Goal: Communication & Community: Answer question/provide support

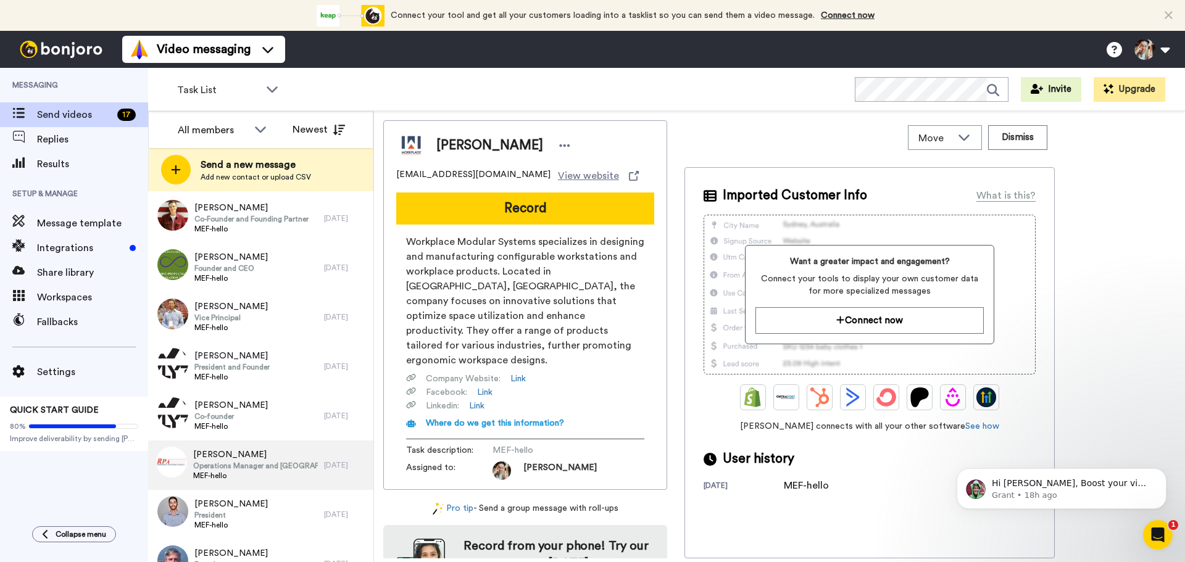
scroll to position [481, 0]
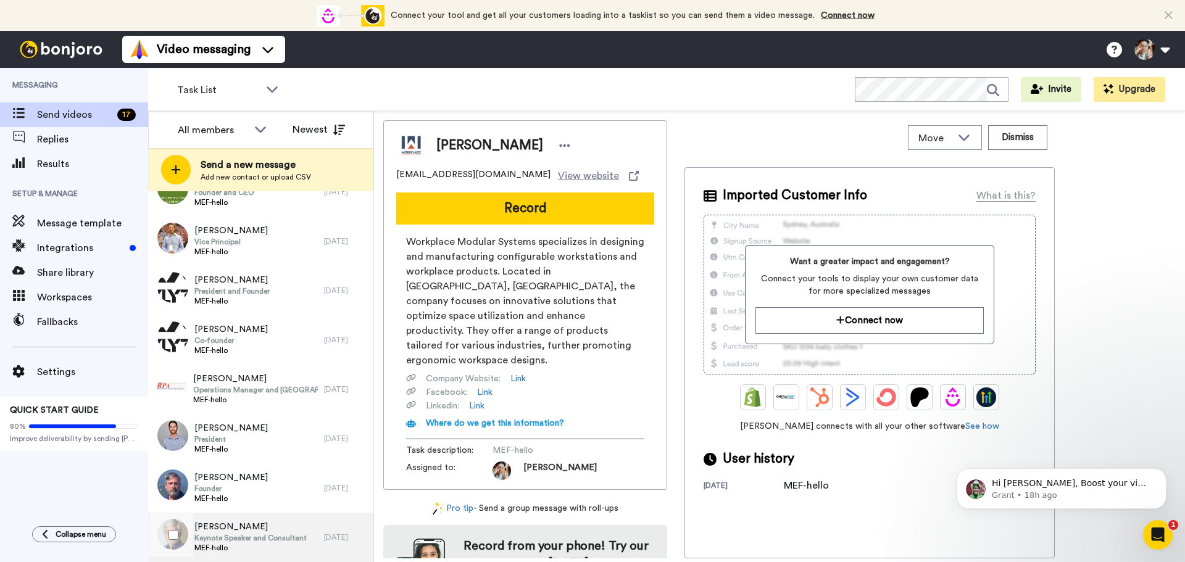
click at [262, 531] on span "Patrick O'Malley" at bounding box center [250, 527] width 112 height 12
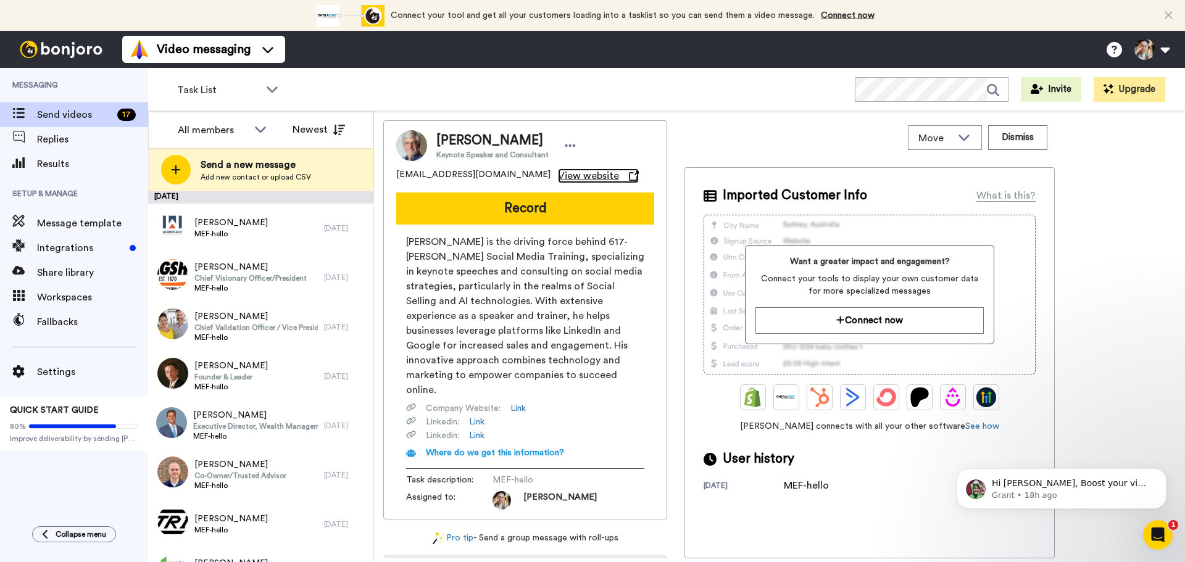
click at [558, 180] on span "View website" at bounding box center [588, 175] width 61 height 15
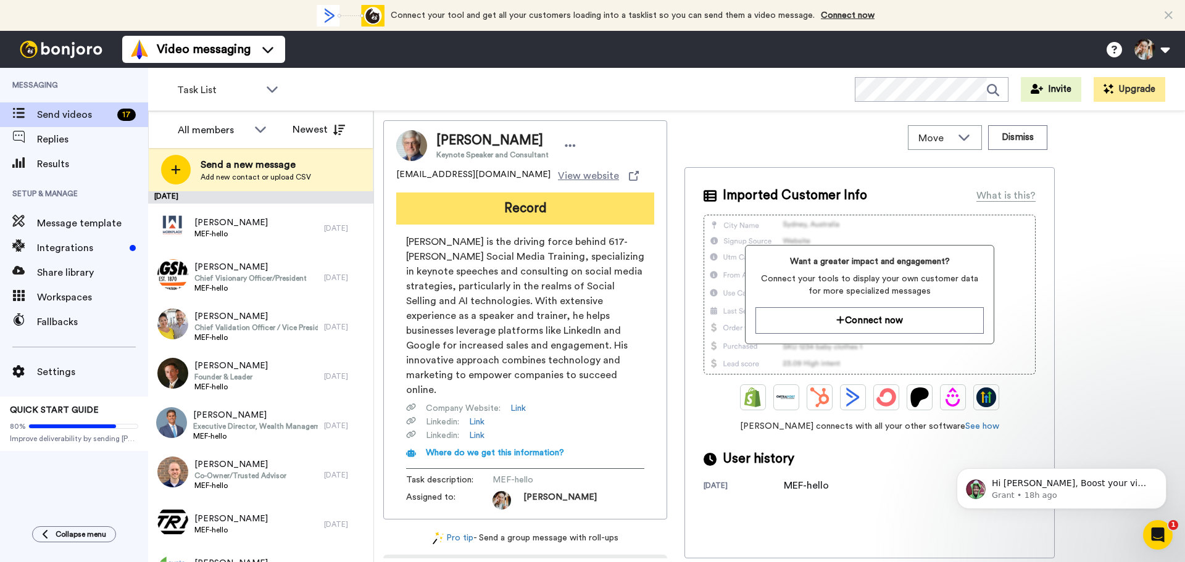
click at [541, 218] on button "Record" at bounding box center [525, 209] width 258 height 32
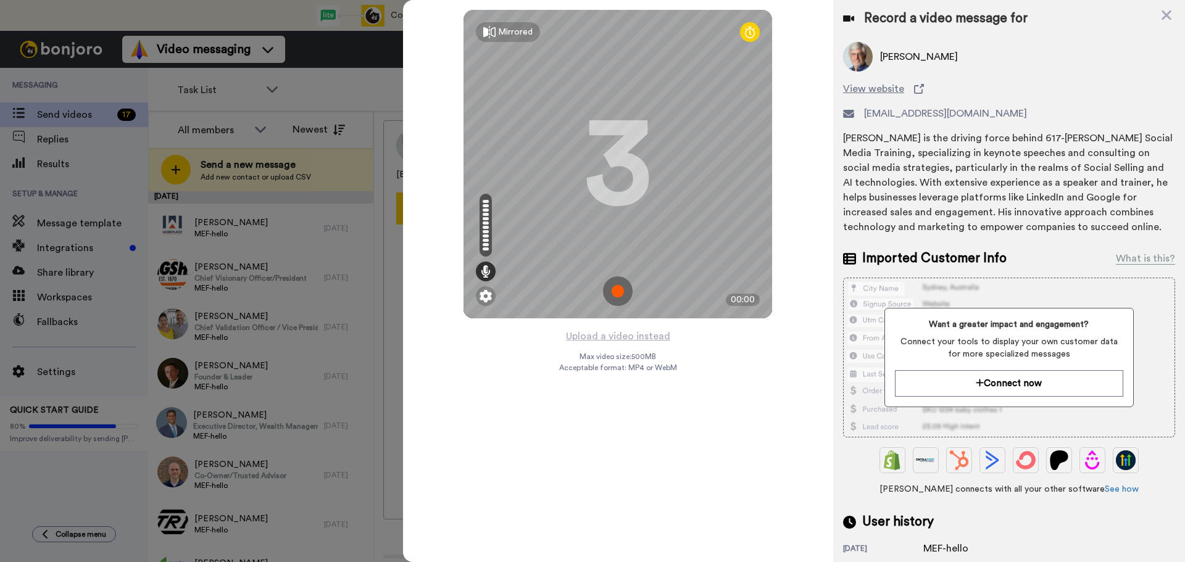
click at [620, 299] on img at bounding box center [618, 291] width 30 height 30
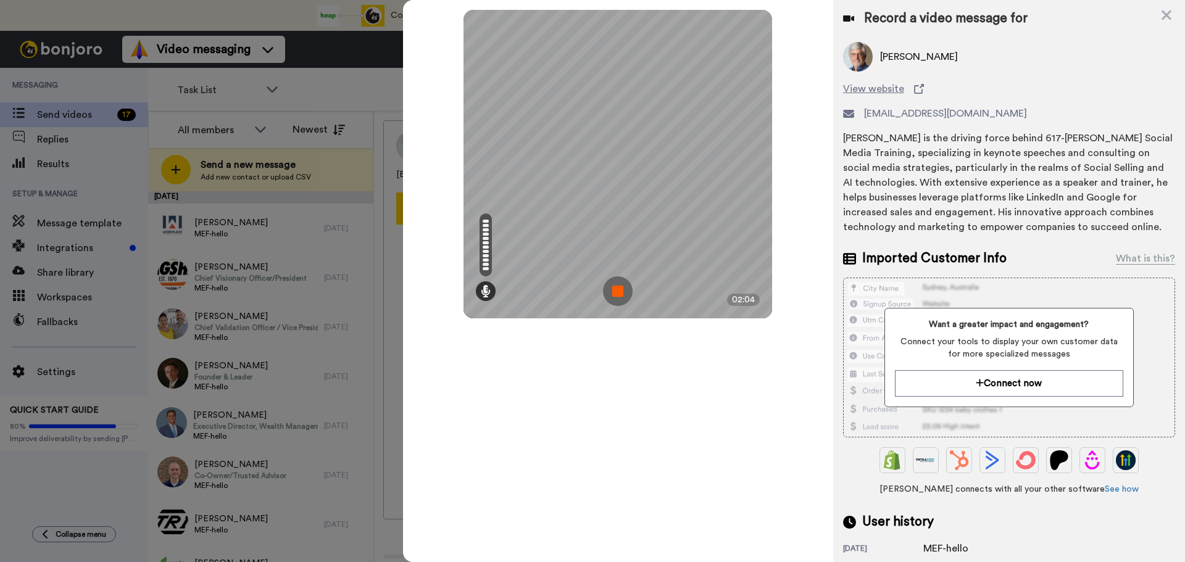
click at [615, 281] on img at bounding box center [618, 291] width 30 height 30
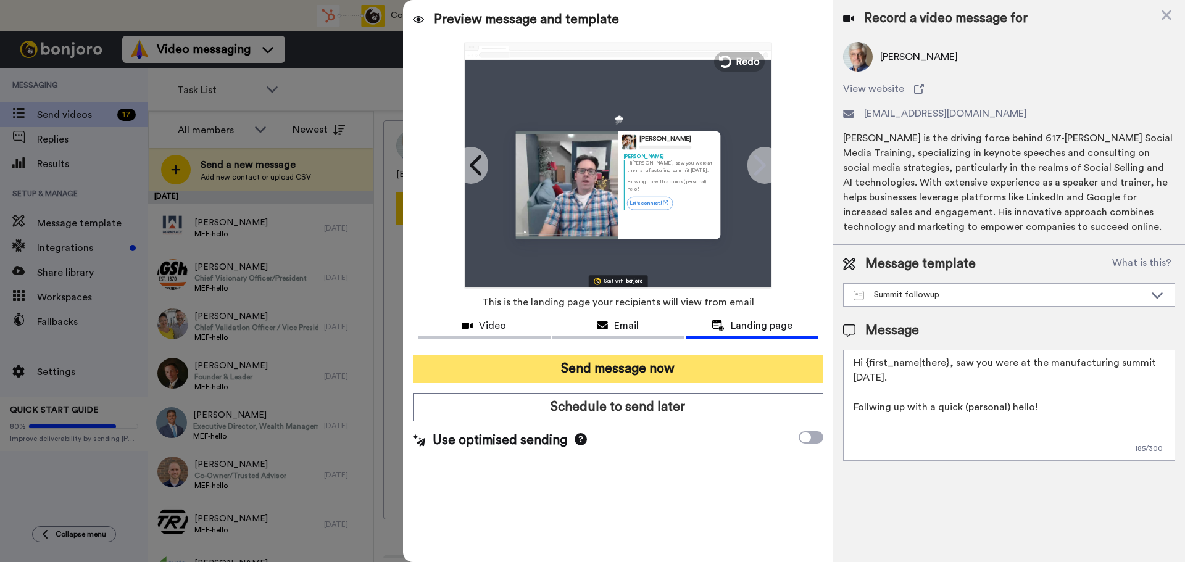
click at [665, 376] on button "Send message now" at bounding box center [618, 369] width 410 height 28
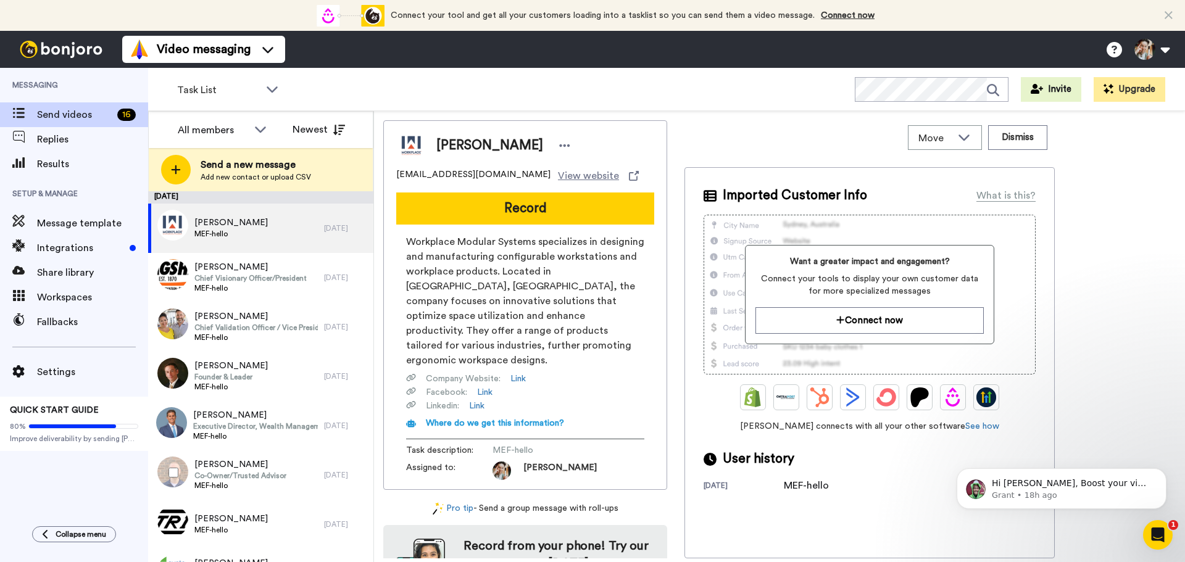
scroll to position [431, 0]
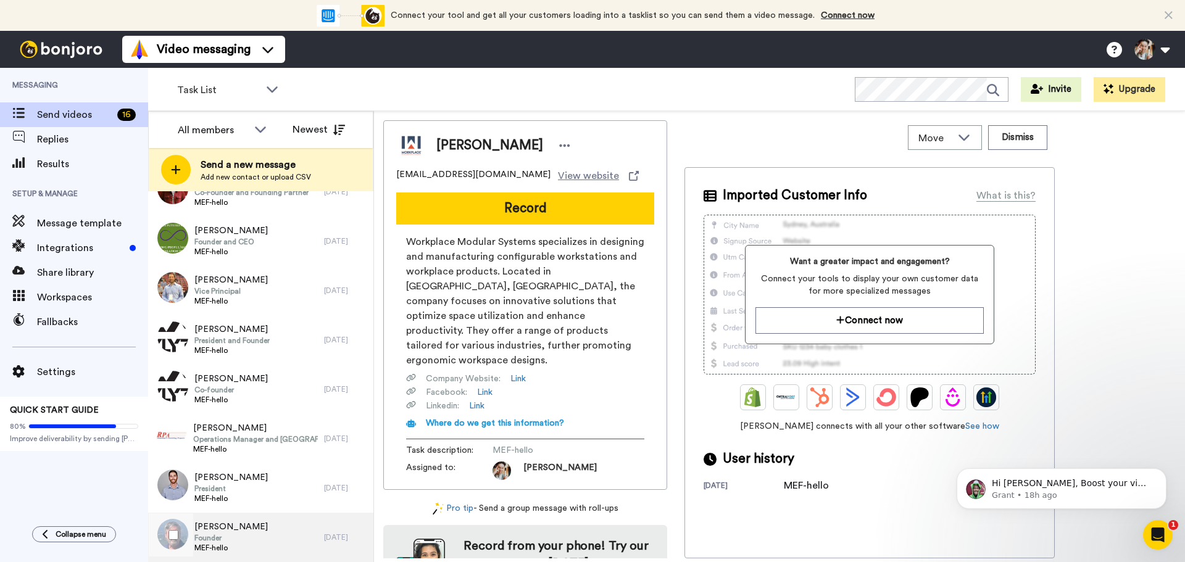
click at [253, 528] on div "[PERSON_NAME] Founder MEF-hello" at bounding box center [236, 537] width 176 height 49
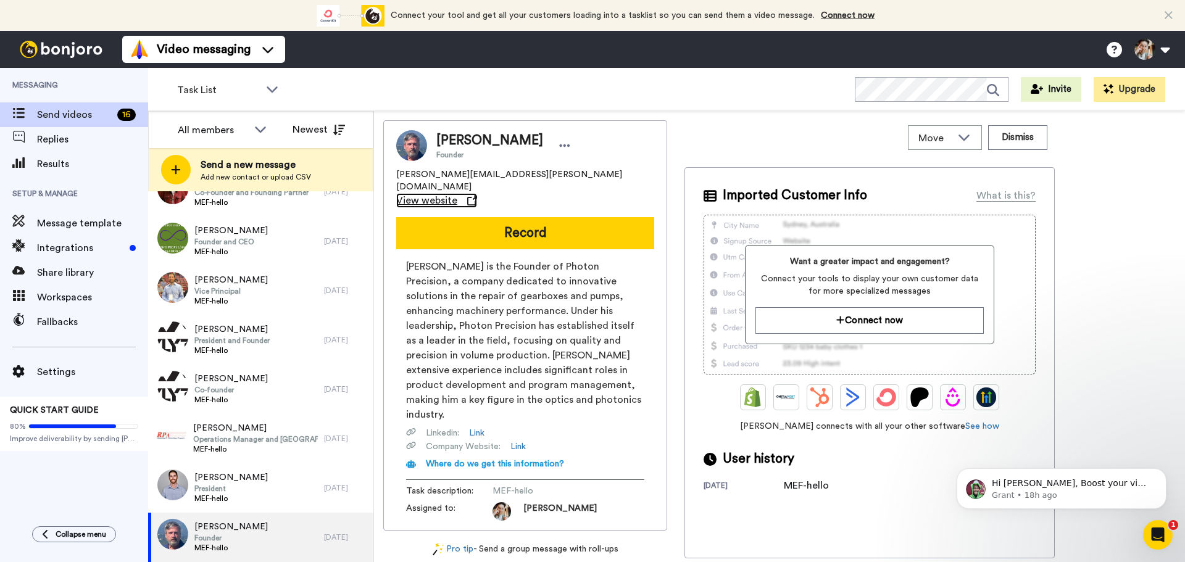
click at [457, 193] on span "View website" at bounding box center [426, 200] width 61 height 15
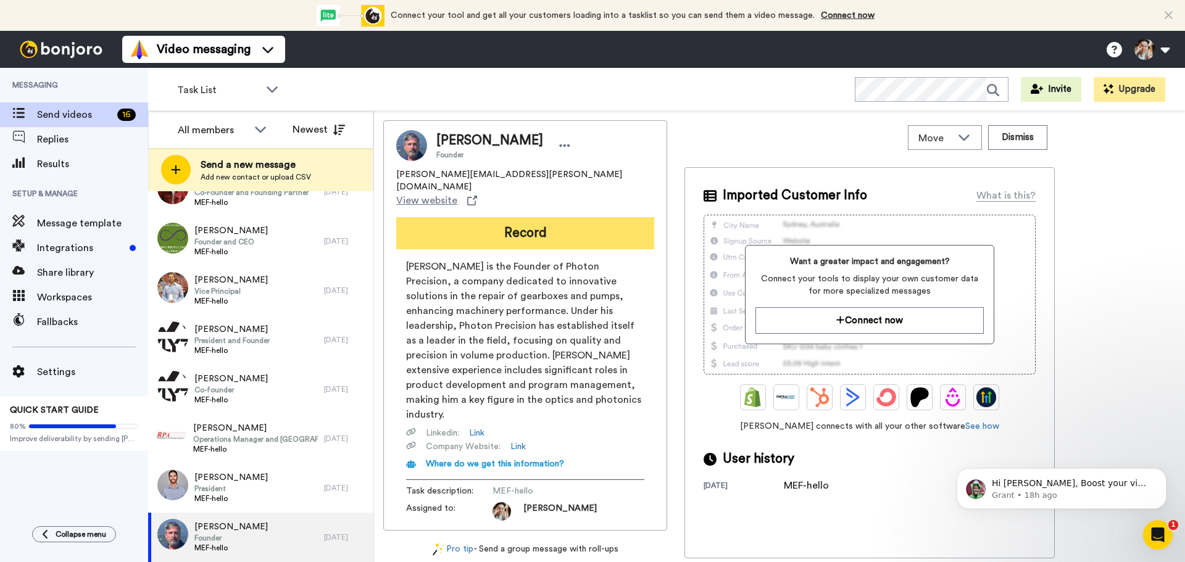
click at [550, 217] on button "Record" at bounding box center [525, 233] width 258 height 32
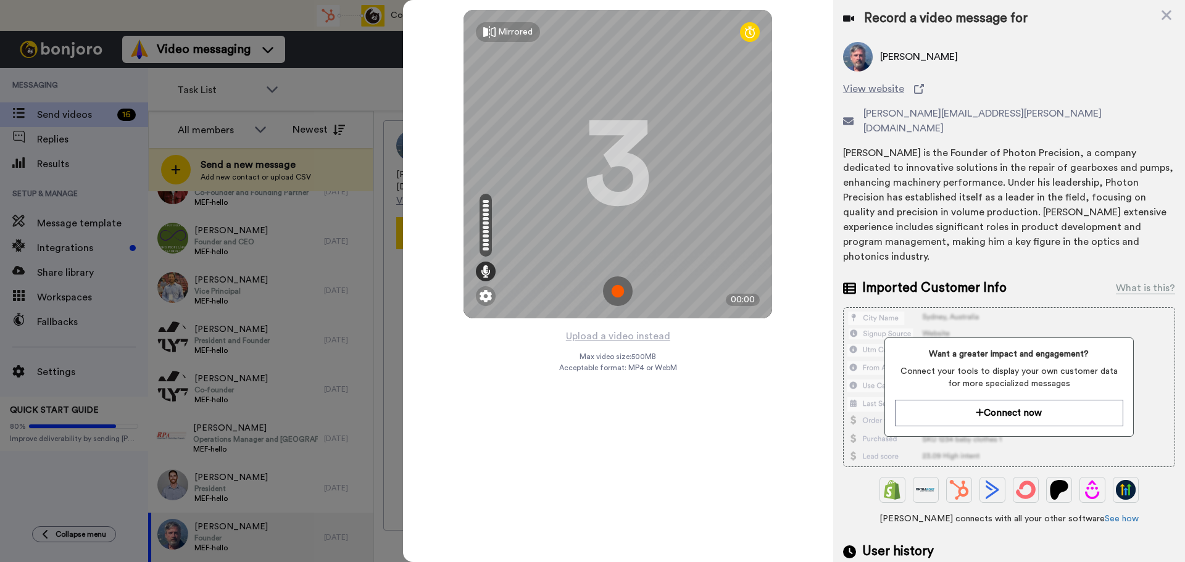
click at [618, 290] on img at bounding box center [618, 291] width 30 height 30
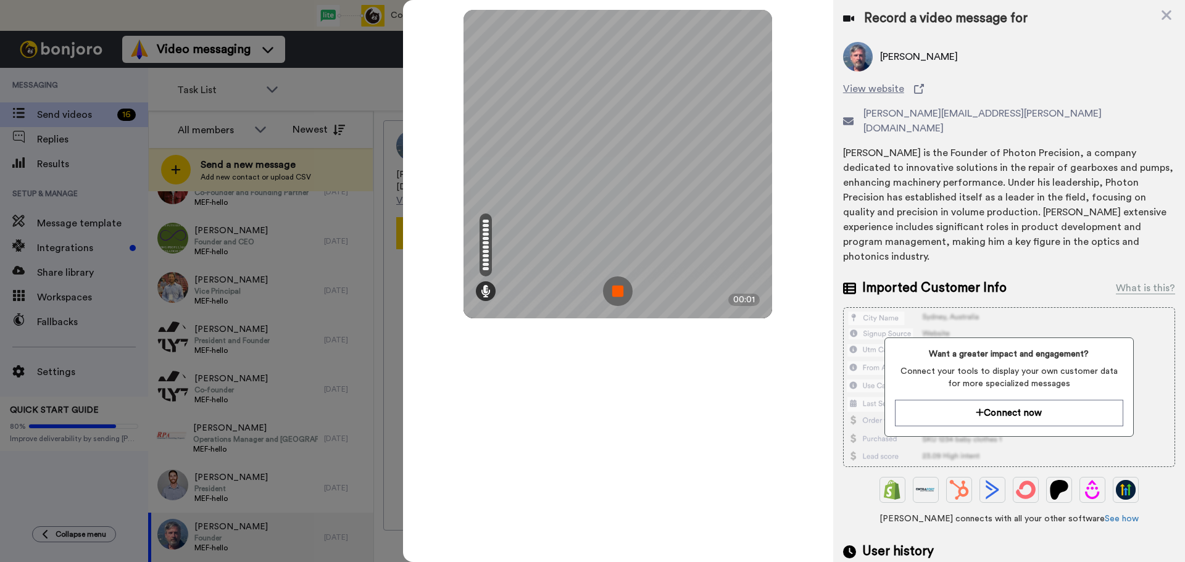
click at [620, 288] on img at bounding box center [618, 291] width 30 height 30
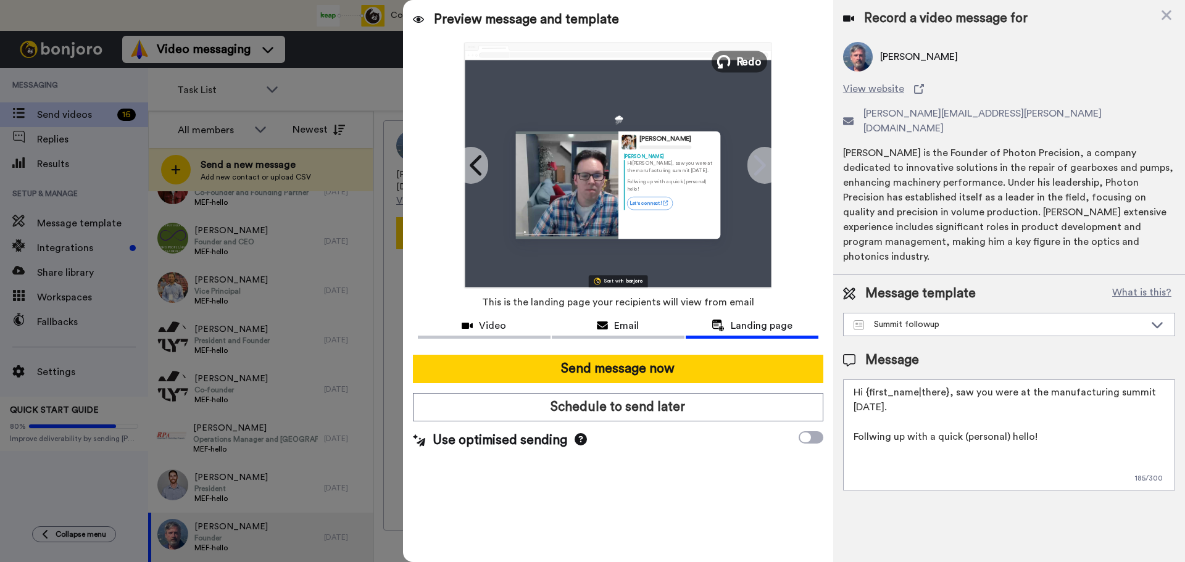
click at [728, 55] on icon at bounding box center [724, 62] width 14 height 14
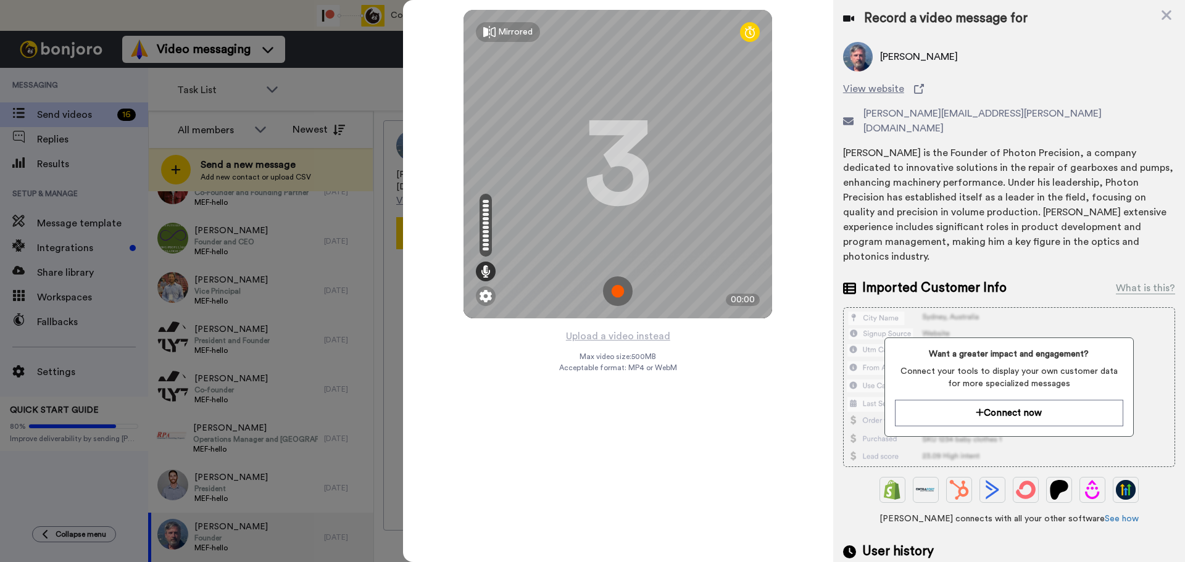
click at [616, 291] on img at bounding box center [618, 291] width 30 height 30
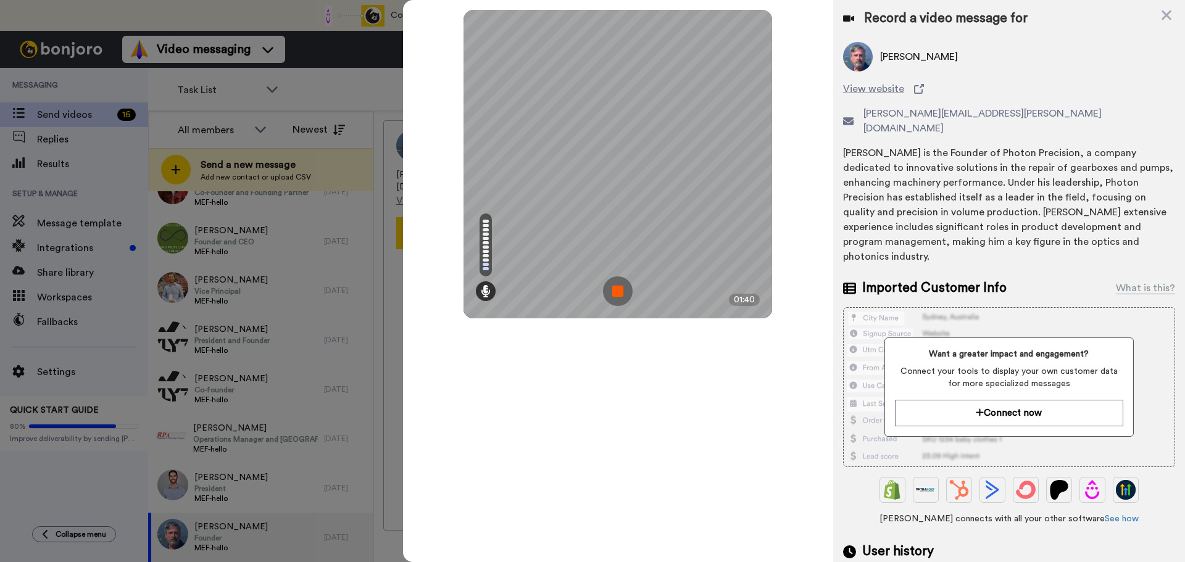
click at [620, 292] on img at bounding box center [618, 291] width 30 height 30
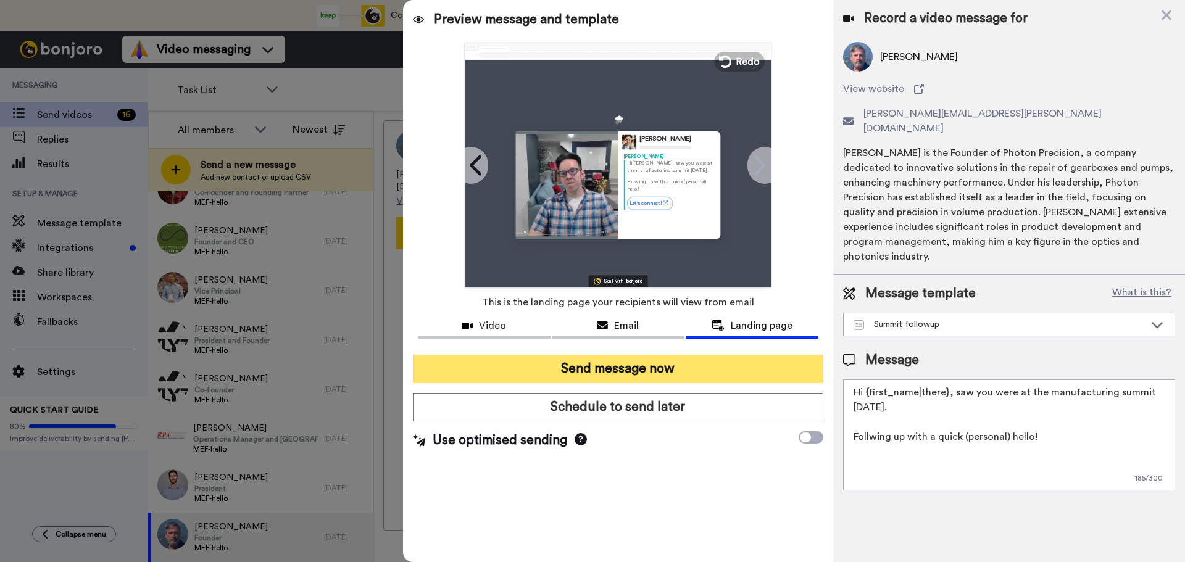
click at [659, 375] on button "Send message now" at bounding box center [618, 369] width 410 height 28
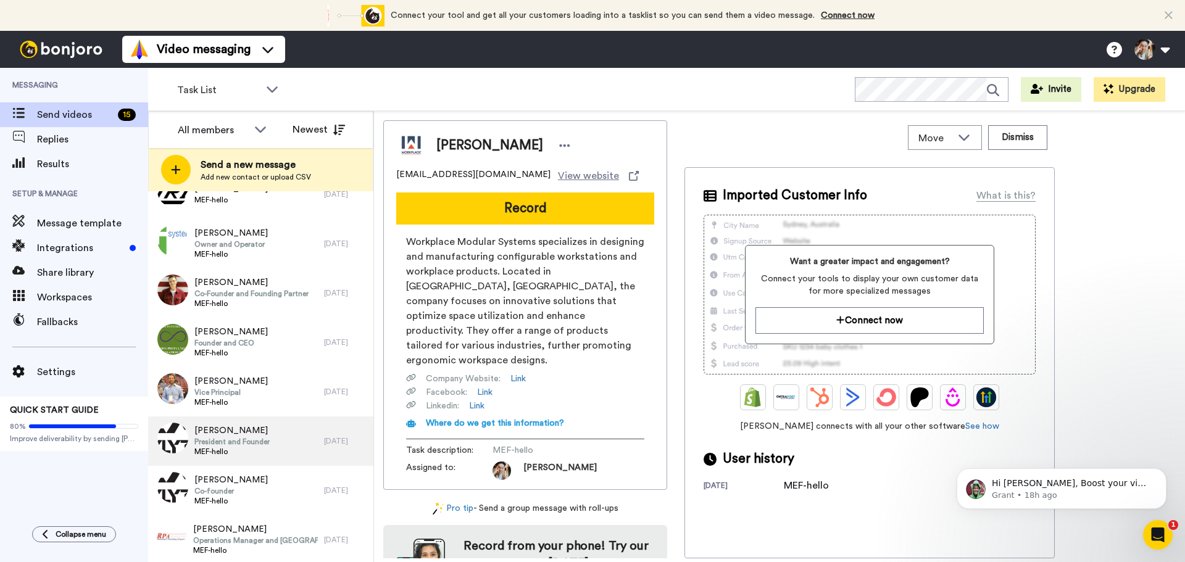
scroll to position [382, 0]
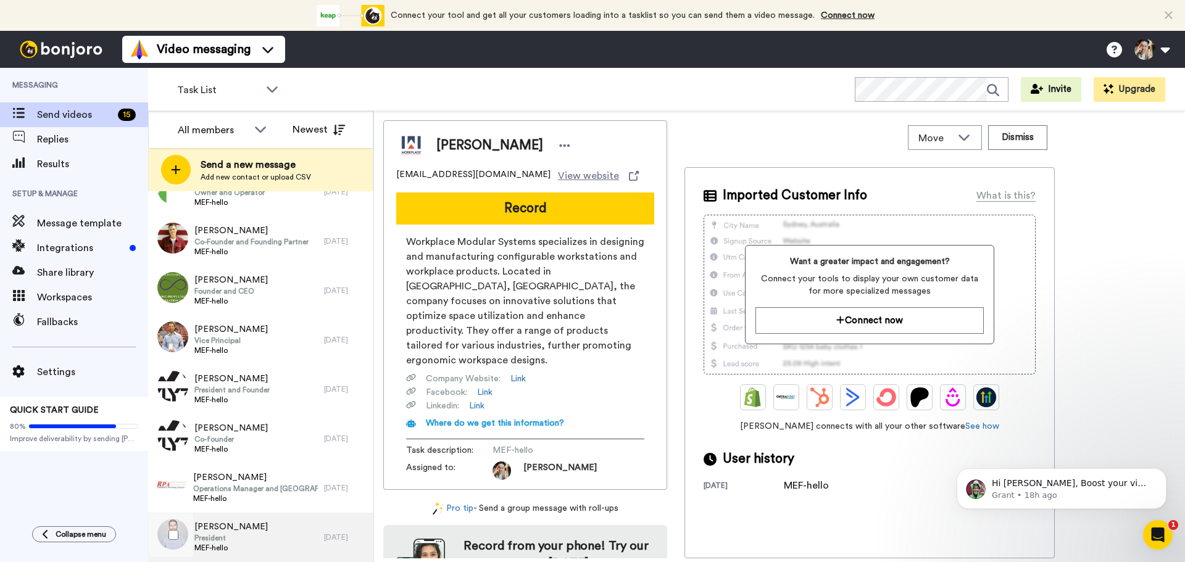
click at [244, 530] on div "Joe Shean President MEF-hello" at bounding box center [236, 537] width 176 height 49
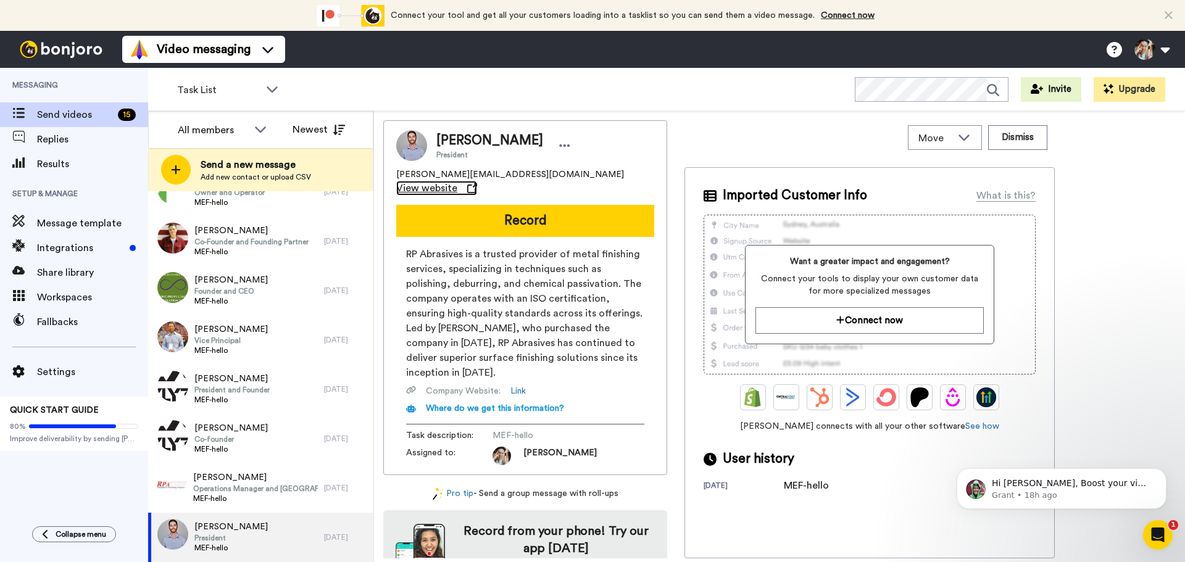
click at [457, 181] on span "View website" at bounding box center [426, 188] width 61 height 15
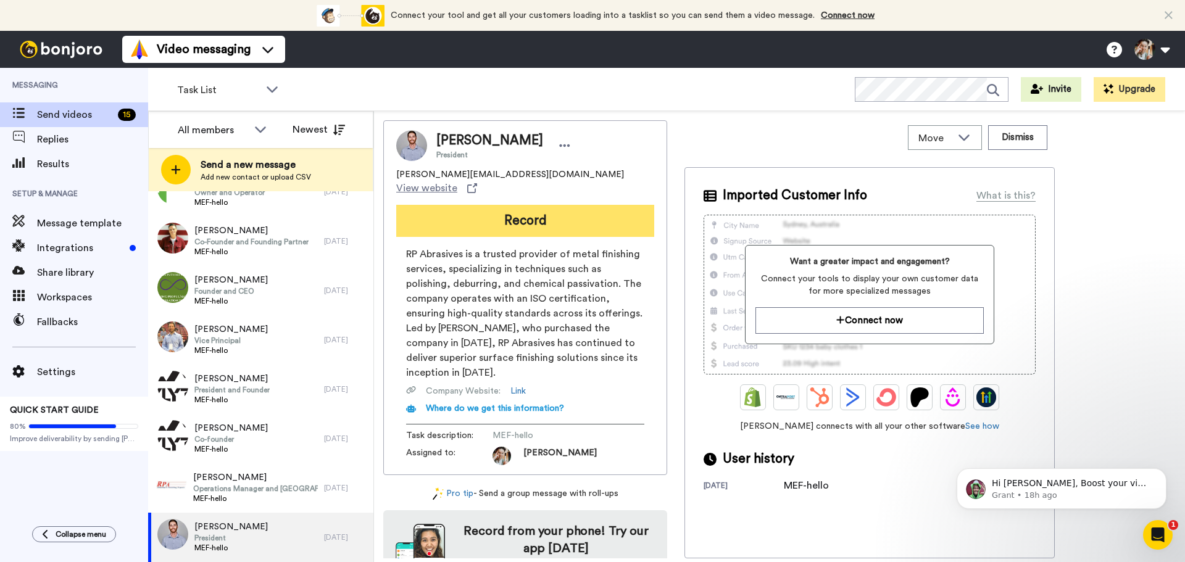
click at [508, 205] on button "Record" at bounding box center [525, 221] width 258 height 32
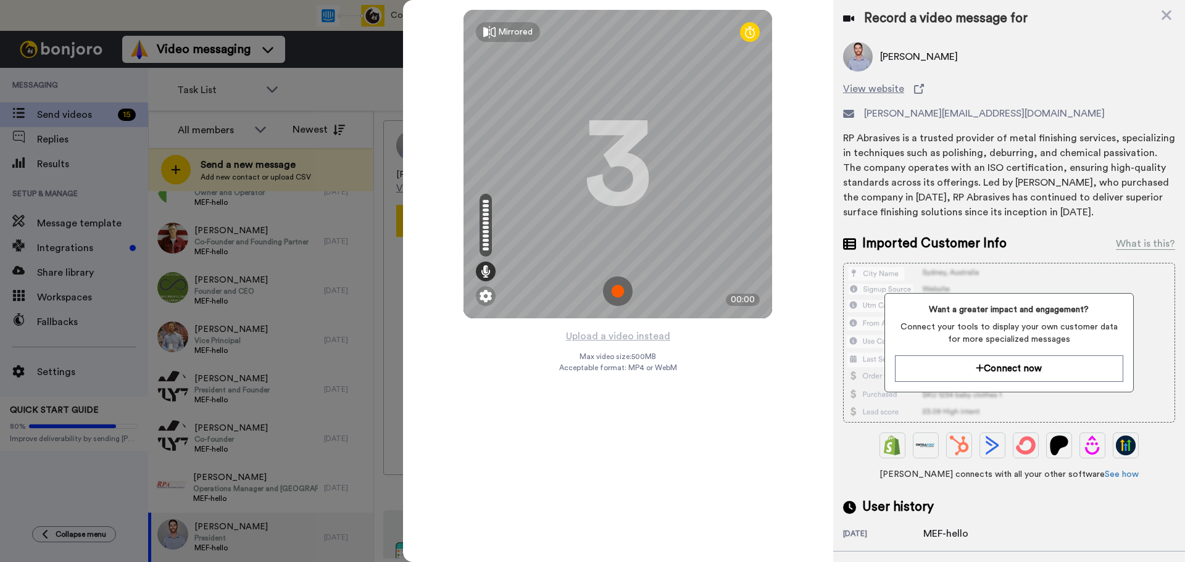
click at [620, 292] on img at bounding box center [618, 291] width 30 height 30
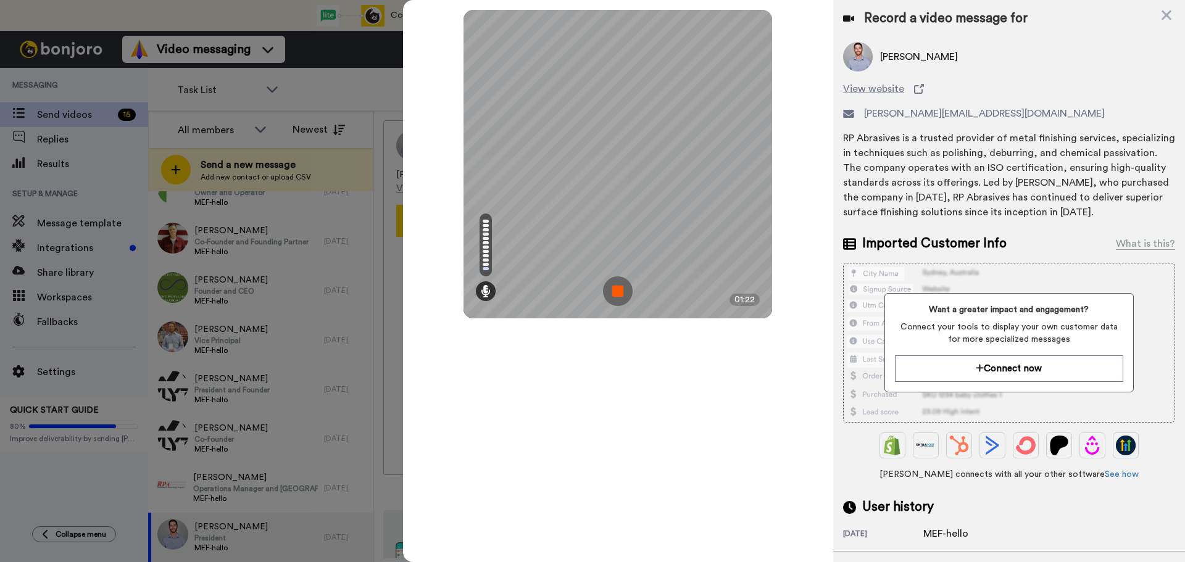
click at [612, 288] on img at bounding box center [618, 291] width 30 height 30
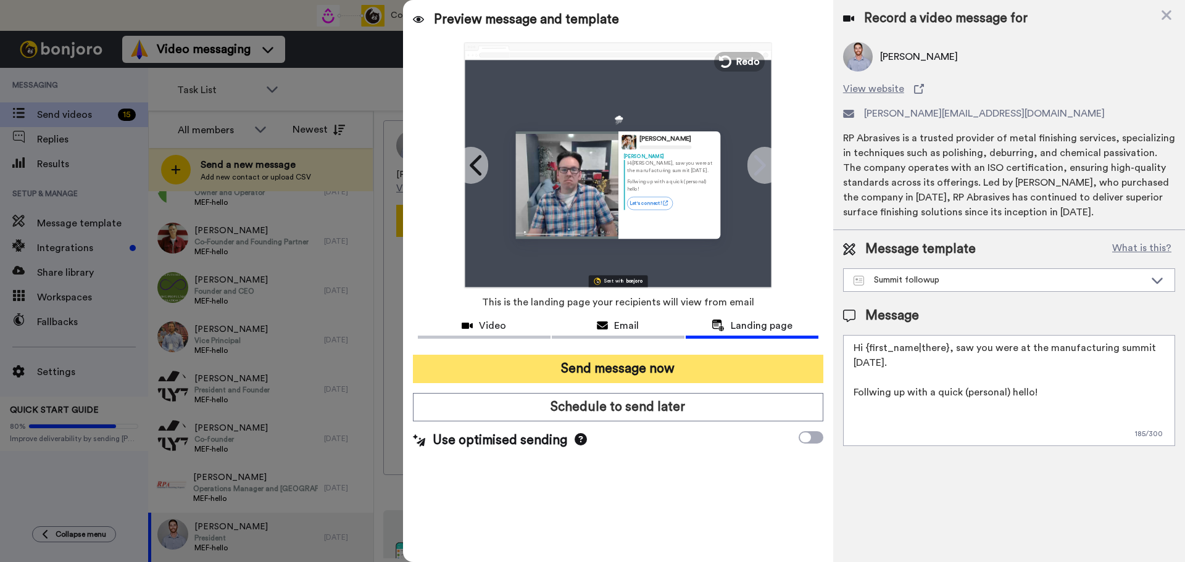
click at [657, 371] on button "Send message now" at bounding box center [618, 369] width 410 height 28
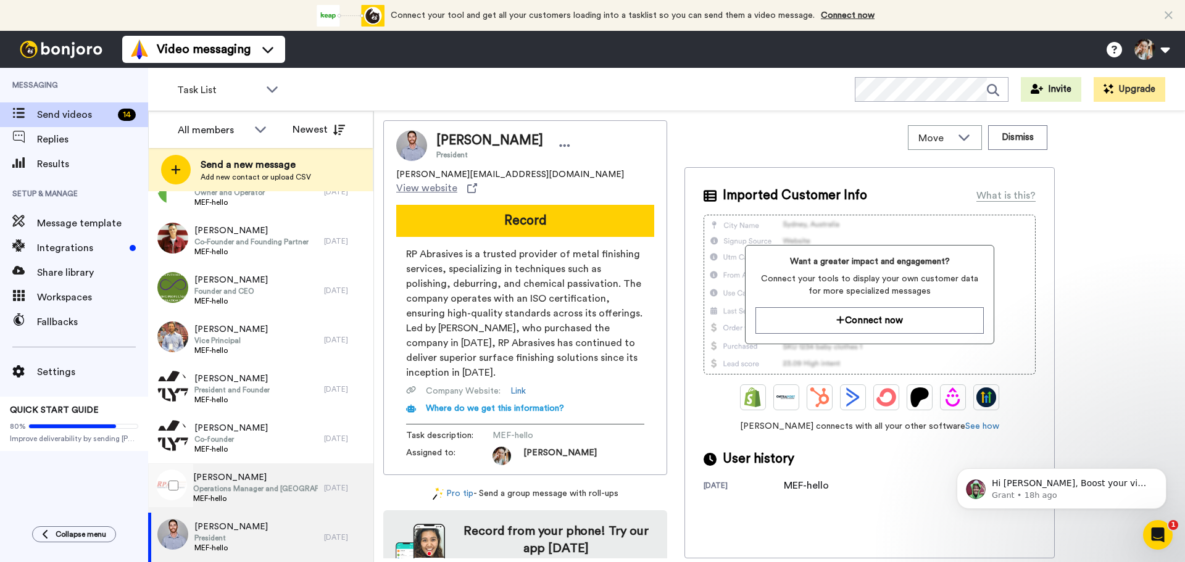
click at [238, 489] on span "Operations Manager and [GEOGRAPHIC_DATA] Director" at bounding box center [255, 489] width 125 height 10
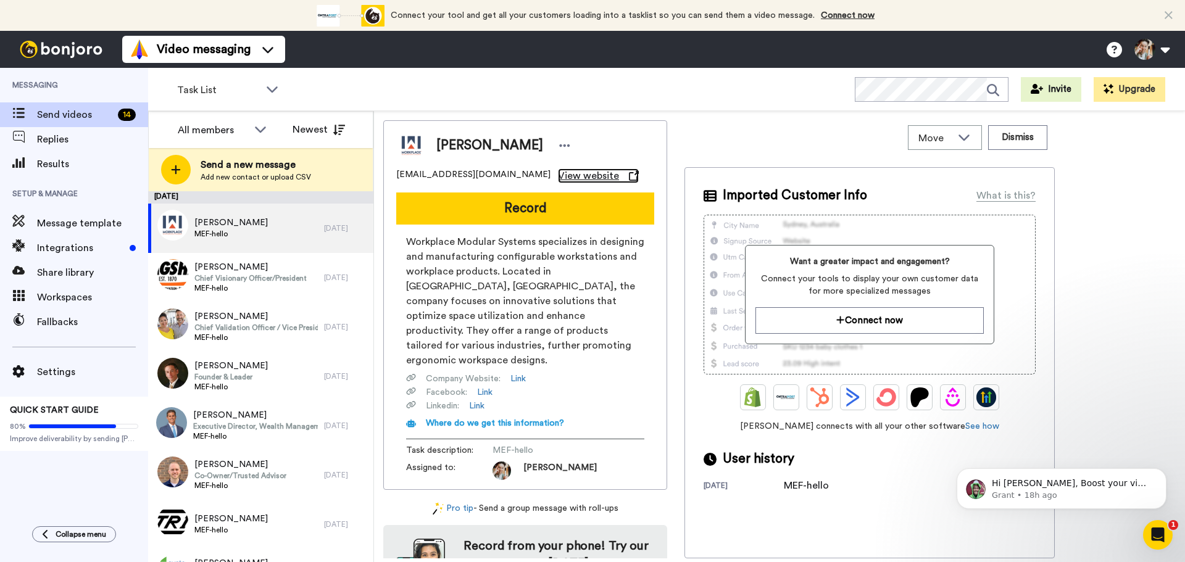
click at [558, 175] on span "View website" at bounding box center [588, 175] width 61 height 15
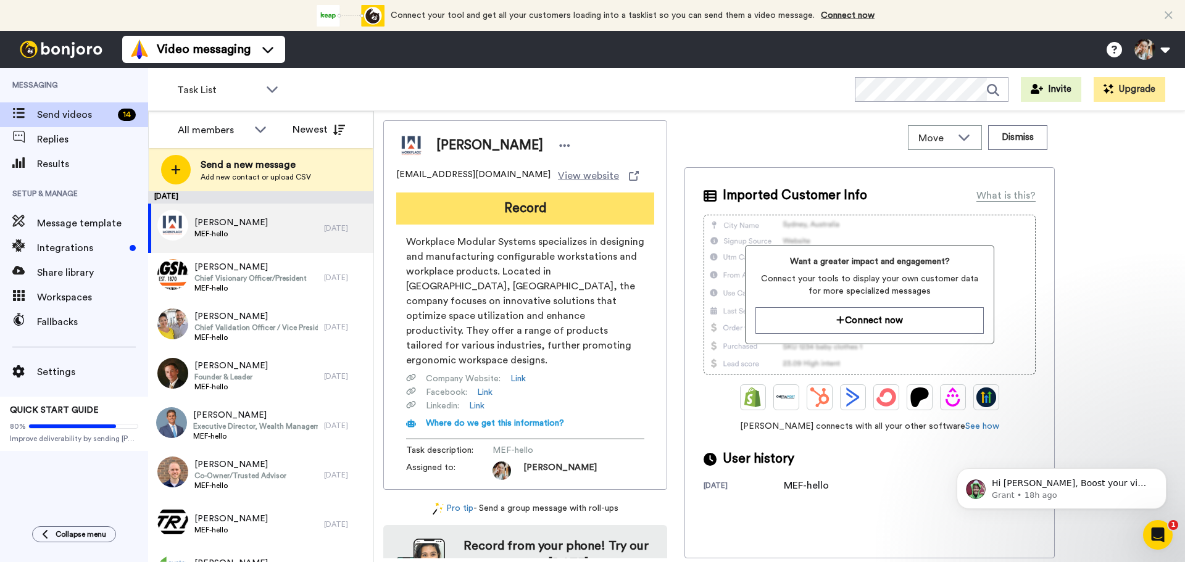
click at [524, 209] on button "Record" at bounding box center [525, 209] width 258 height 32
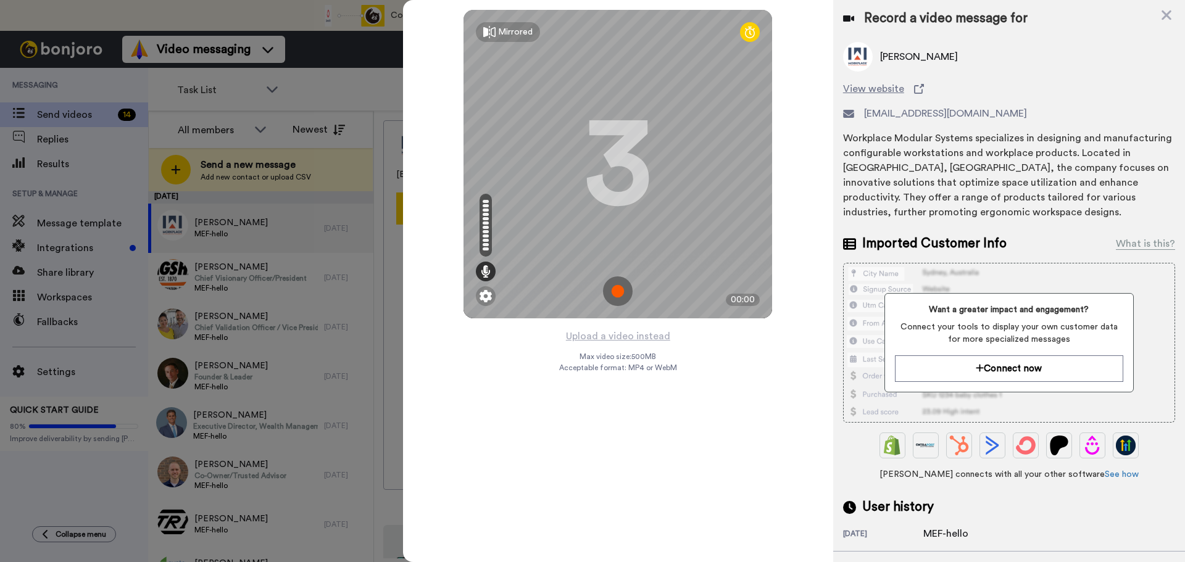
click at [616, 293] on img at bounding box center [618, 291] width 30 height 30
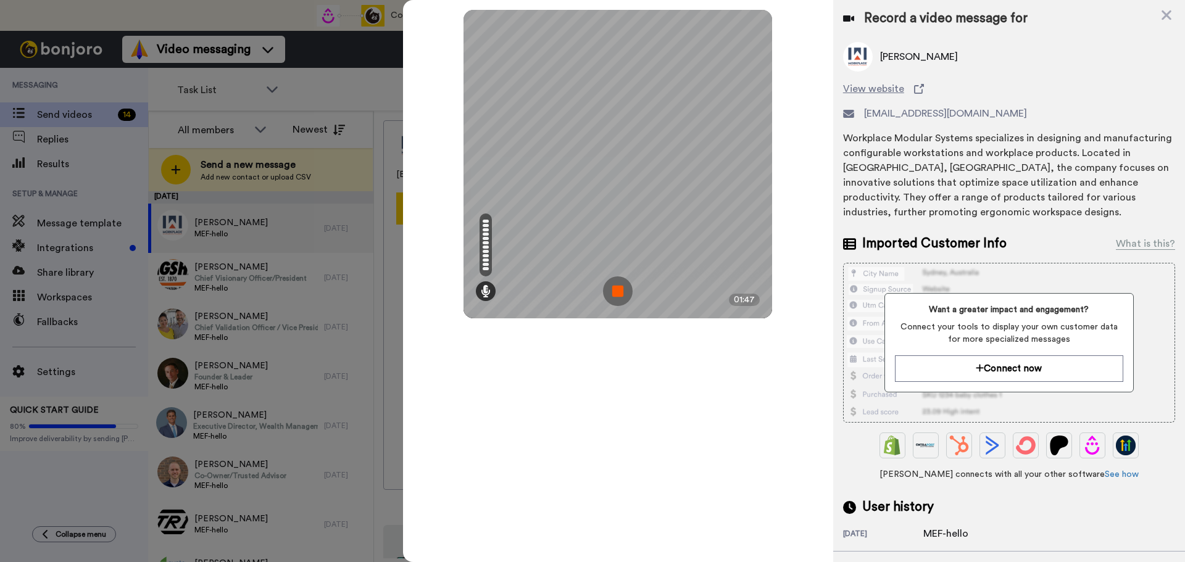
click at [611, 284] on img at bounding box center [618, 291] width 30 height 30
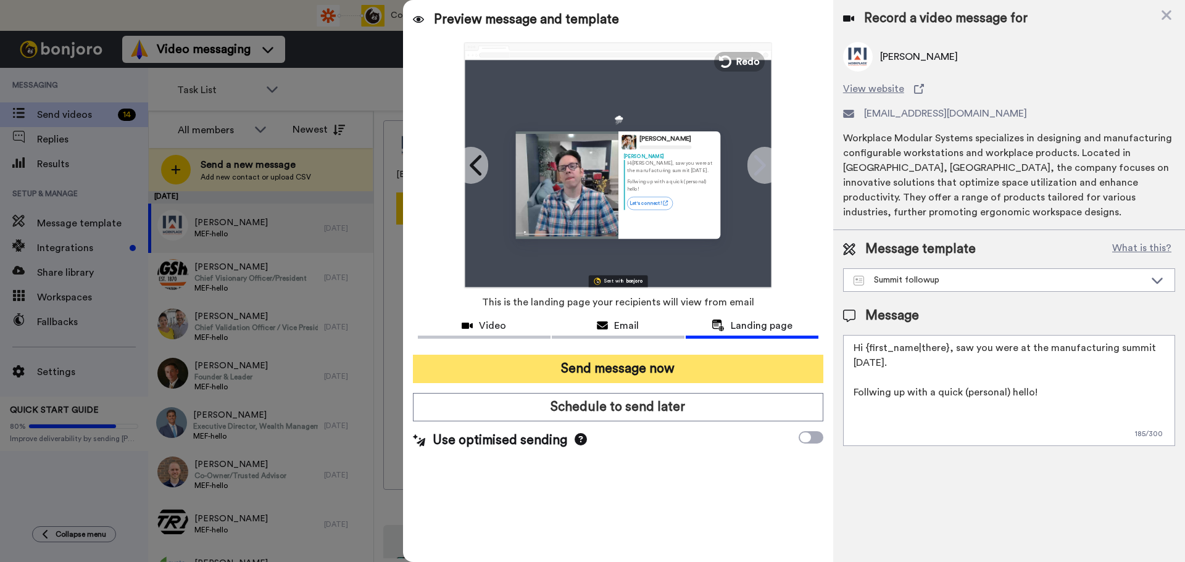
click at [670, 369] on button "Send message now" at bounding box center [618, 369] width 410 height 28
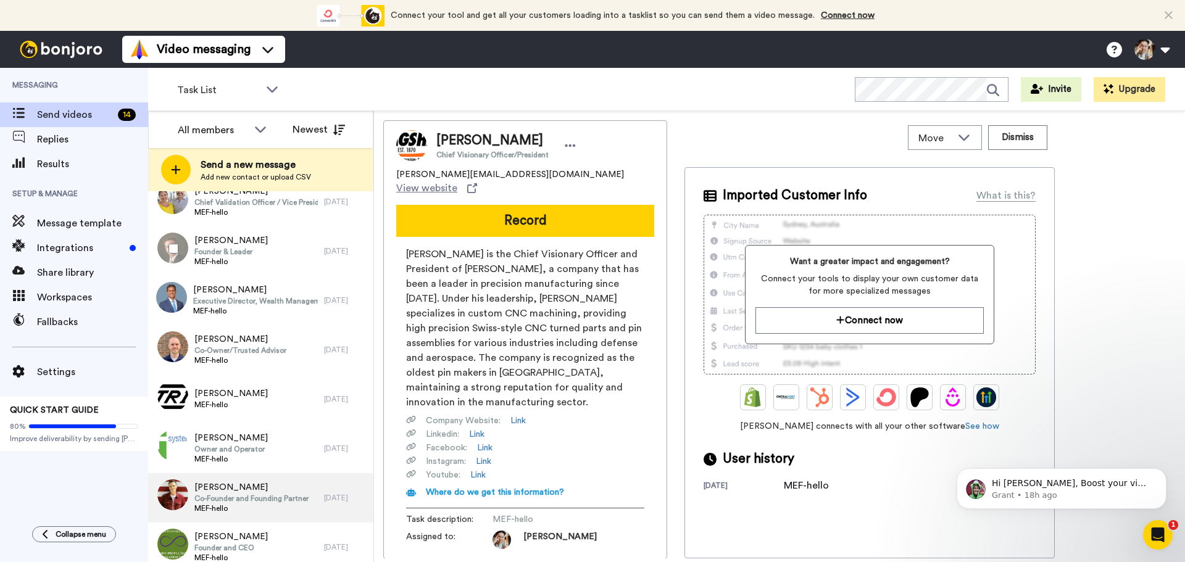
scroll to position [283, 0]
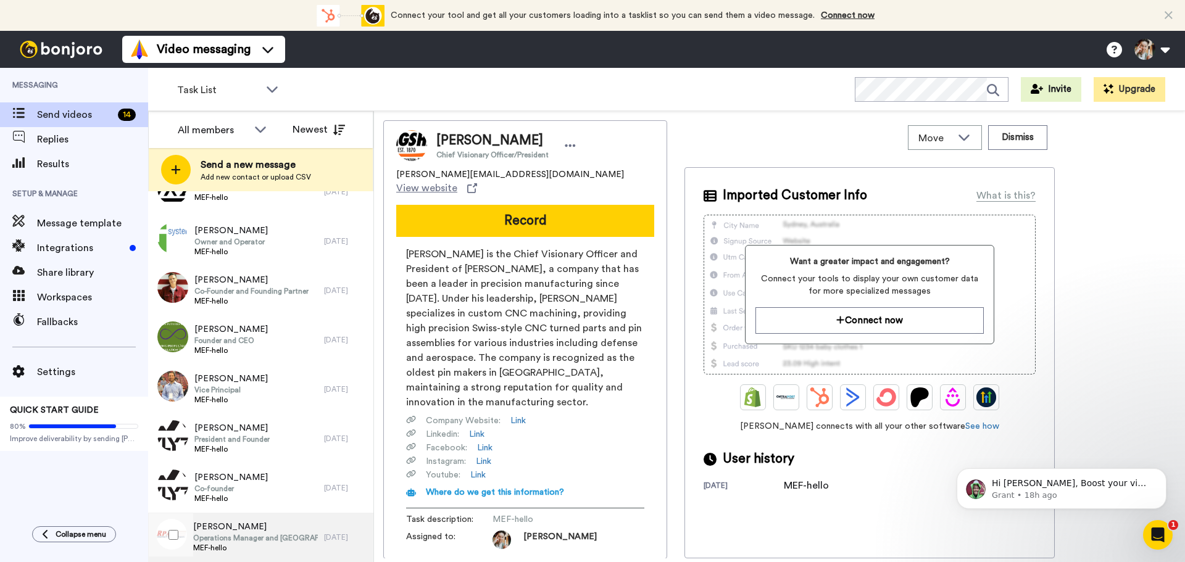
click at [268, 529] on span "[PERSON_NAME]" at bounding box center [255, 527] width 125 height 12
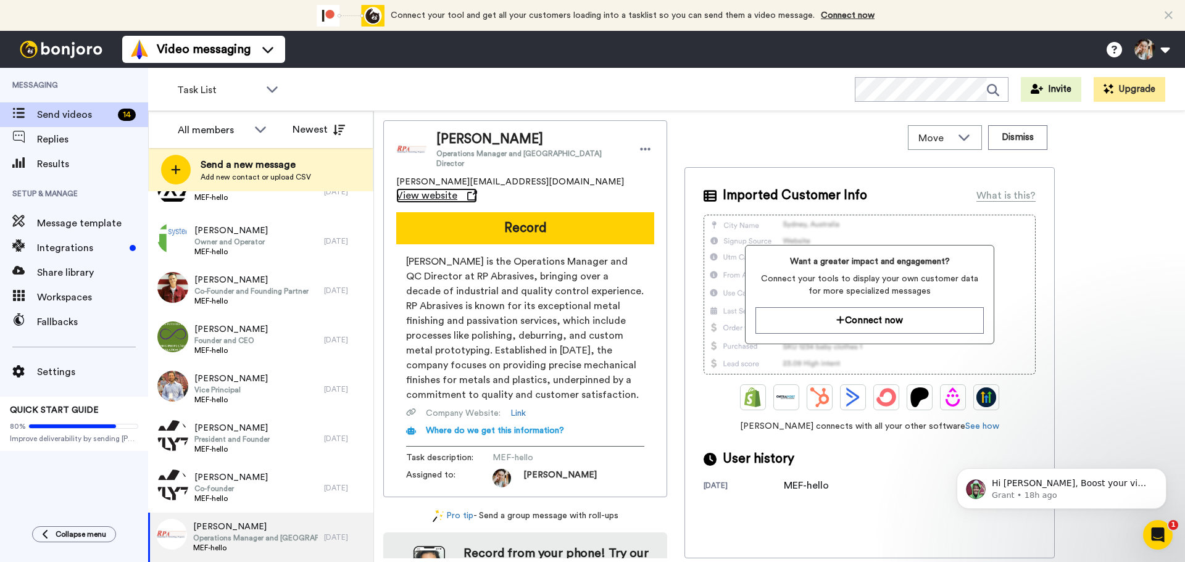
click at [457, 188] on span "View website" at bounding box center [426, 195] width 61 height 15
click at [1029, 141] on button "Dismiss" at bounding box center [1017, 137] width 59 height 25
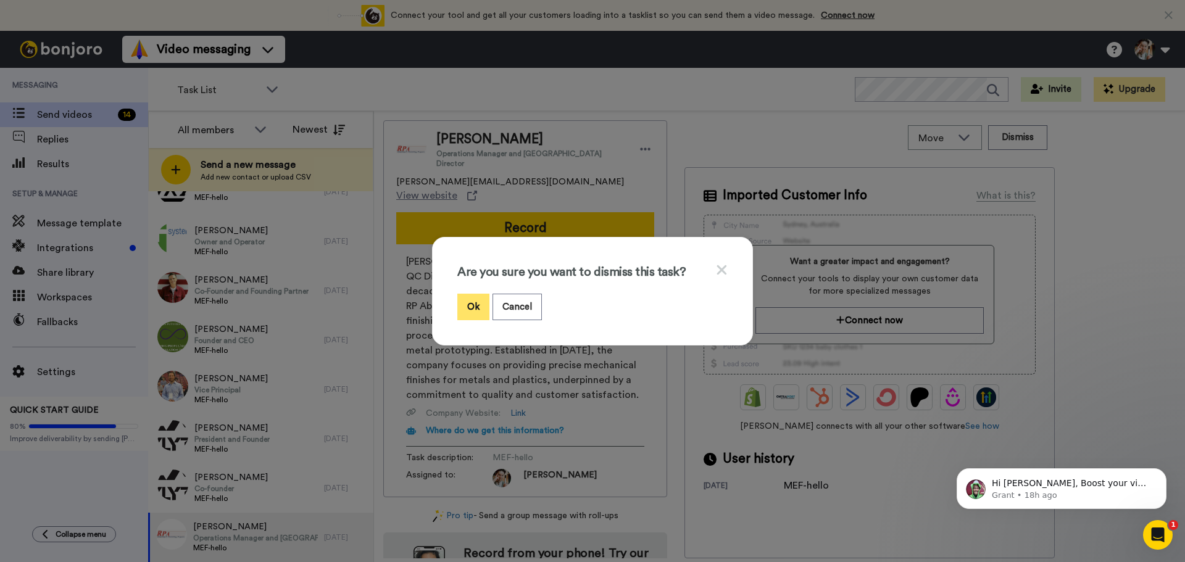
click at [468, 308] on button "Ok" at bounding box center [473, 307] width 32 height 27
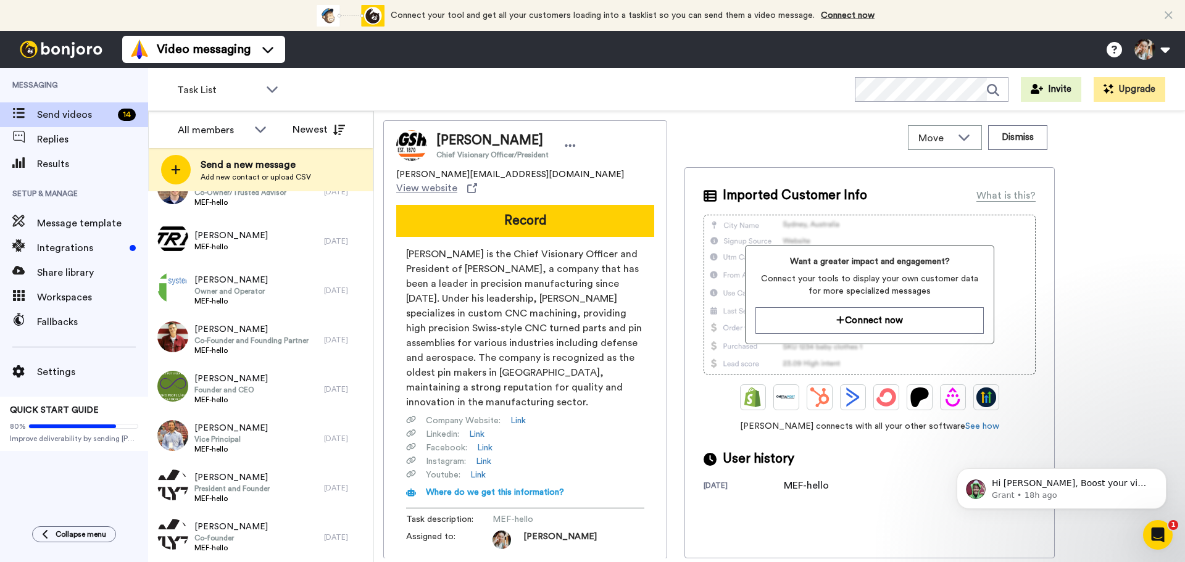
scroll to position [234, 0]
click at [265, 490] on span "President and Founder" at bounding box center [231, 489] width 75 height 10
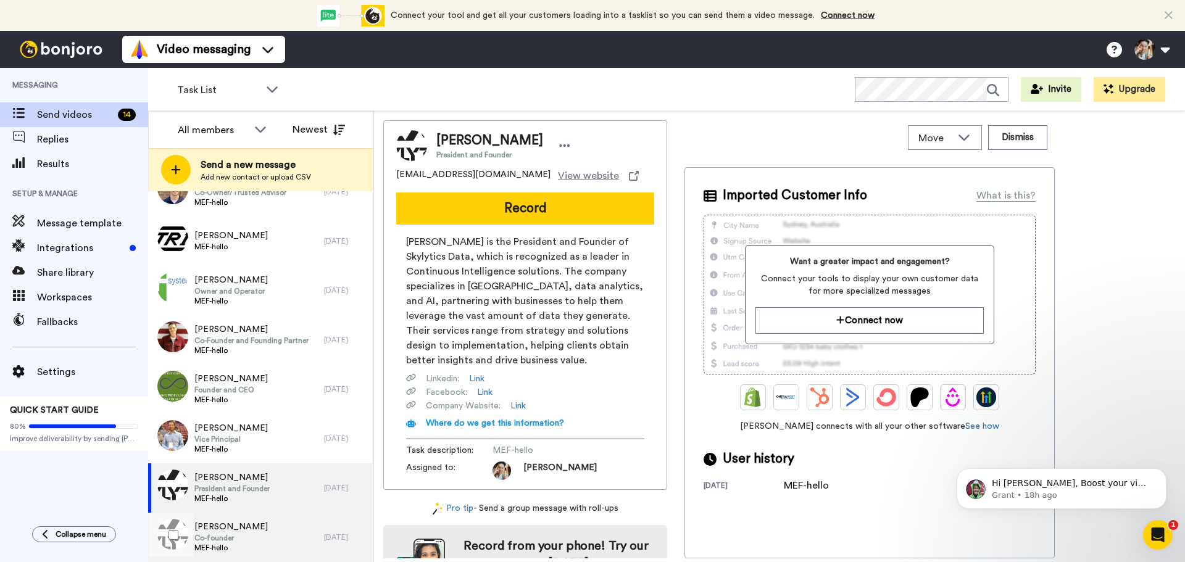
click at [255, 537] on div "[PERSON_NAME] Co-founder MEF-hello" at bounding box center [236, 537] width 176 height 49
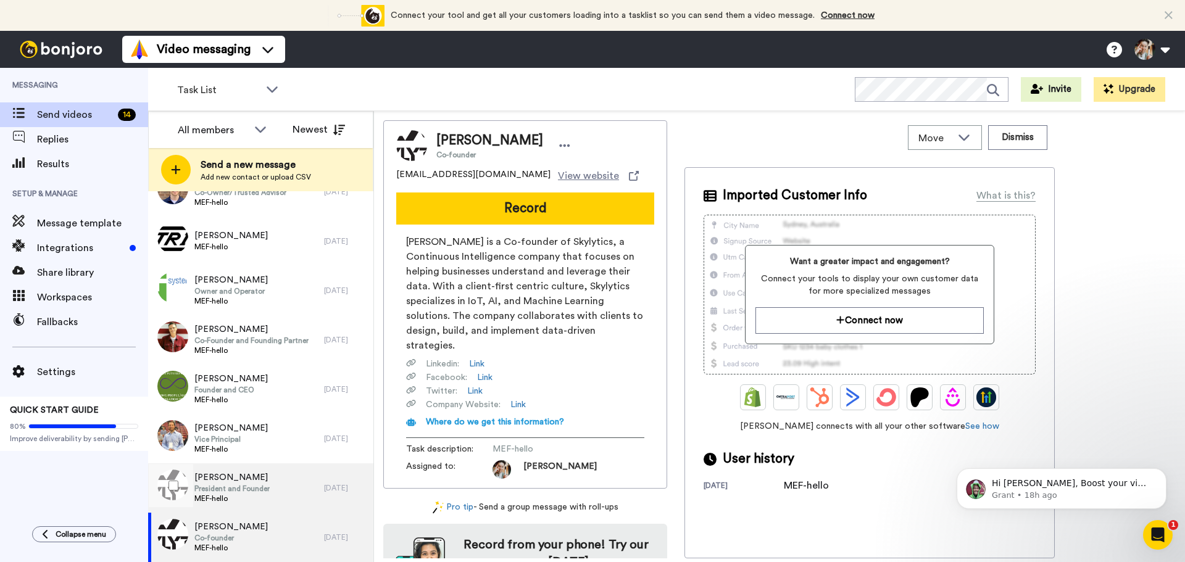
click at [260, 493] on span "President and Founder" at bounding box center [231, 489] width 75 height 10
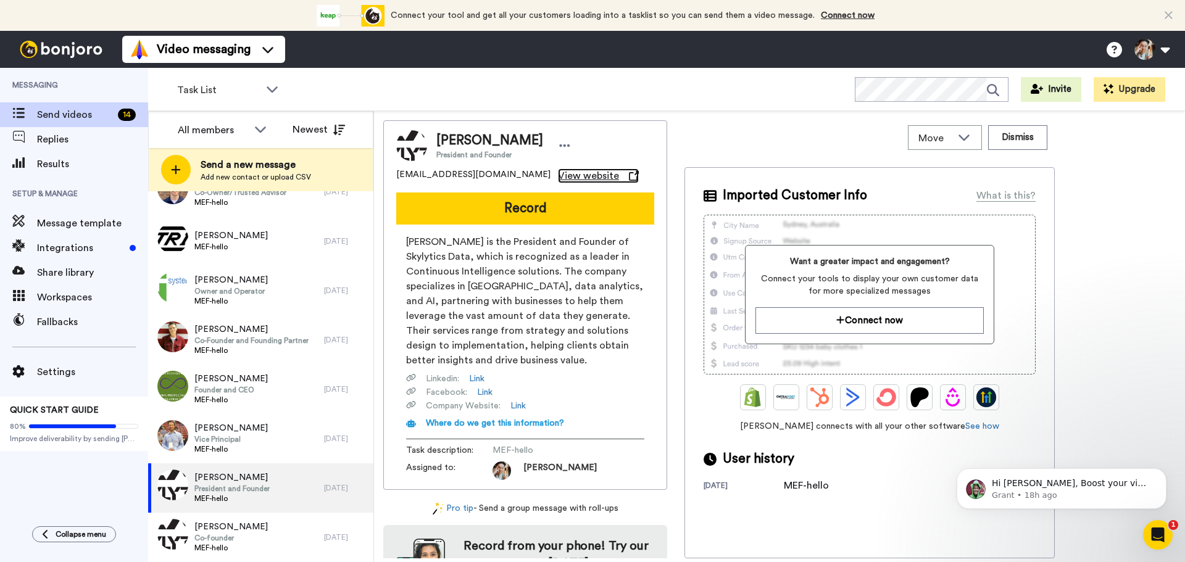
click at [558, 176] on span "View website" at bounding box center [588, 175] width 61 height 15
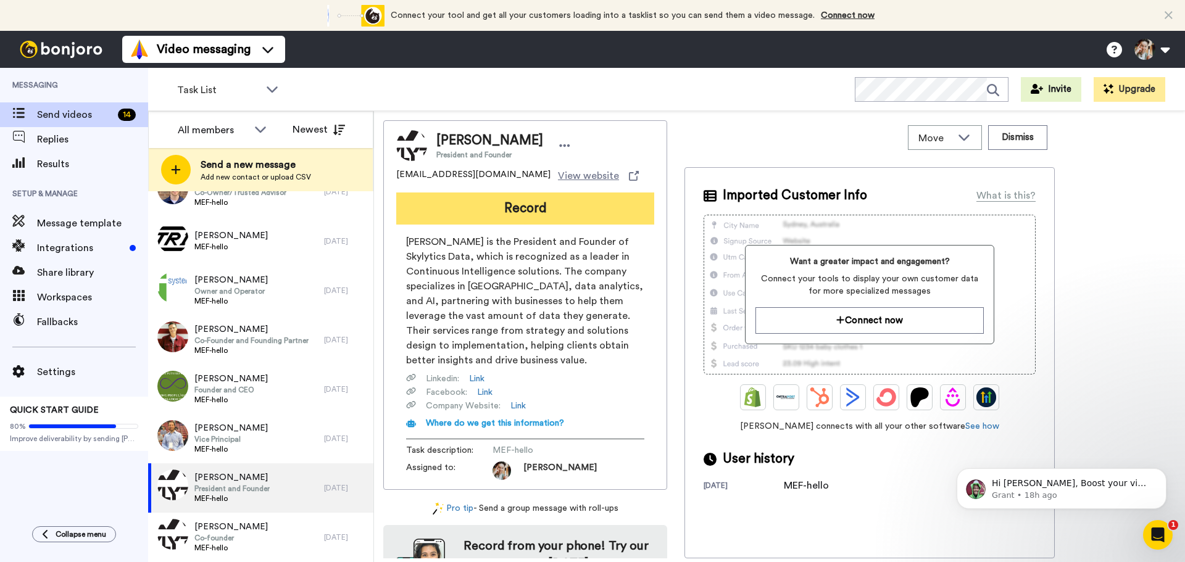
click at [520, 203] on button "Record" at bounding box center [525, 209] width 258 height 32
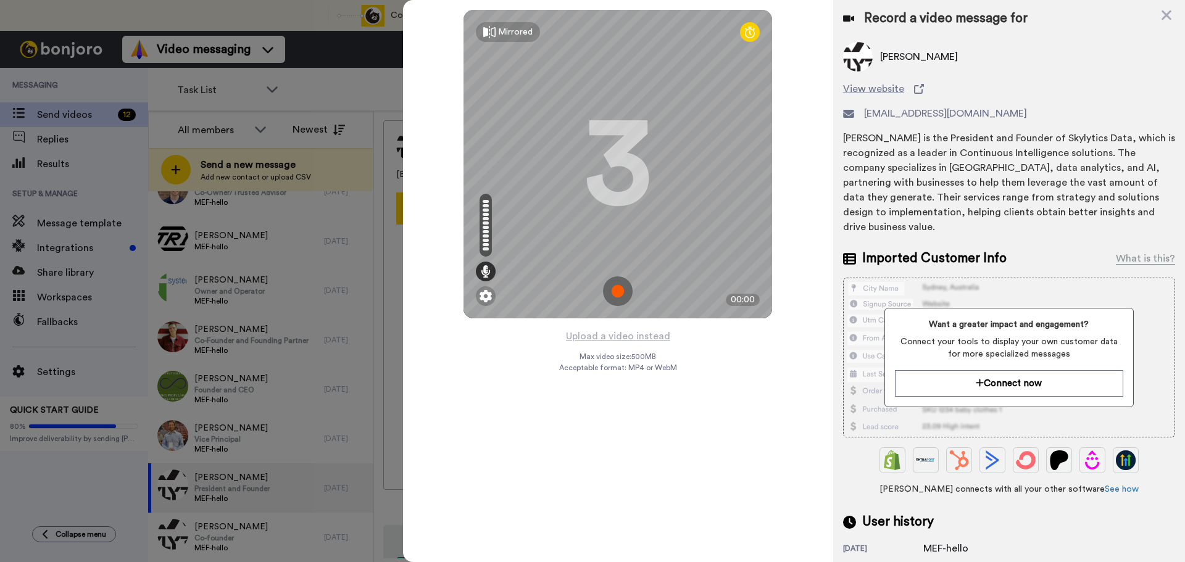
click at [616, 287] on img at bounding box center [618, 291] width 30 height 30
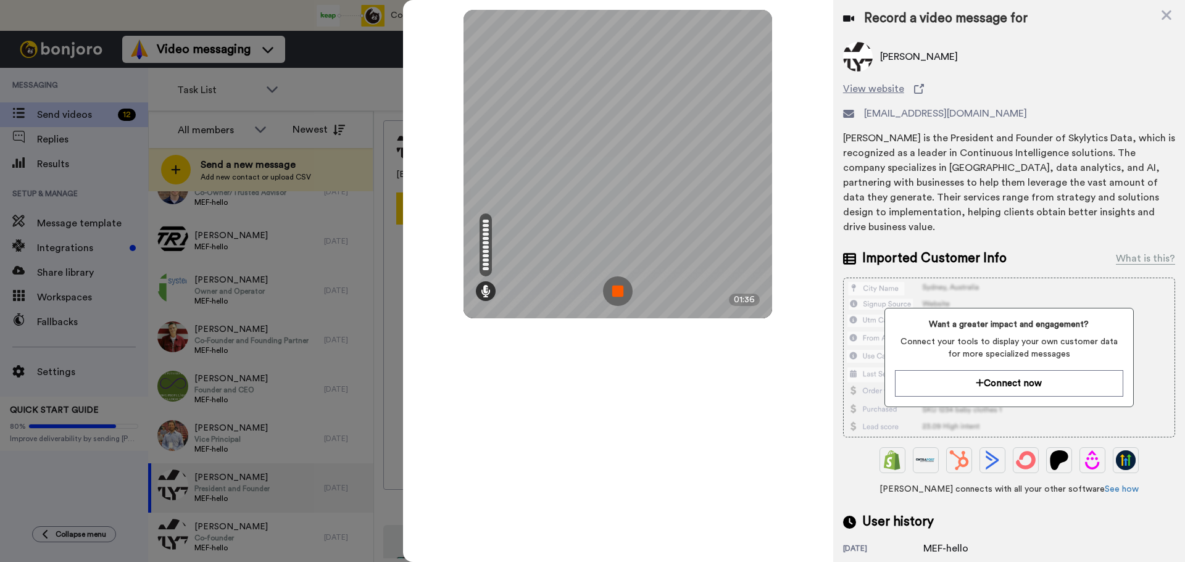
click at [622, 291] on img at bounding box center [618, 291] width 30 height 30
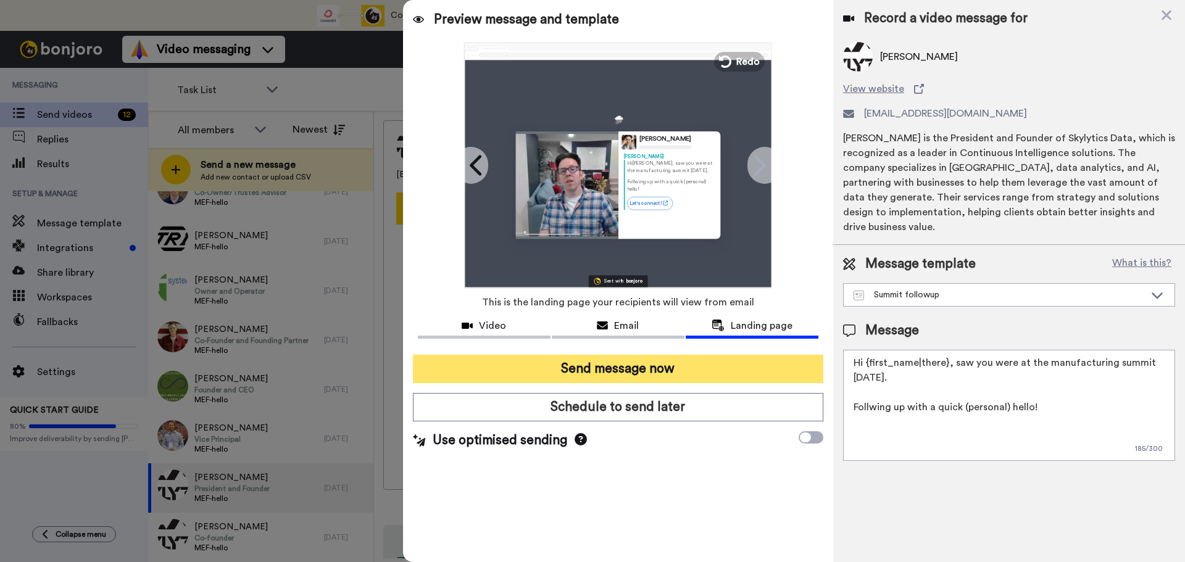
click at [660, 371] on button "Send message now" at bounding box center [618, 369] width 410 height 28
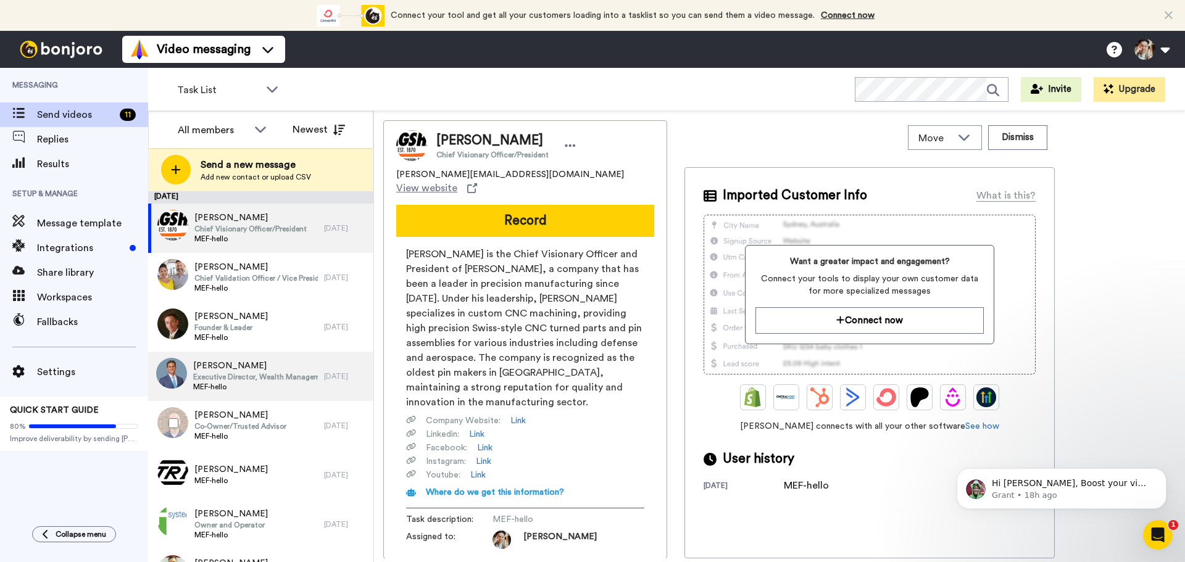
scroll to position [184, 0]
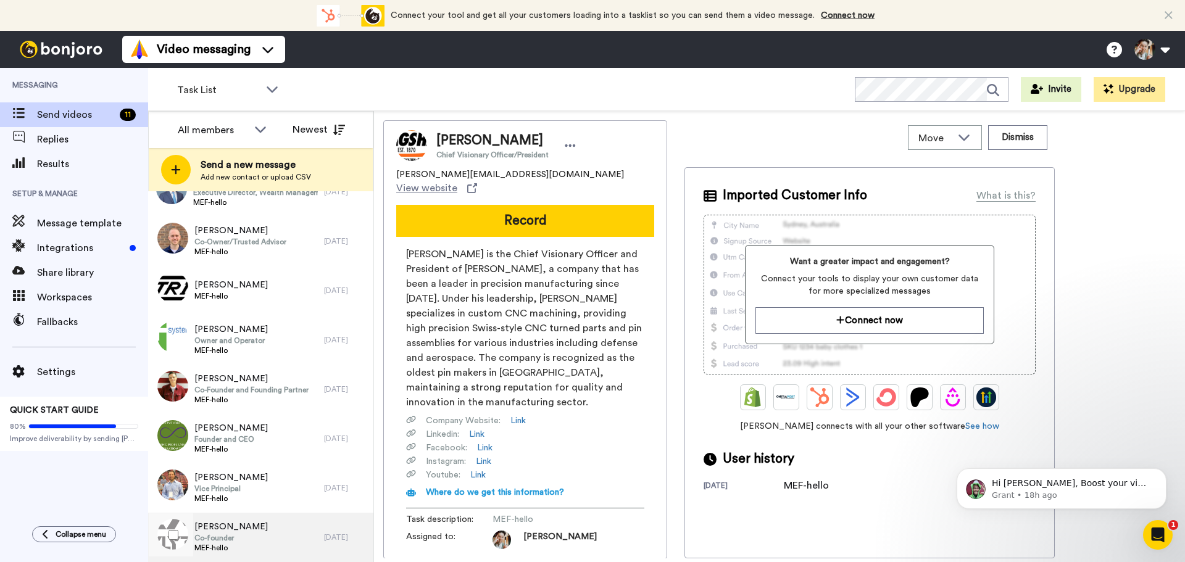
click at [251, 534] on div "[PERSON_NAME] Co-founder MEF-hello" at bounding box center [236, 537] width 176 height 49
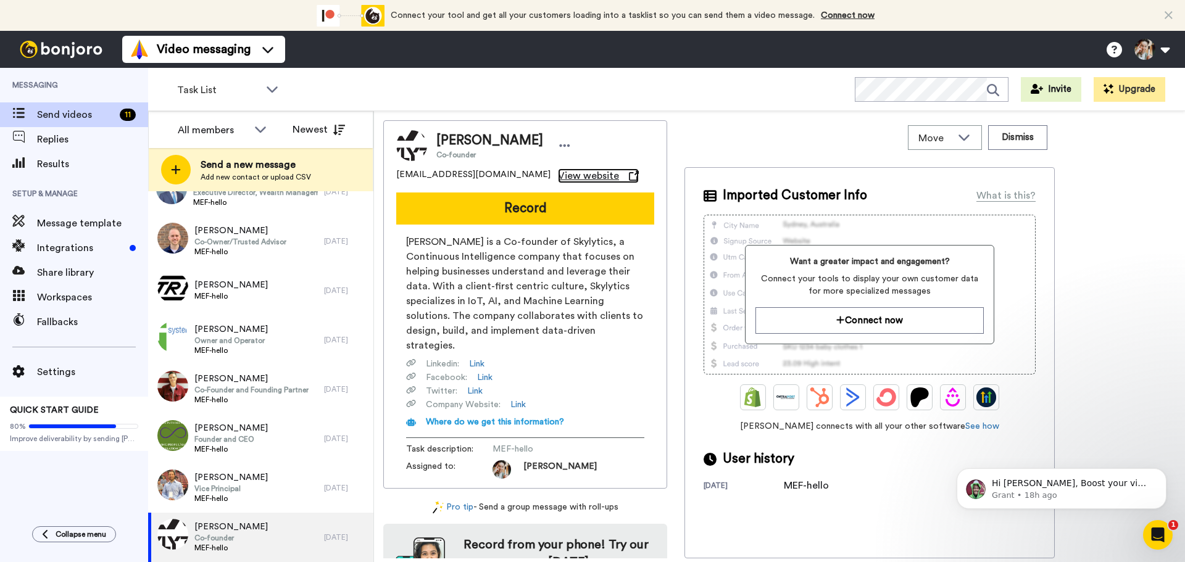
click at [558, 175] on span "View website" at bounding box center [588, 175] width 61 height 15
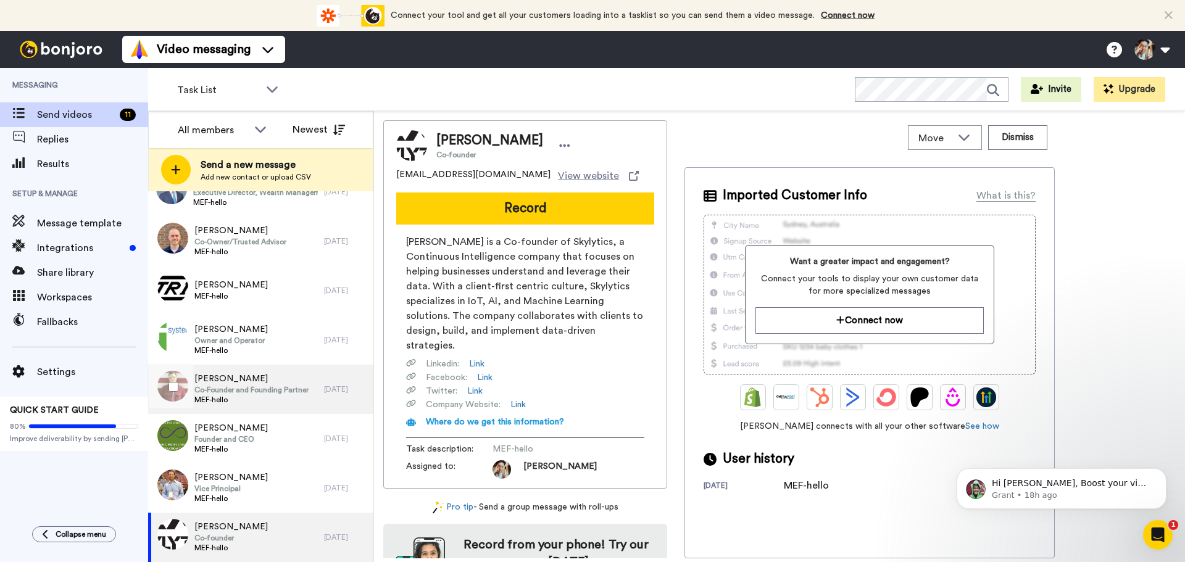
click at [266, 396] on span "MEF-hello" at bounding box center [251, 400] width 114 height 10
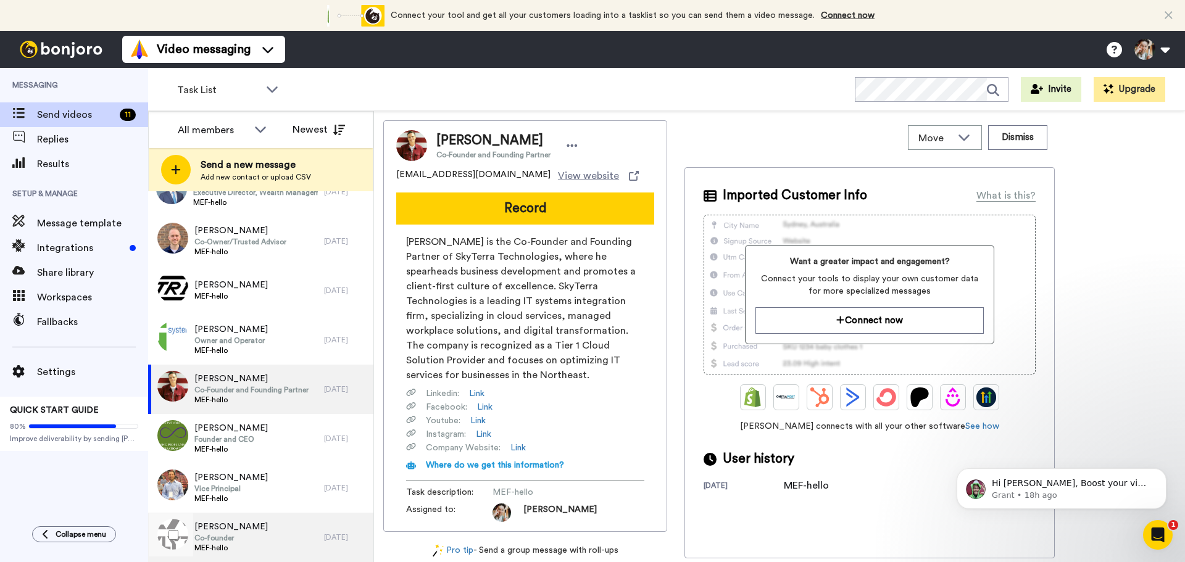
click at [254, 537] on div "[PERSON_NAME] Co-founder MEF-hello" at bounding box center [236, 537] width 176 height 49
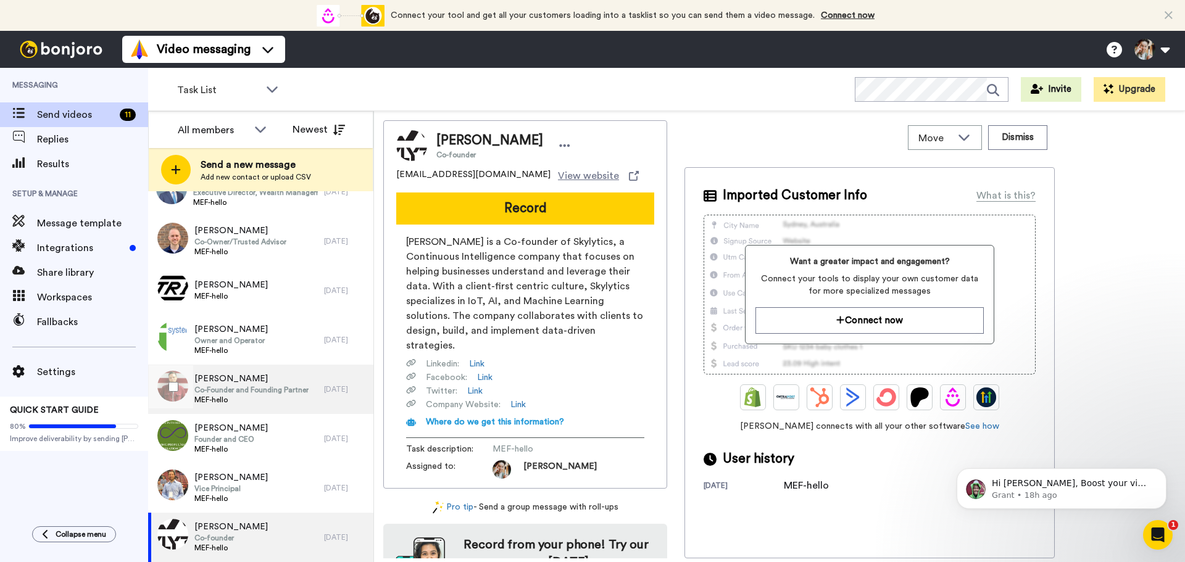
click at [240, 399] on span "MEF-hello" at bounding box center [251, 400] width 114 height 10
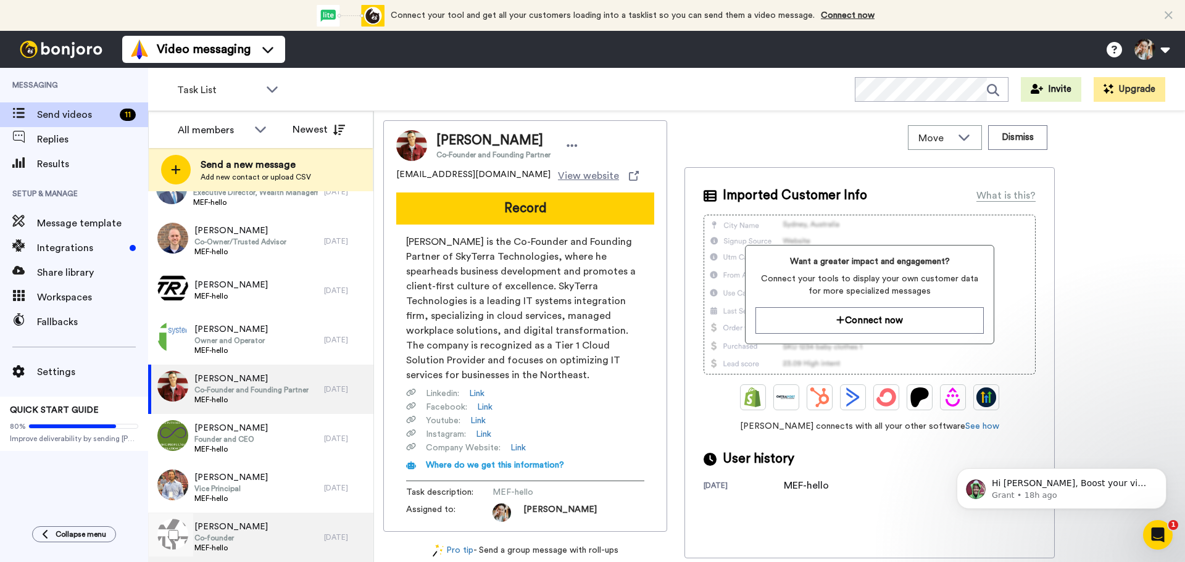
click at [263, 541] on div "[PERSON_NAME] Co-founder MEF-hello" at bounding box center [236, 537] width 176 height 49
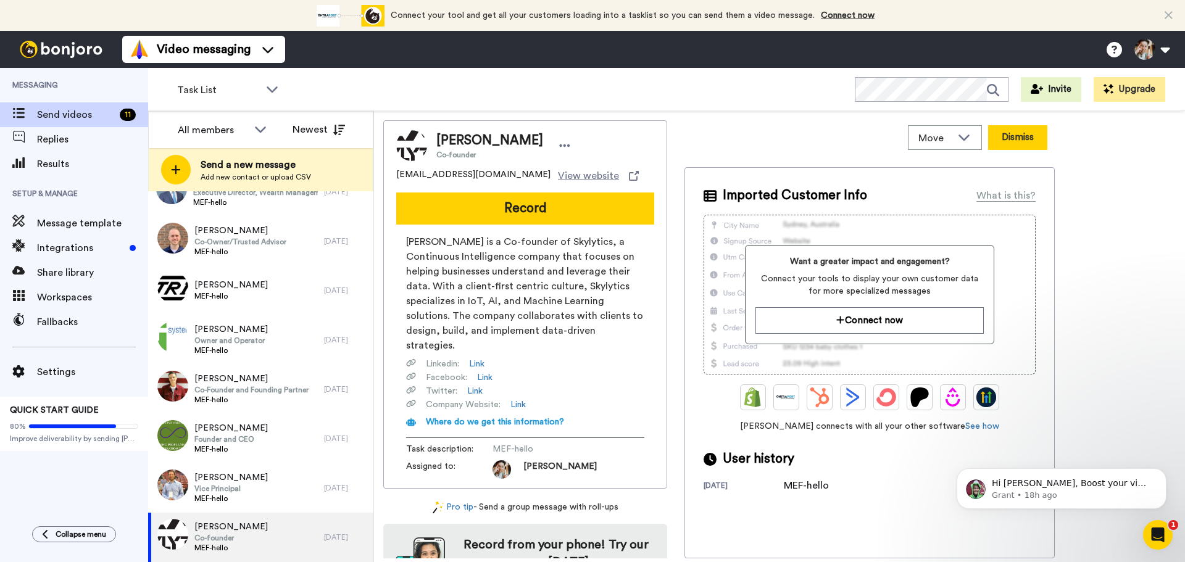
click at [1015, 145] on button "Dismiss" at bounding box center [1017, 137] width 59 height 25
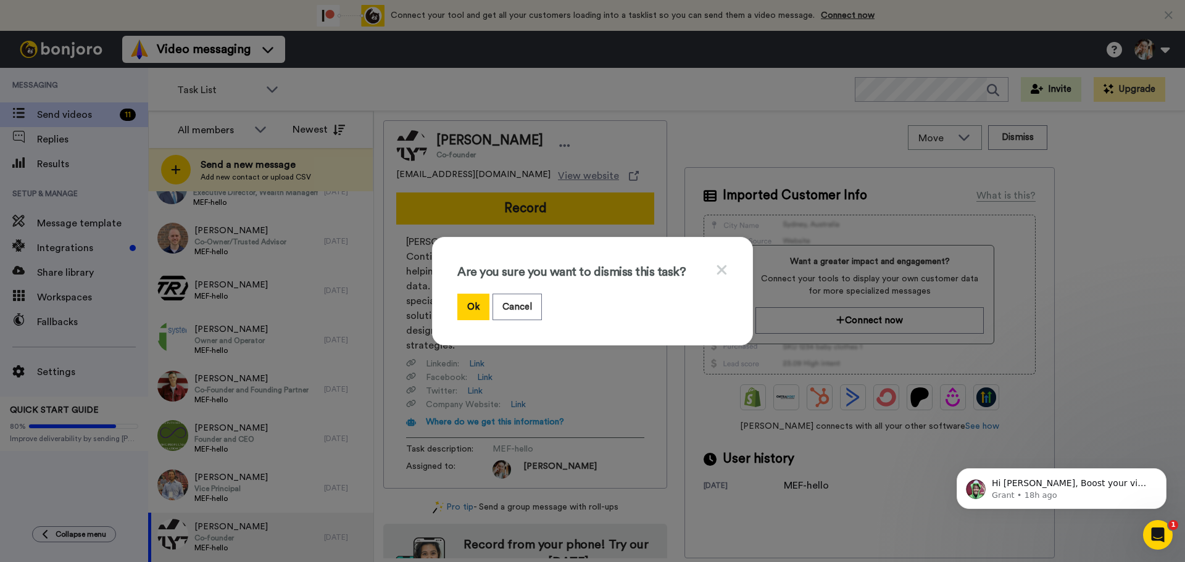
click at [450, 305] on div "Are you sure you want to dismiss this task? Ok Cancel" at bounding box center [592, 291] width 321 height 109
click at [458, 302] on button "Ok" at bounding box center [473, 307] width 32 height 27
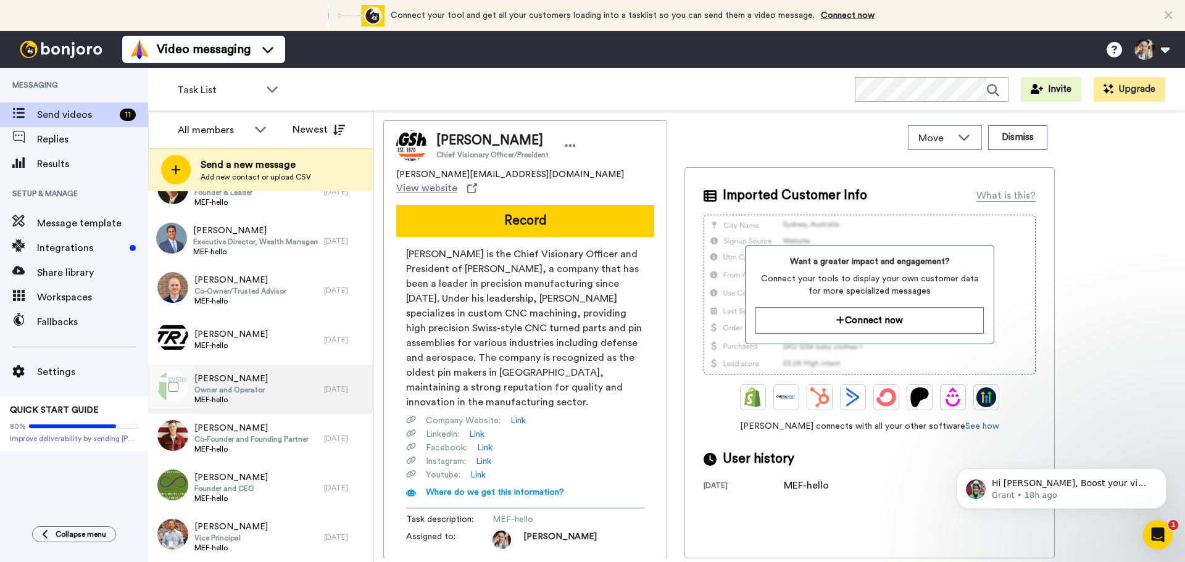
scroll to position [135, 0]
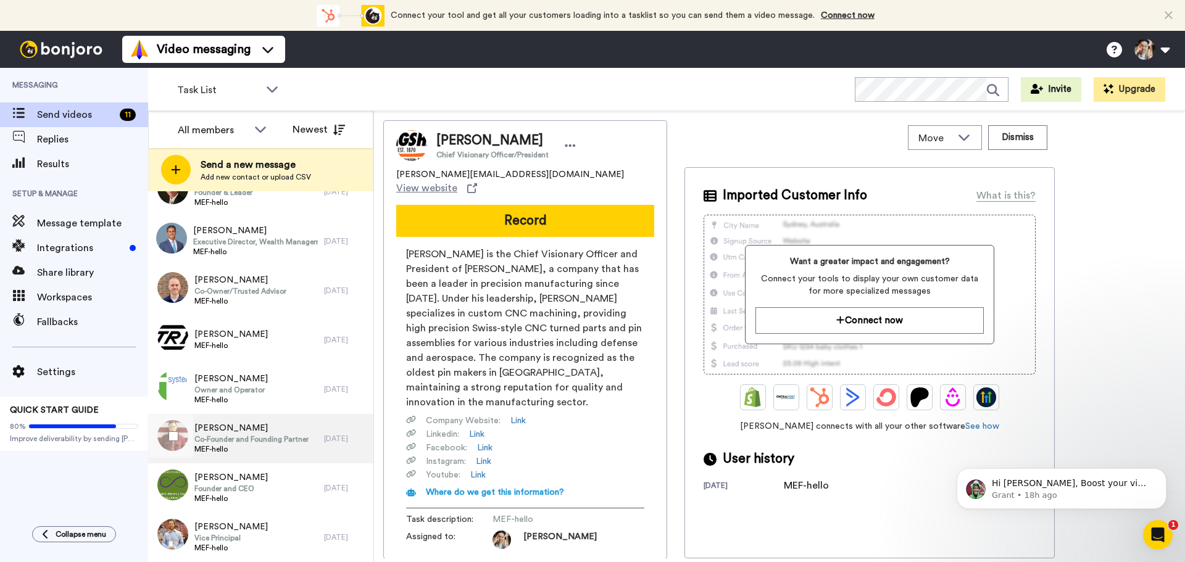
click at [244, 447] on span "MEF-hello" at bounding box center [251, 449] width 114 height 10
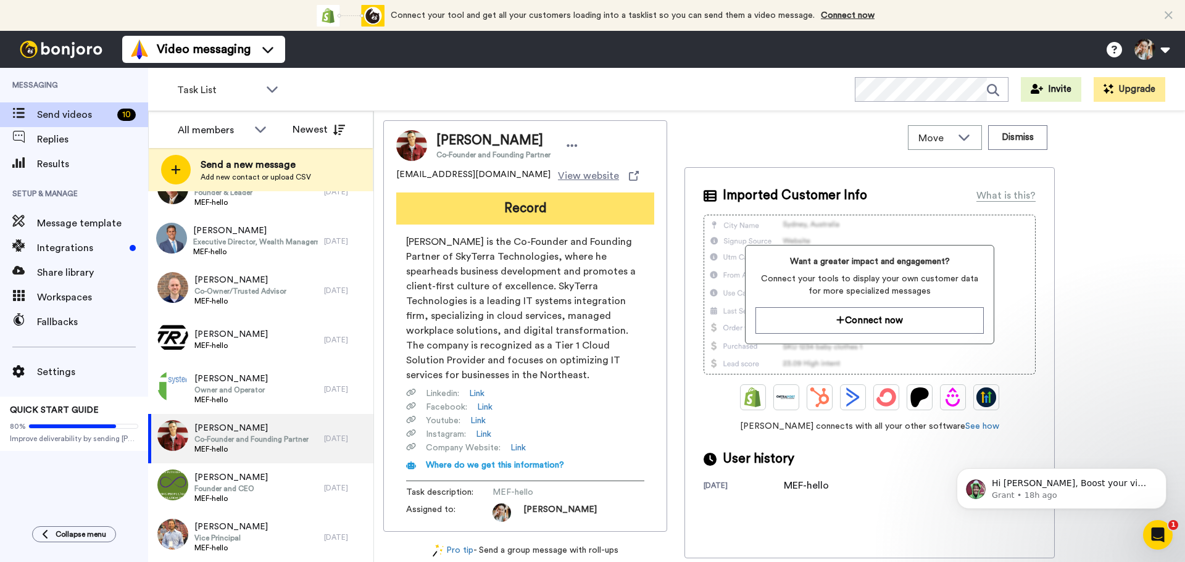
click at [555, 204] on button "Record" at bounding box center [525, 209] width 258 height 32
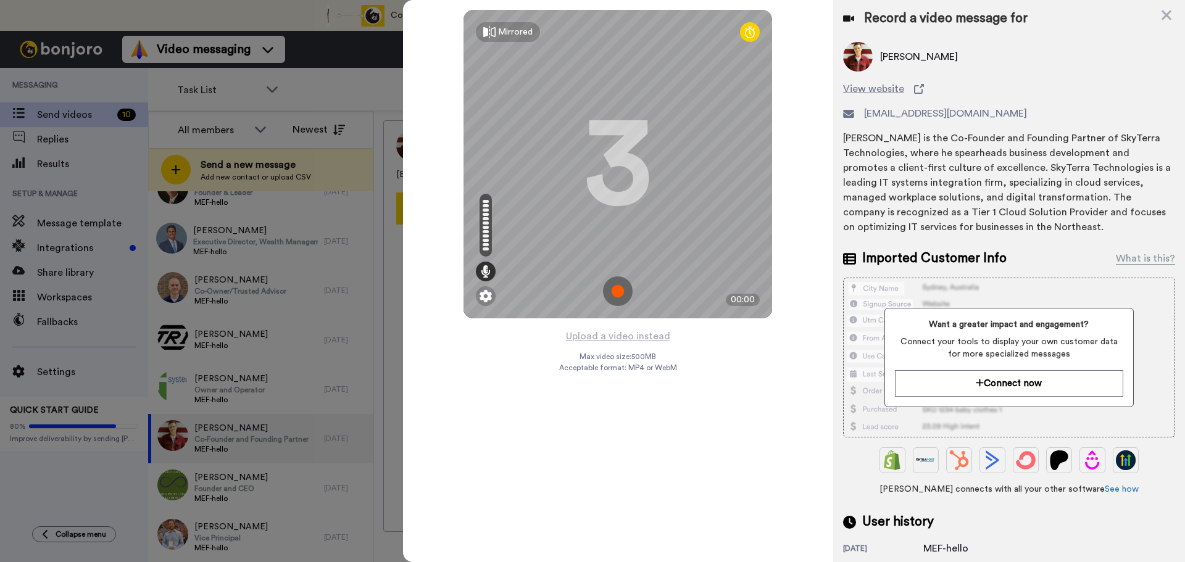
click at [611, 290] on img at bounding box center [618, 291] width 30 height 30
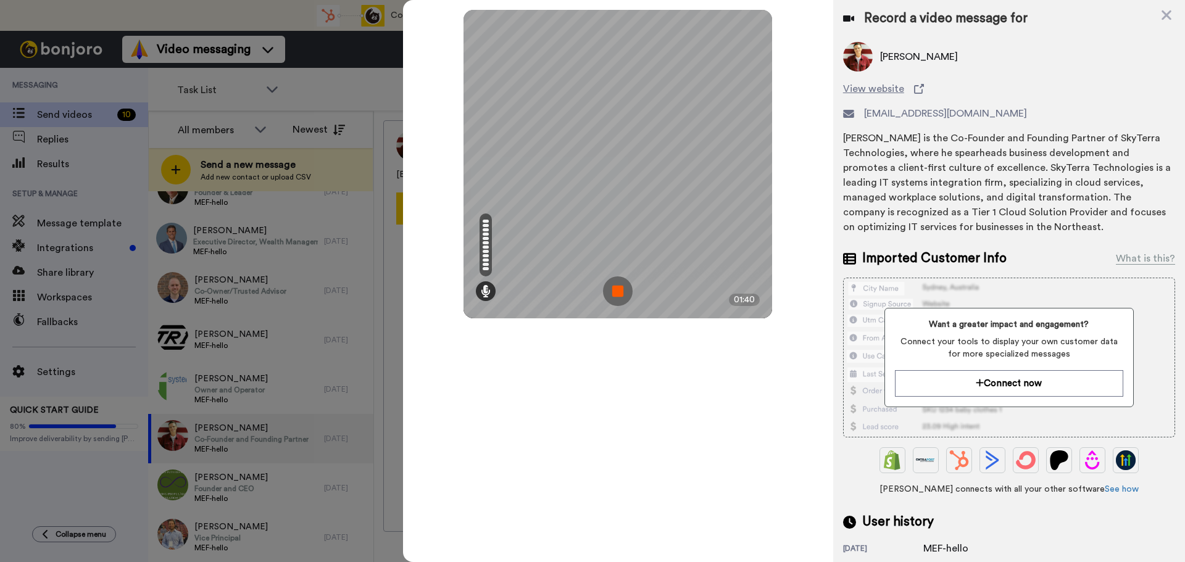
click at [617, 287] on img at bounding box center [618, 291] width 30 height 30
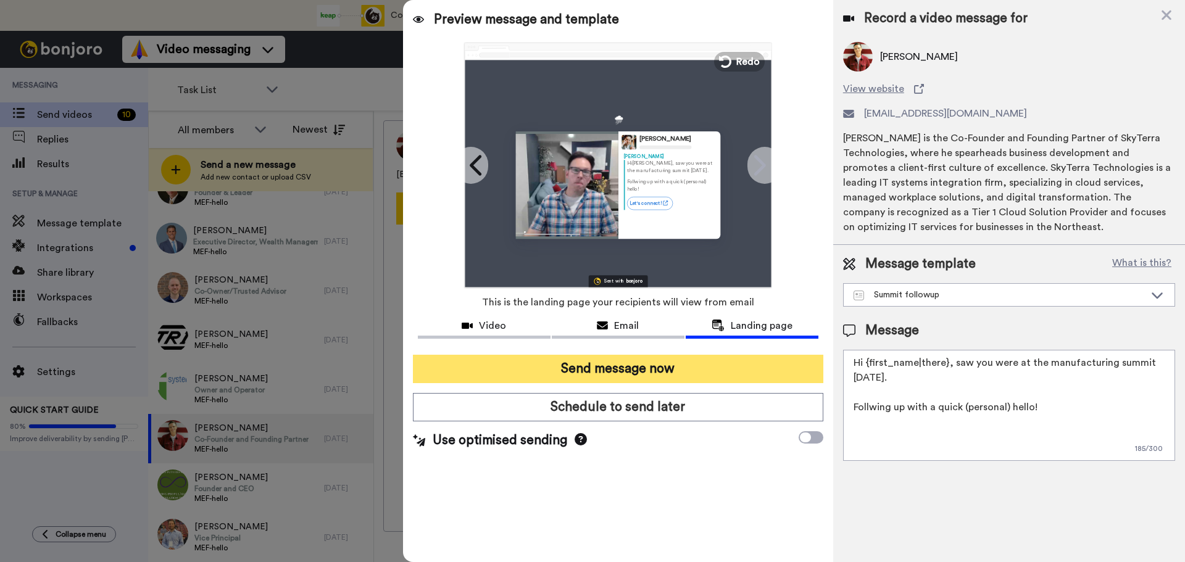
click at [628, 365] on button "Send message now" at bounding box center [618, 369] width 410 height 28
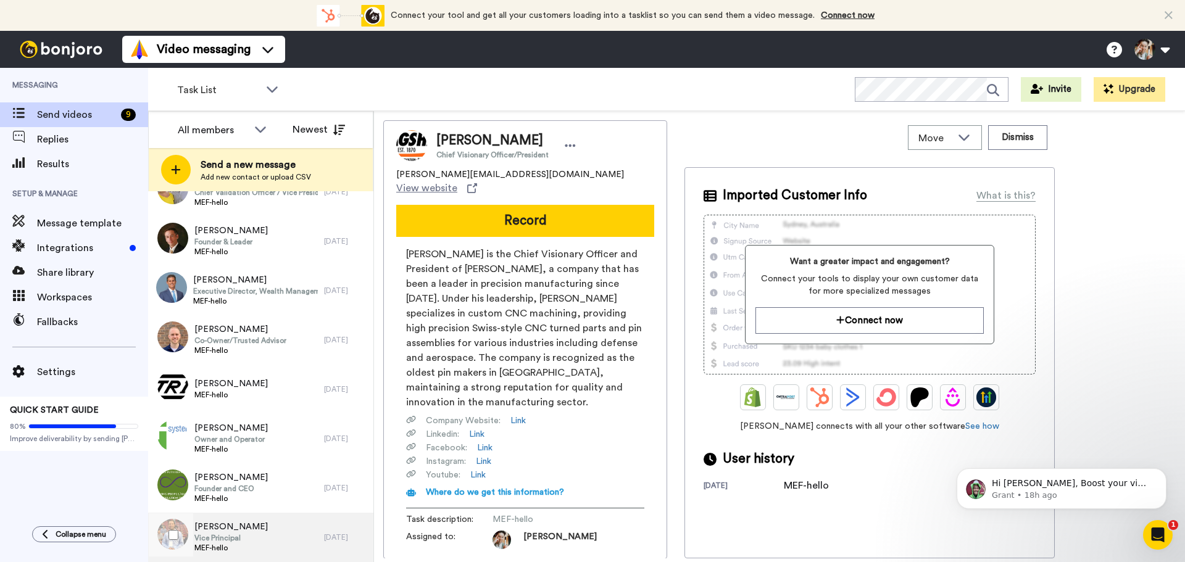
click at [242, 532] on span "Frank Xydias" at bounding box center [230, 527] width 73 height 12
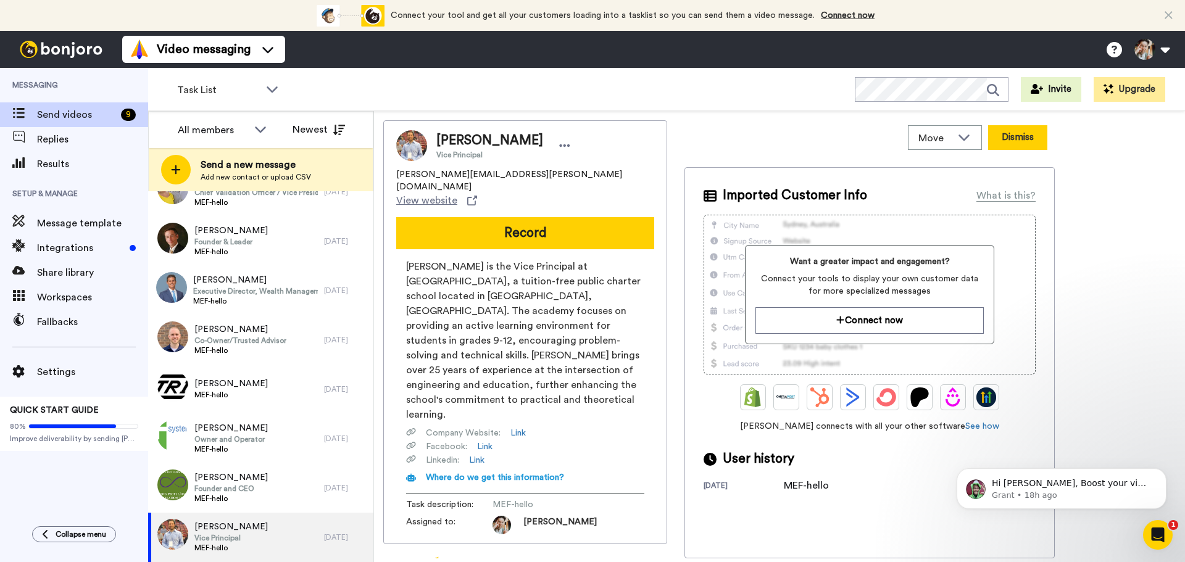
click at [1033, 142] on button "Dismiss" at bounding box center [1017, 137] width 59 height 25
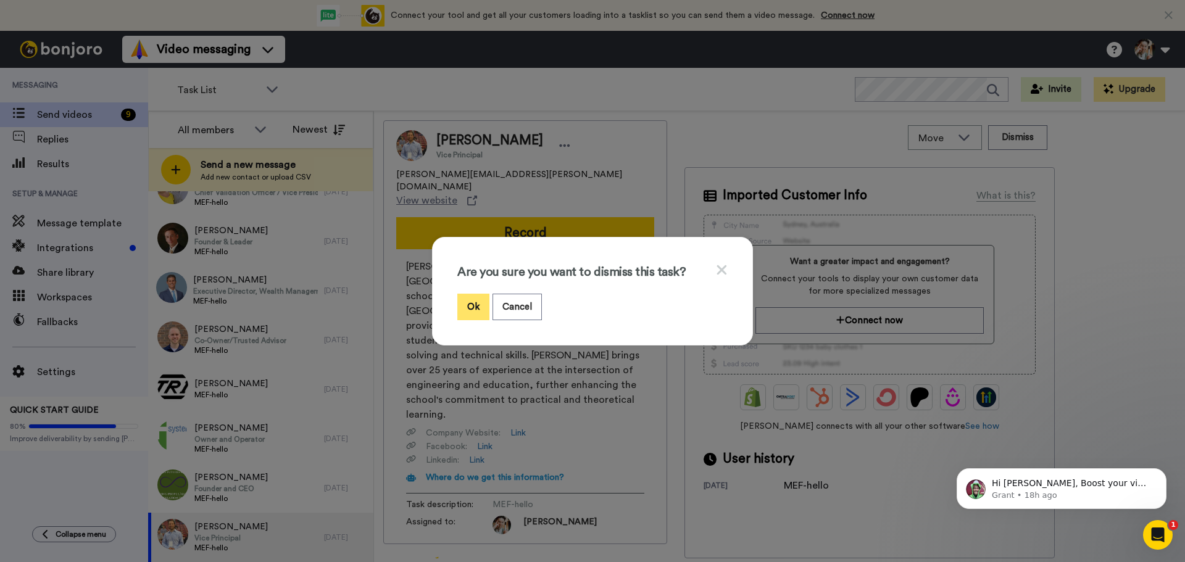
click at [480, 311] on button "Ok" at bounding box center [473, 307] width 32 height 27
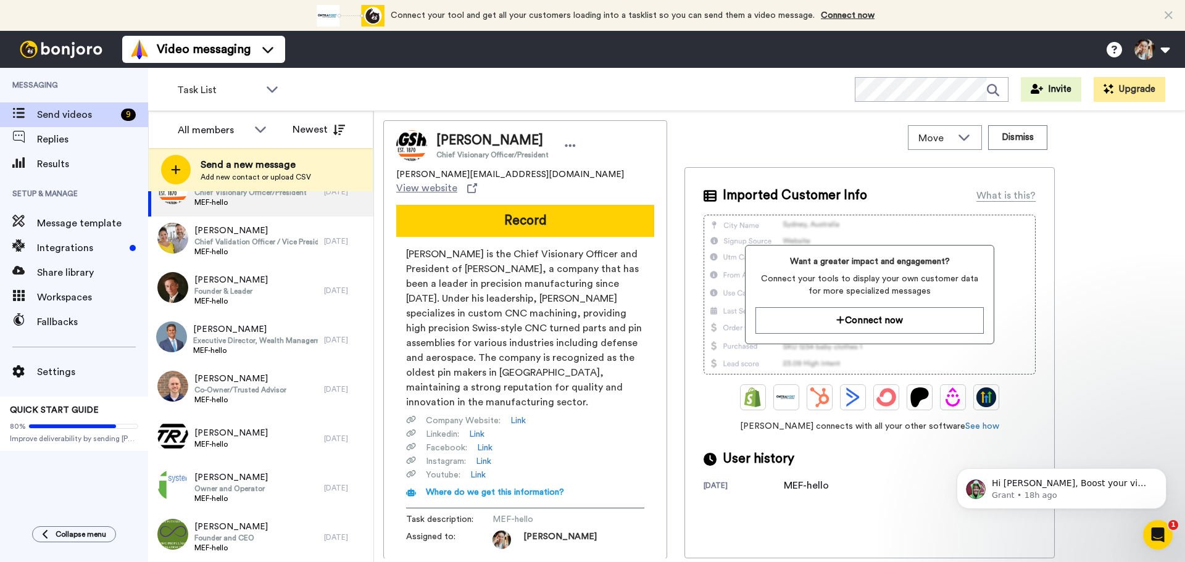
scroll to position [36, 0]
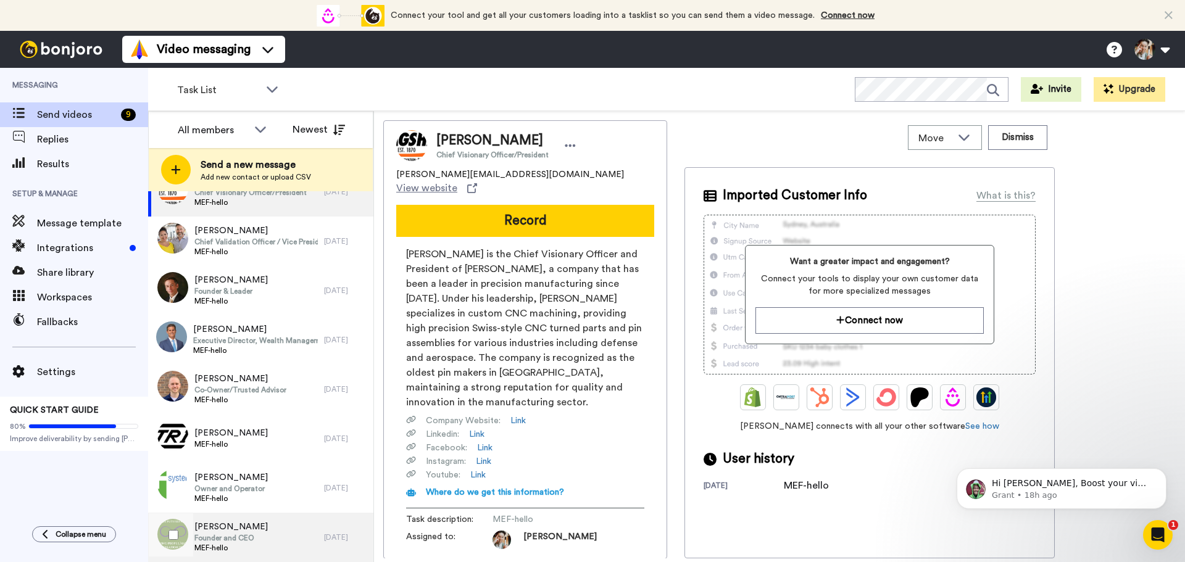
click at [218, 542] on span "Founder and CEO" at bounding box center [230, 538] width 73 height 10
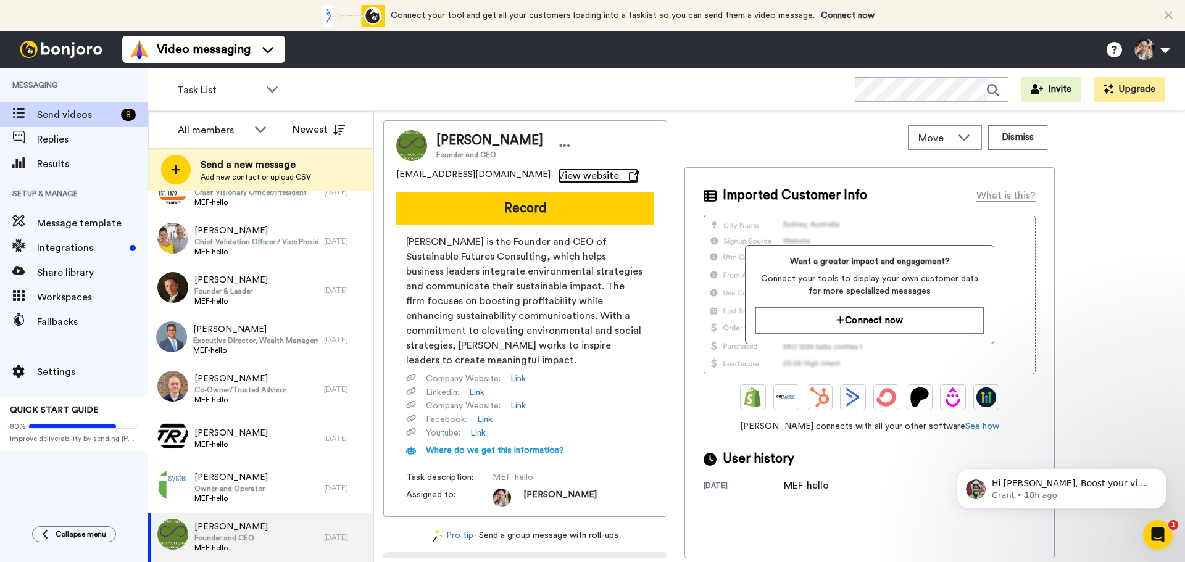
click at [590, 176] on span "View website" at bounding box center [588, 175] width 61 height 15
click at [1008, 143] on button "Dismiss" at bounding box center [1017, 137] width 59 height 25
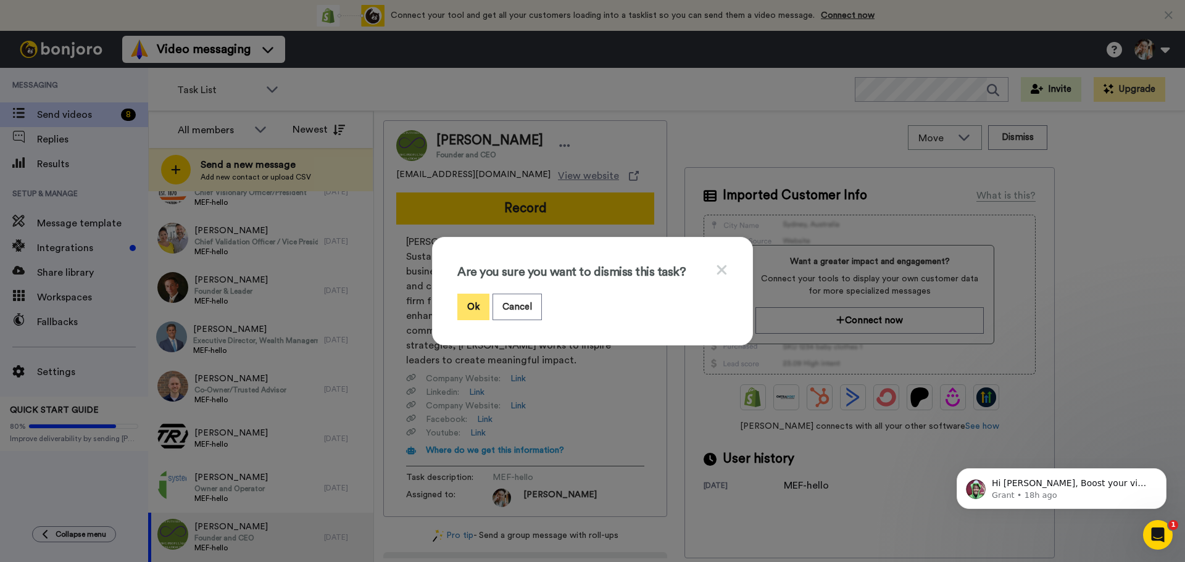
click at [458, 306] on button "Ok" at bounding box center [473, 307] width 32 height 27
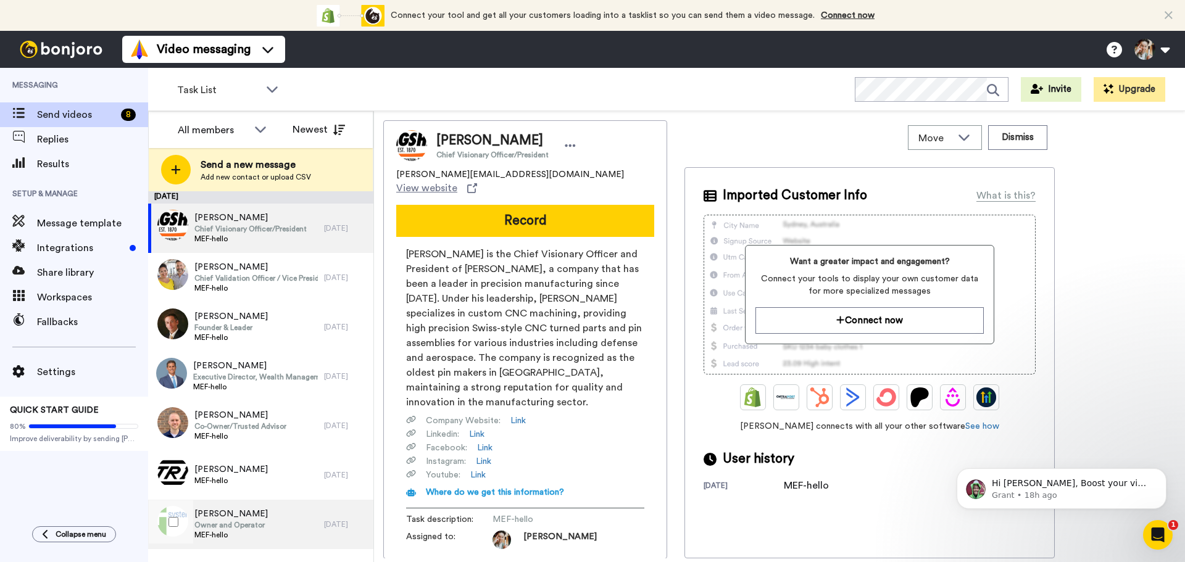
click at [249, 524] on span "Owner and Operator" at bounding box center [230, 525] width 73 height 10
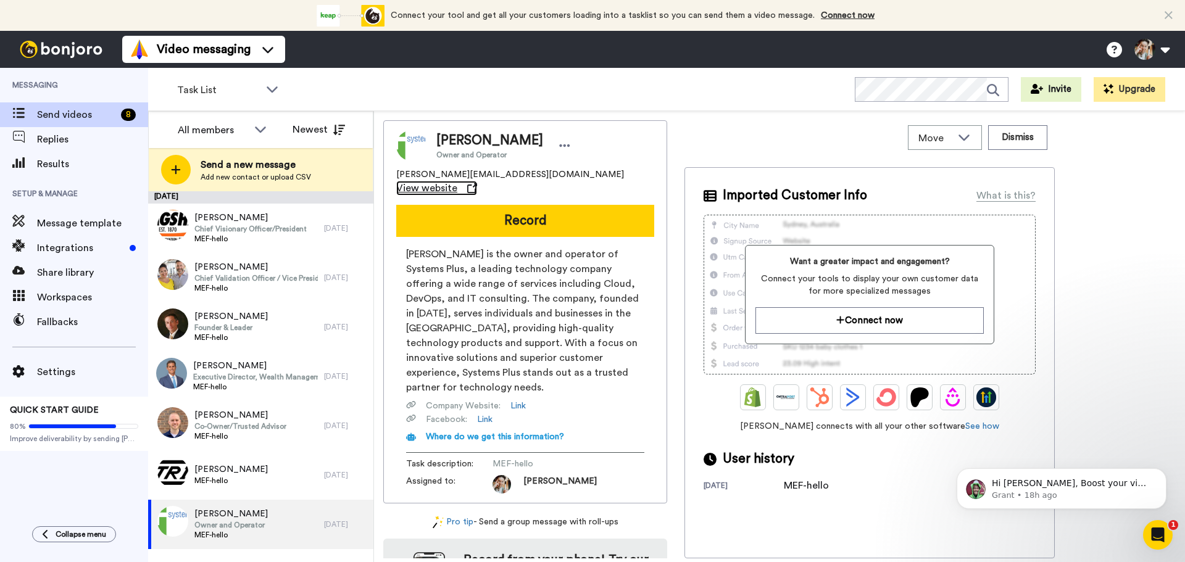
click at [457, 181] on span "View website" at bounding box center [426, 188] width 61 height 15
click at [1023, 133] on button "Dismiss" at bounding box center [1017, 137] width 59 height 25
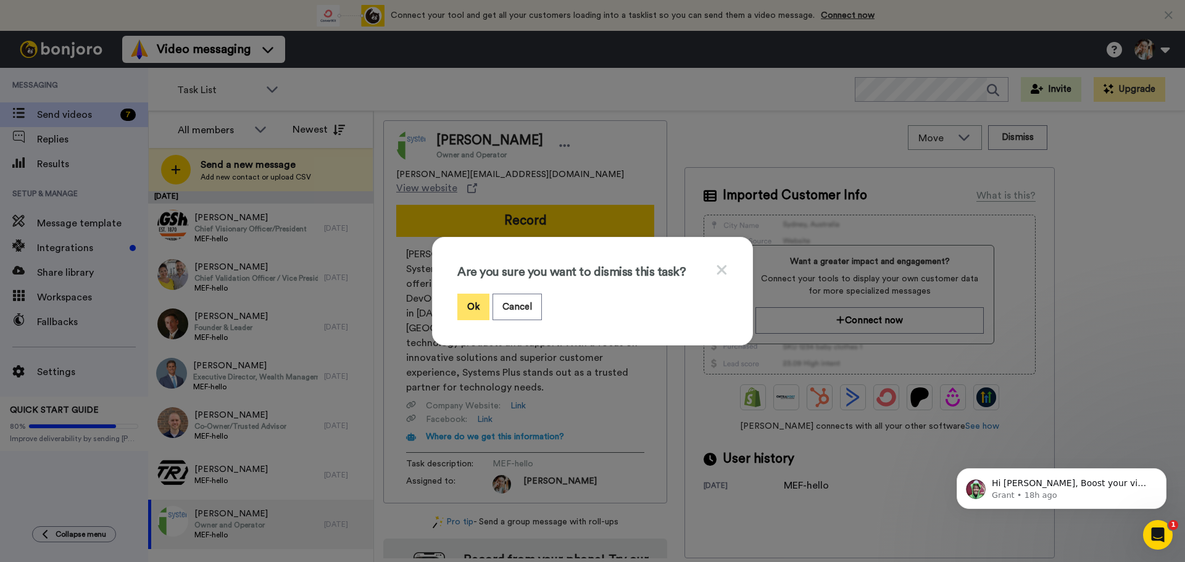
click at [460, 305] on button "Ok" at bounding box center [473, 307] width 32 height 27
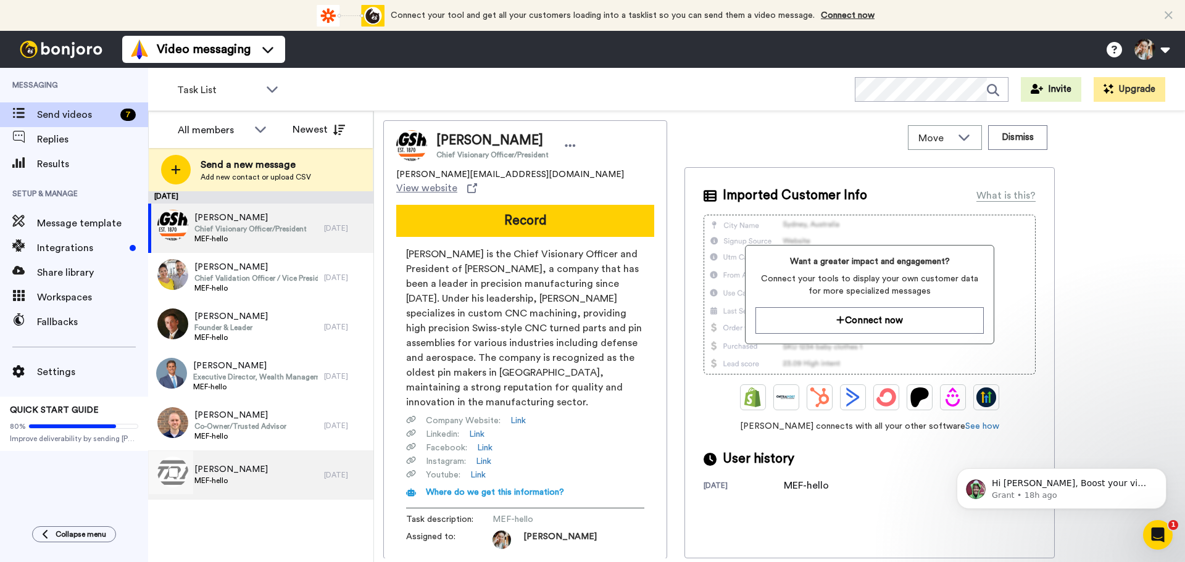
click at [252, 487] on div "Mary Thomas MEF-hello" at bounding box center [236, 474] width 176 height 49
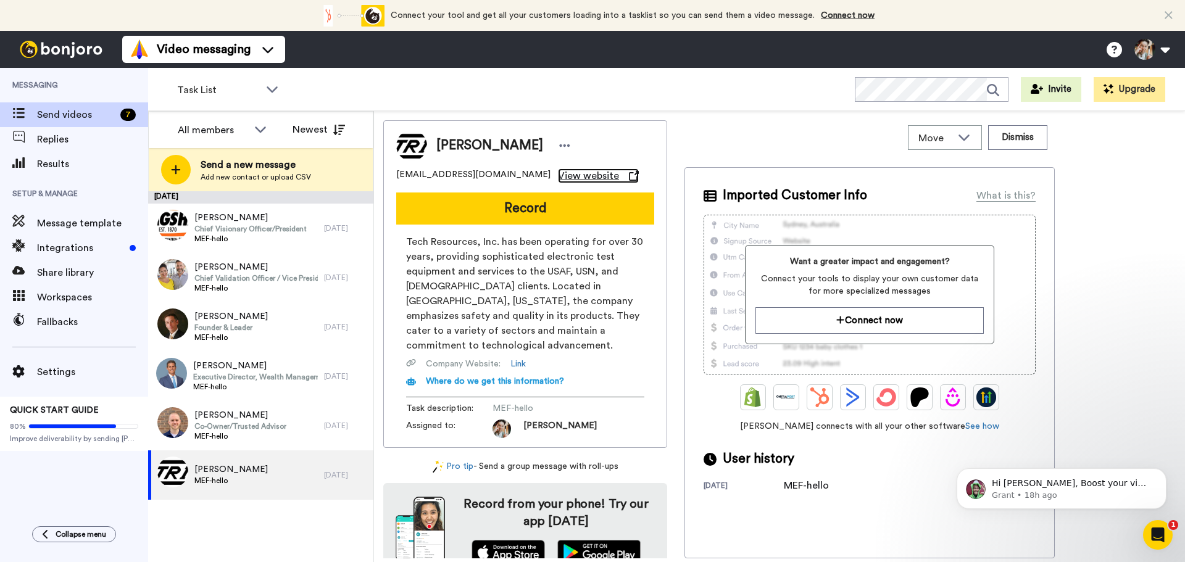
click at [558, 175] on span "View website" at bounding box center [588, 175] width 61 height 15
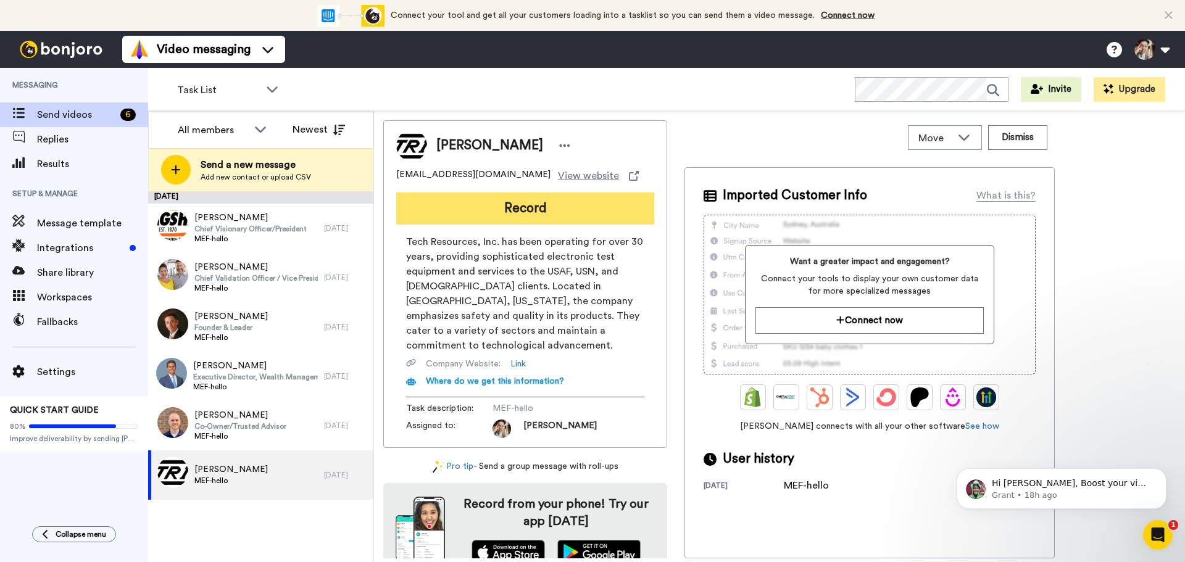
click at [514, 209] on button "Record" at bounding box center [525, 209] width 258 height 32
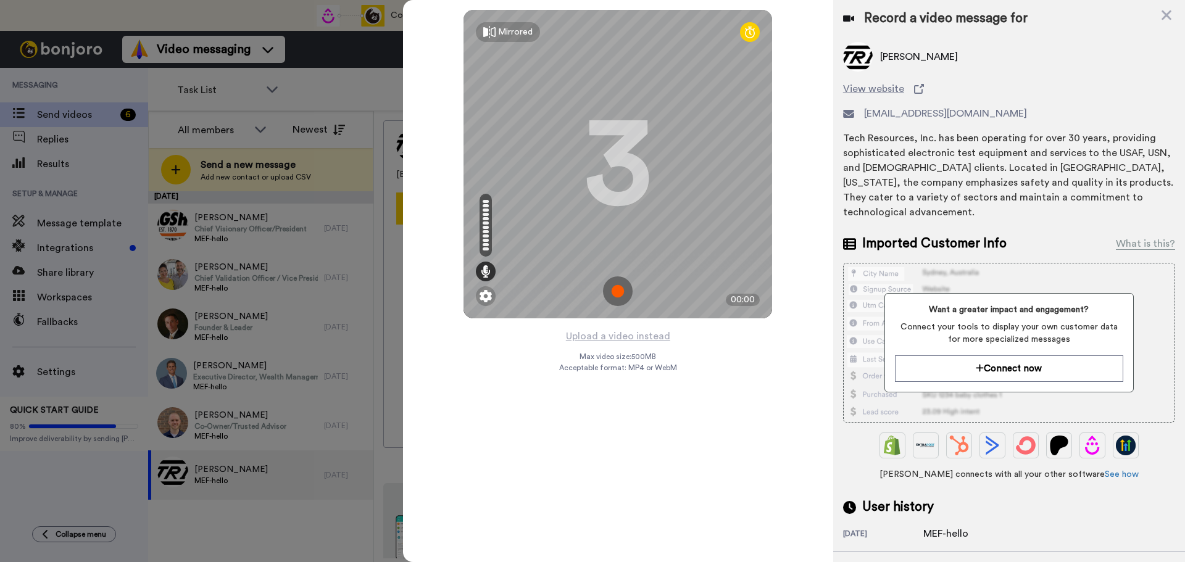
click at [612, 296] on img at bounding box center [618, 291] width 30 height 30
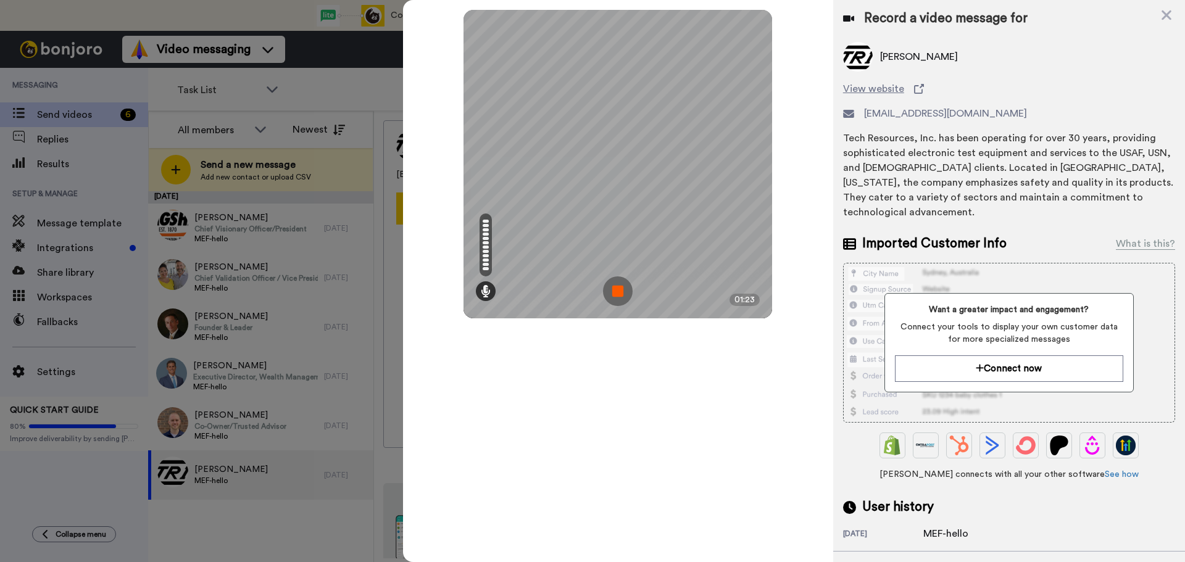
click at [620, 288] on img at bounding box center [618, 291] width 30 height 30
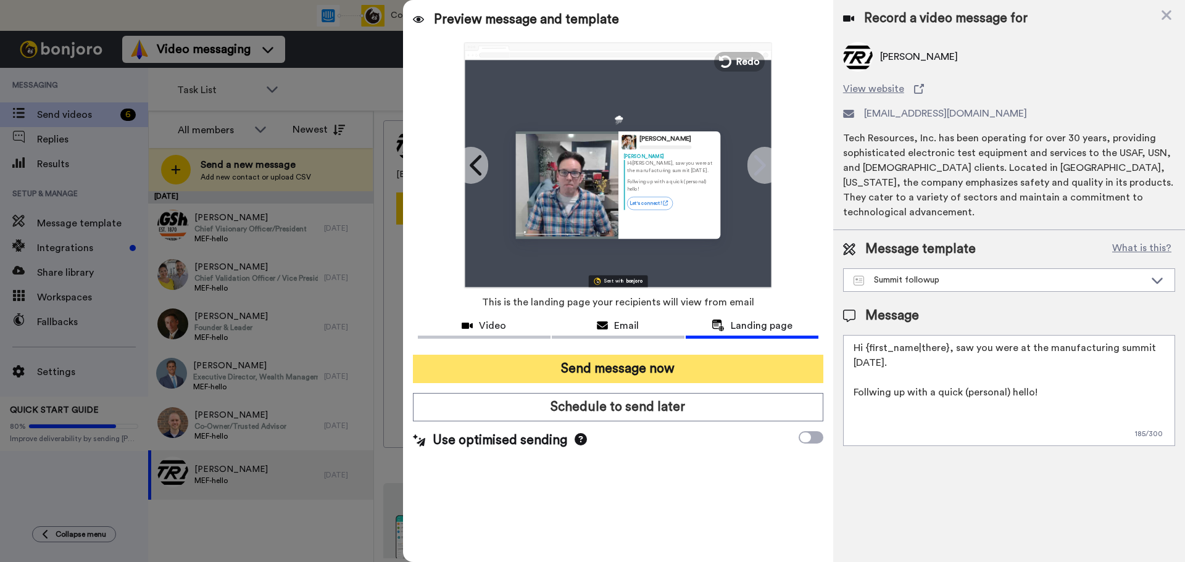
click at [671, 372] on button "Send message now" at bounding box center [618, 369] width 410 height 28
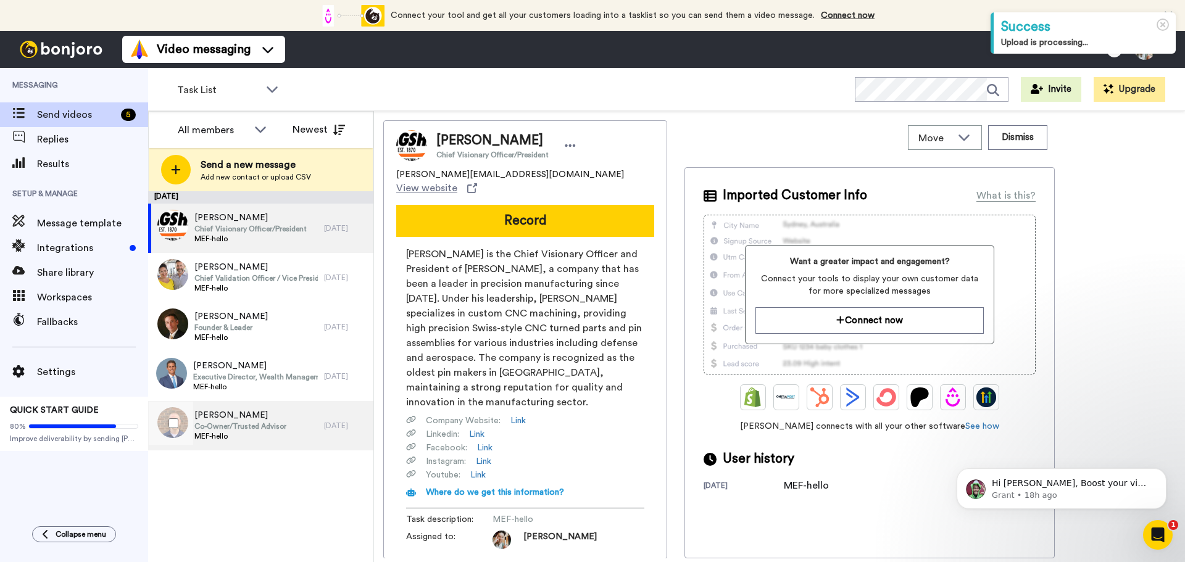
click at [228, 436] on span "MEF-hello" at bounding box center [240, 436] width 92 height 10
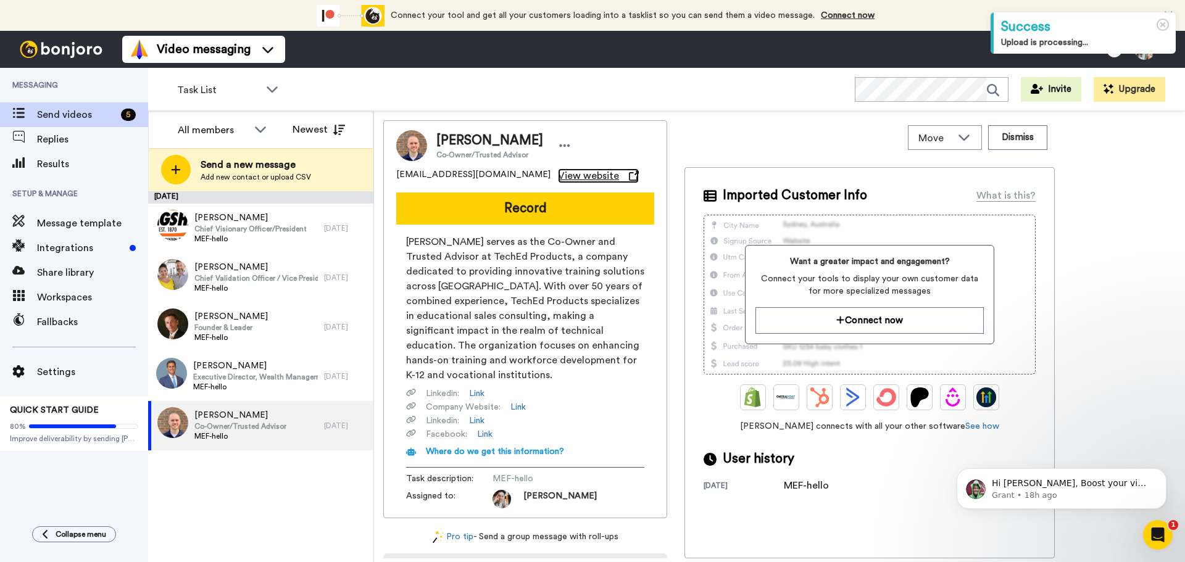
click at [558, 168] on span "View website" at bounding box center [588, 175] width 61 height 15
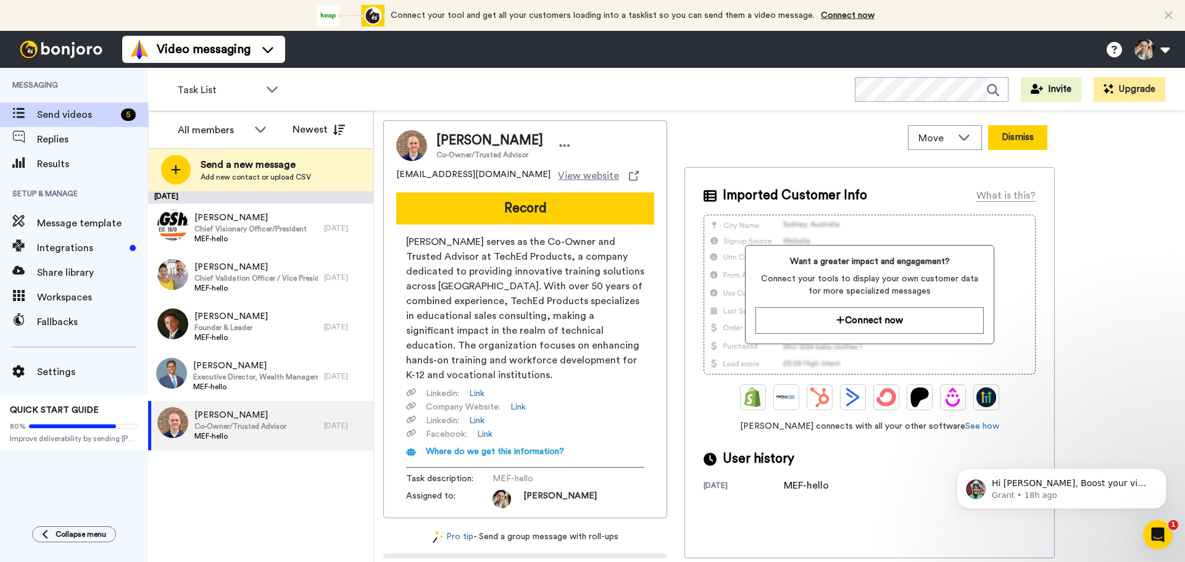
click at [999, 138] on button "Dismiss" at bounding box center [1017, 137] width 59 height 25
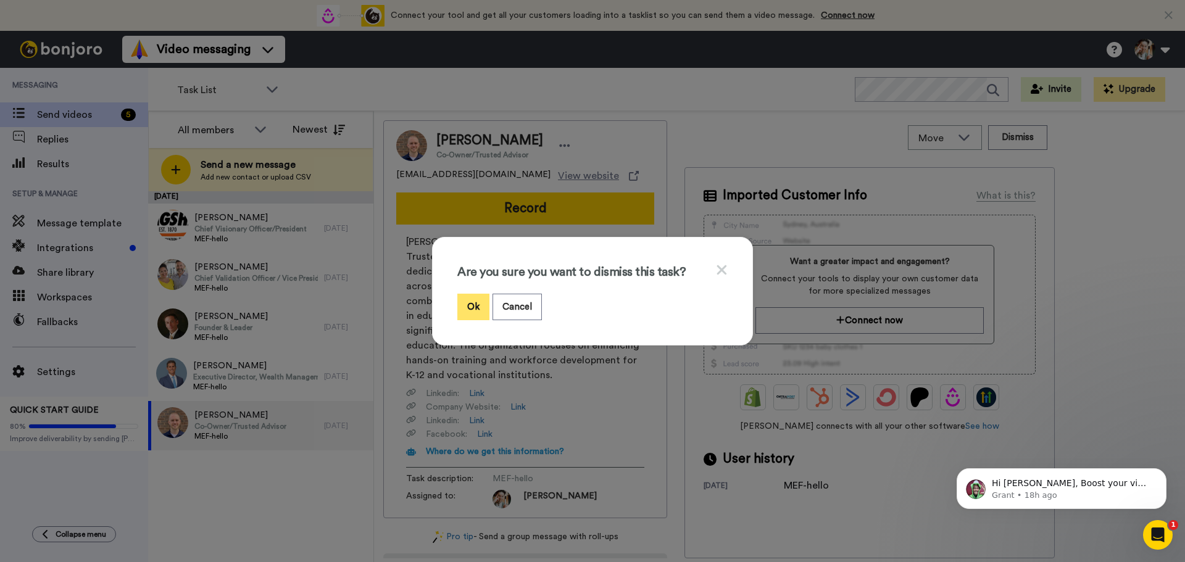
click at [471, 307] on button "Ok" at bounding box center [473, 307] width 32 height 27
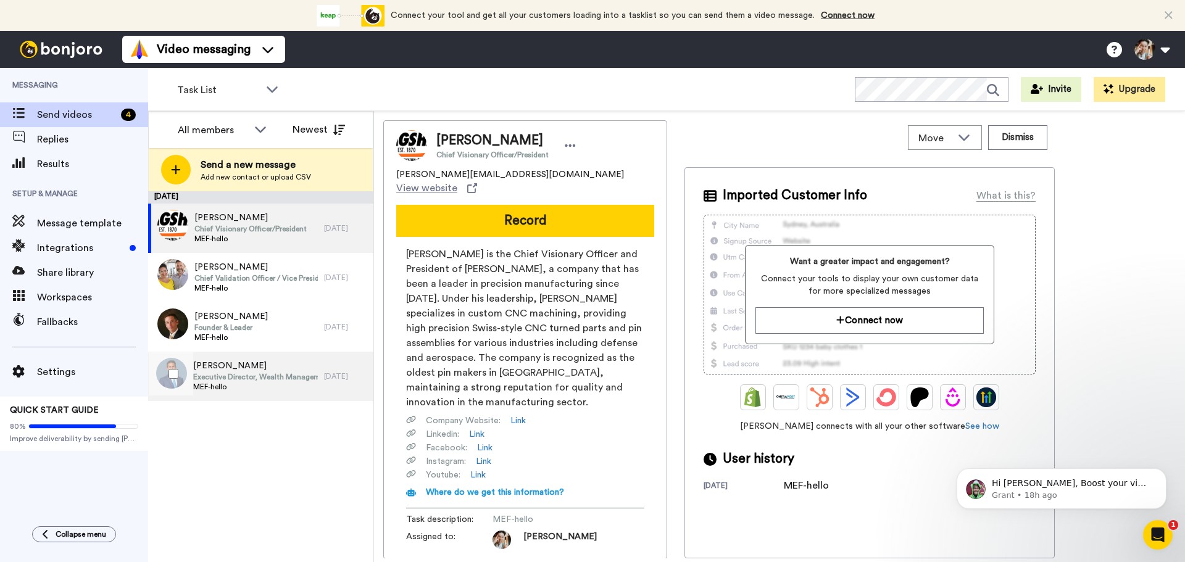
click at [246, 371] on span "Joseph Verri" at bounding box center [255, 366] width 125 height 12
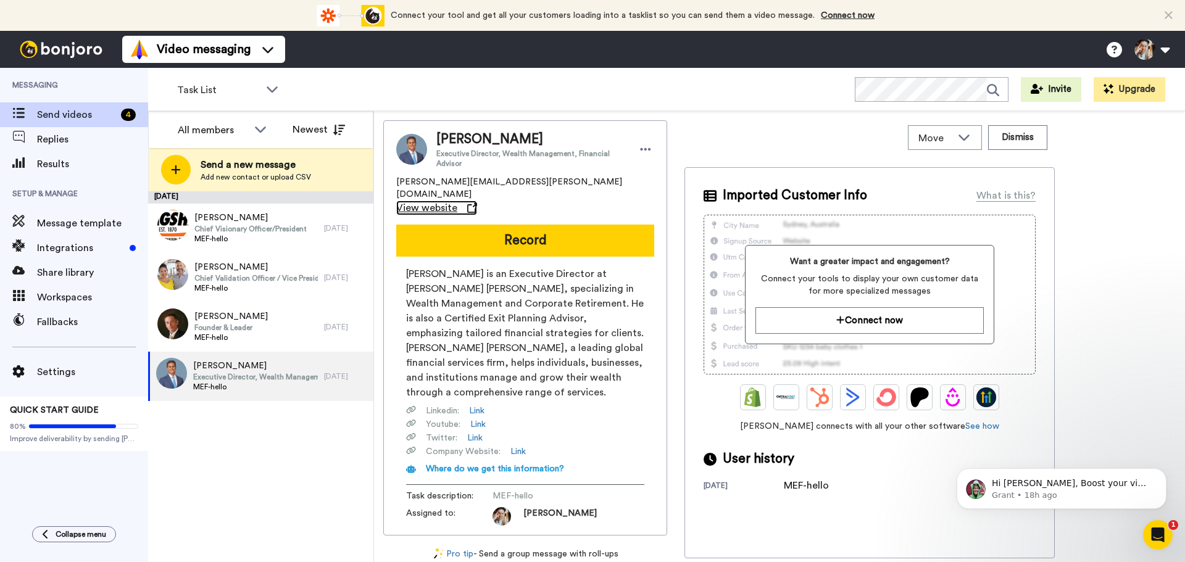
click at [457, 201] on span "View website" at bounding box center [426, 208] width 61 height 15
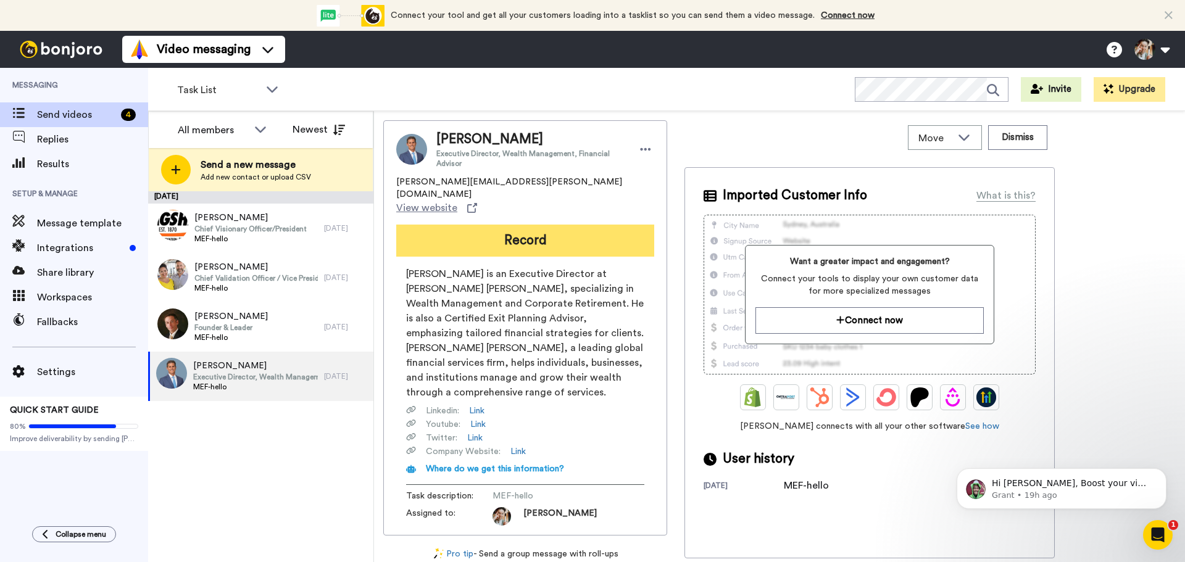
click at [541, 225] on button "Record" at bounding box center [525, 241] width 258 height 32
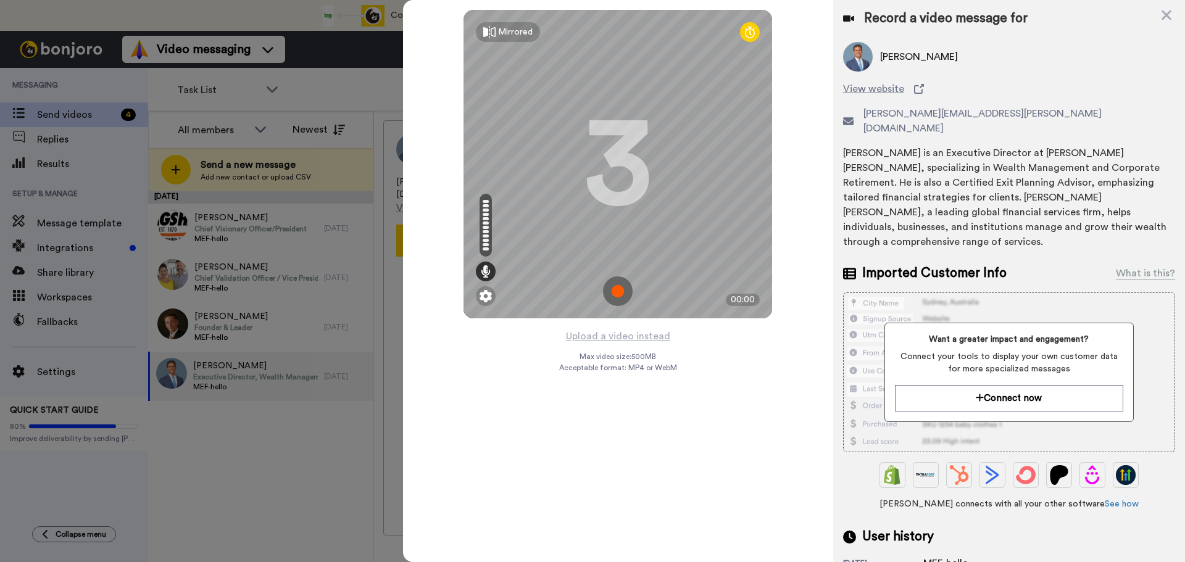
click at [619, 299] on img at bounding box center [618, 291] width 30 height 30
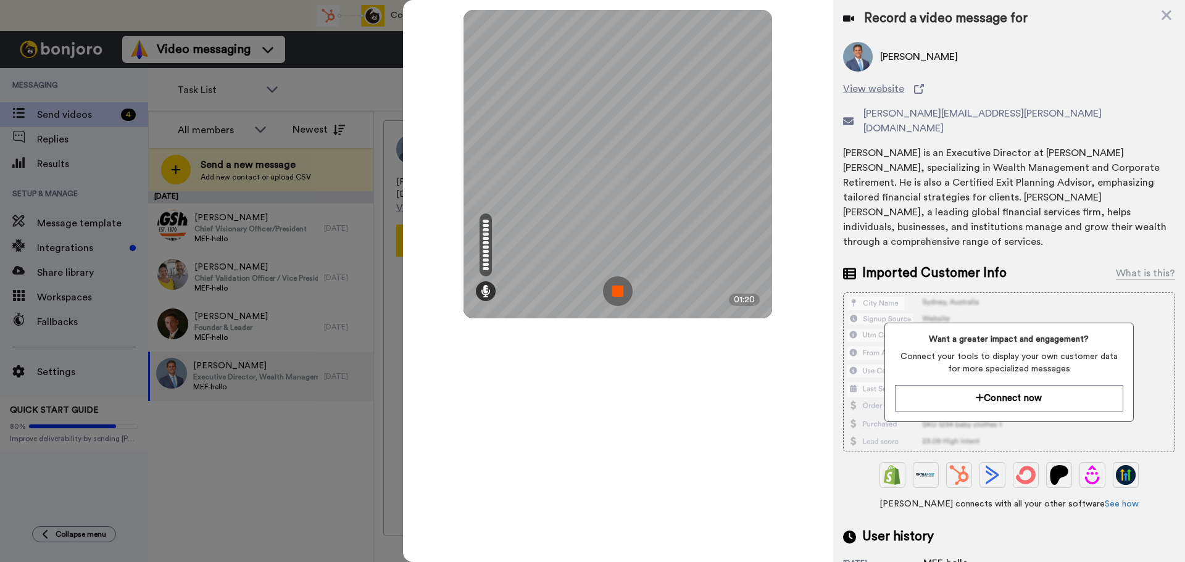
click at [614, 289] on img at bounding box center [618, 291] width 30 height 30
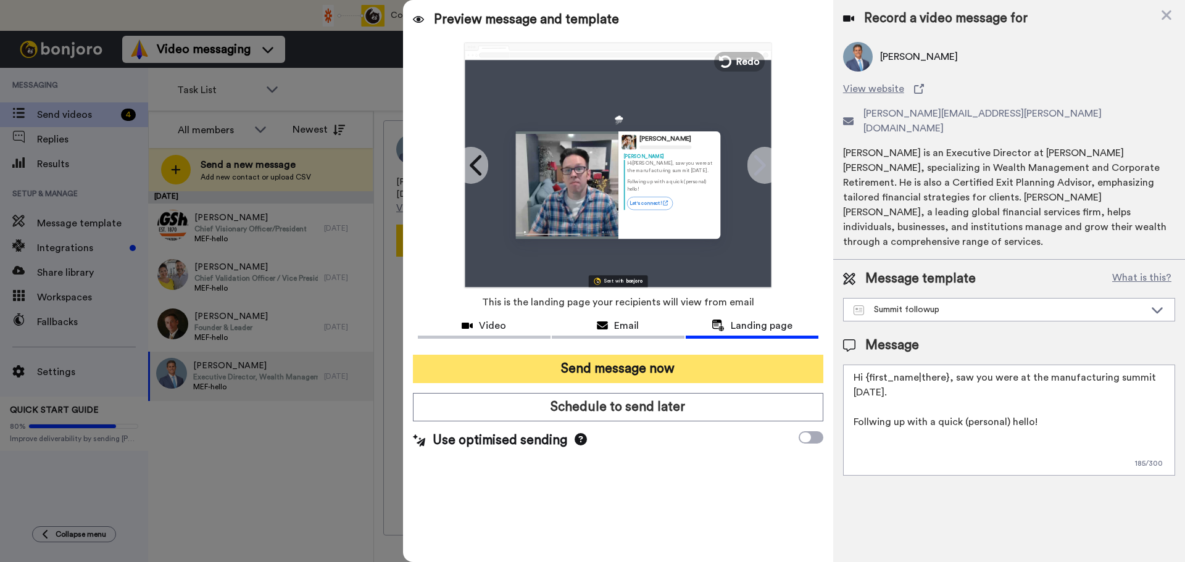
drag, startPoint x: 642, startPoint y: 365, endPoint x: 651, endPoint y: 355, distance: 13.5
click at [642, 365] on button "Send message now" at bounding box center [618, 369] width 410 height 28
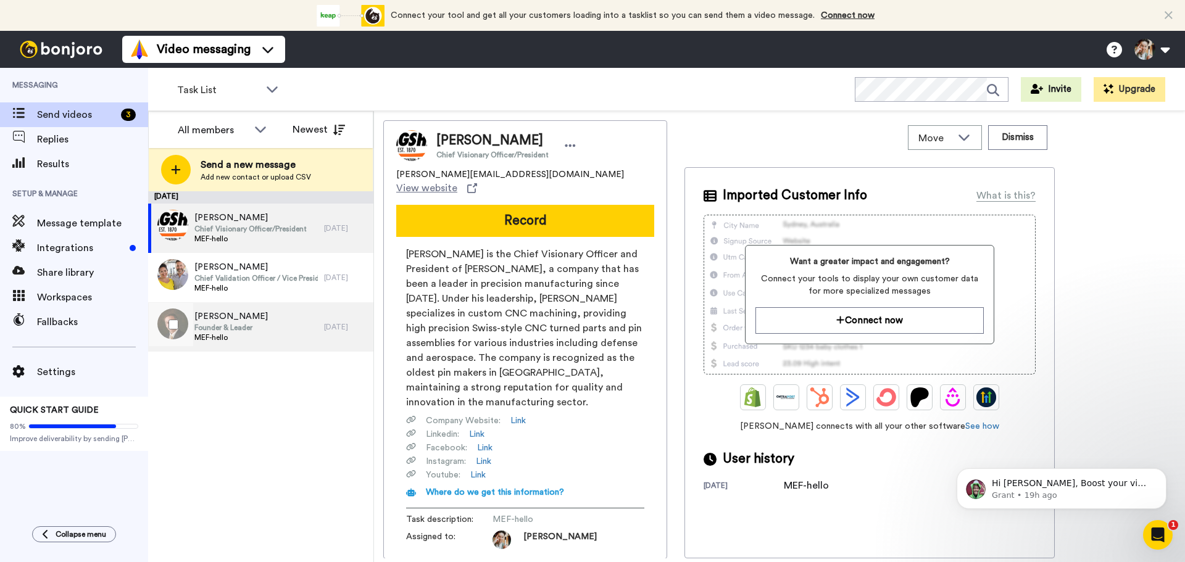
click at [270, 317] on div "[PERSON_NAME] Founder & Leader MEF-hello" at bounding box center [236, 326] width 176 height 49
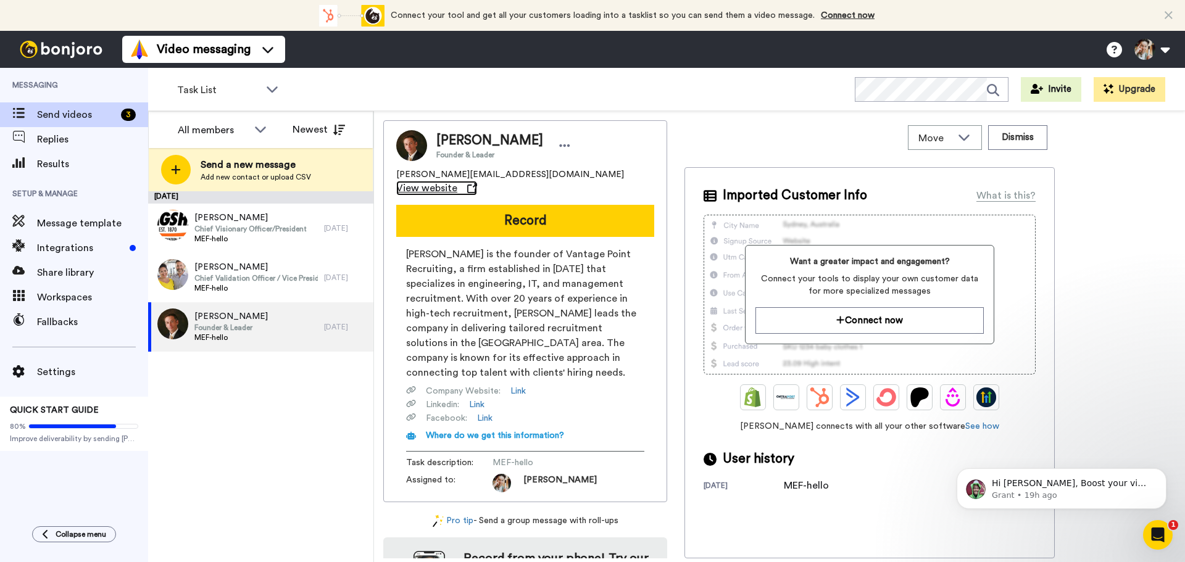
click at [457, 181] on span "View website" at bounding box center [426, 188] width 61 height 15
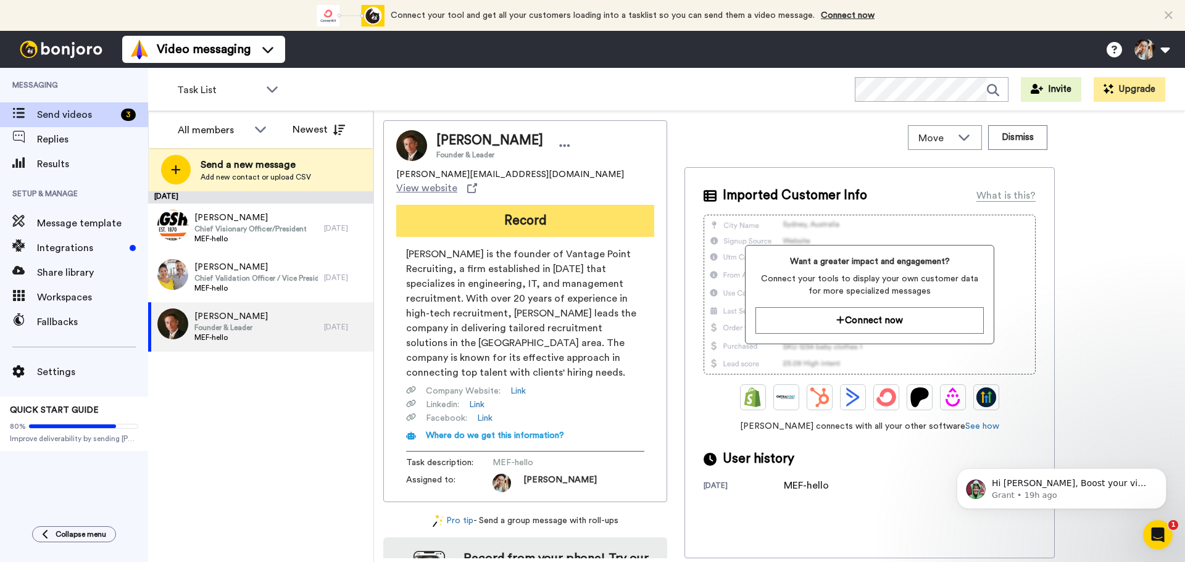
click at [523, 218] on button "Record" at bounding box center [525, 221] width 258 height 32
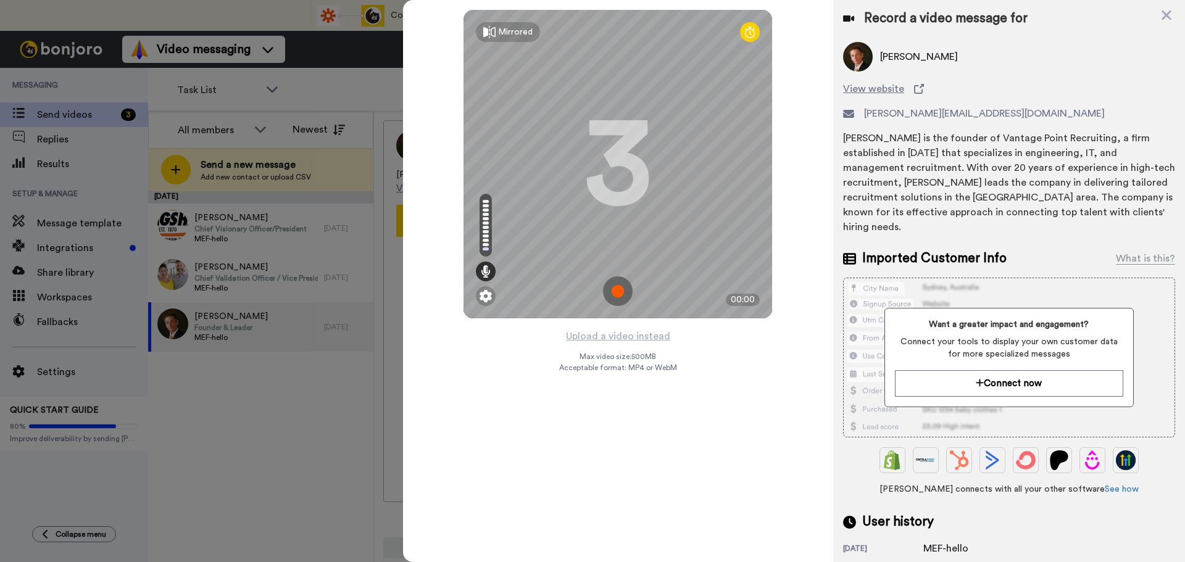
click at [615, 291] on img at bounding box center [618, 291] width 30 height 30
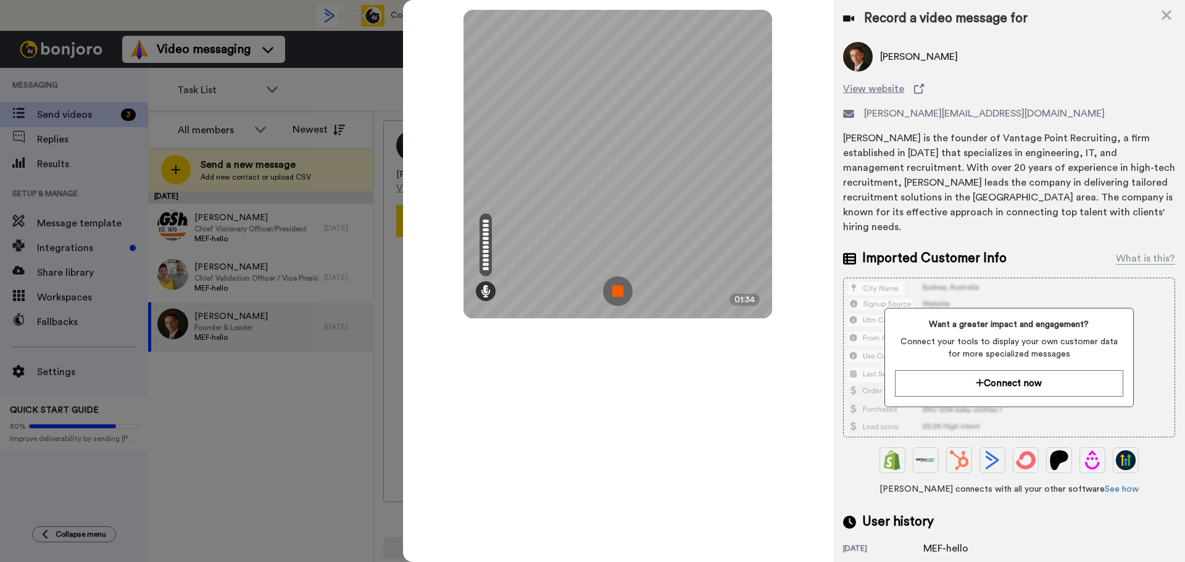
click at [621, 301] on img at bounding box center [618, 291] width 30 height 30
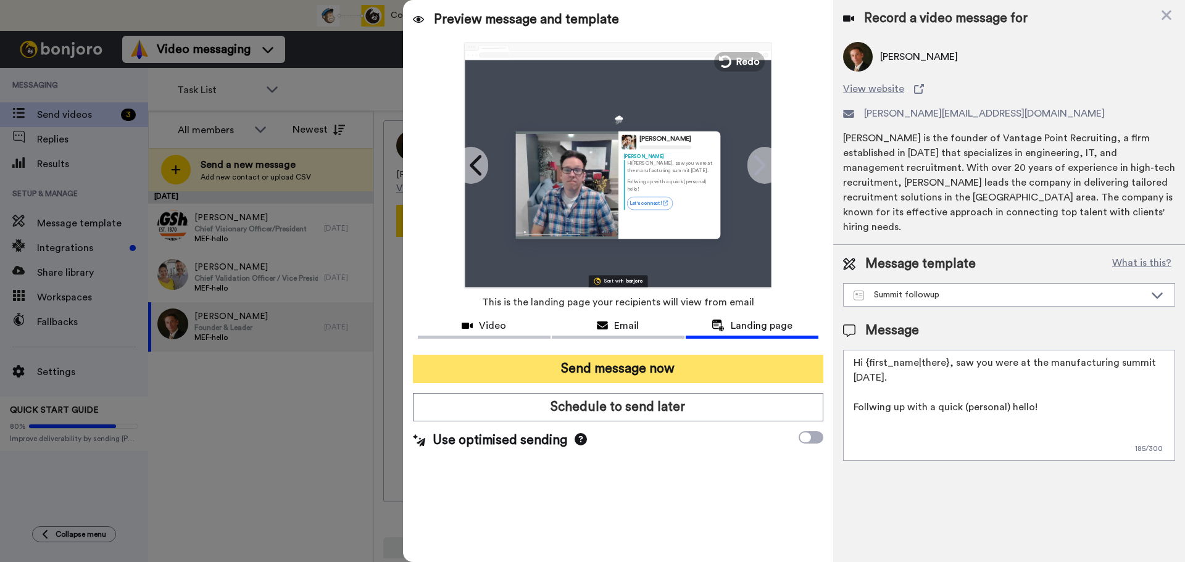
click at [657, 365] on button "Send message now" at bounding box center [618, 369] width 410 height 28
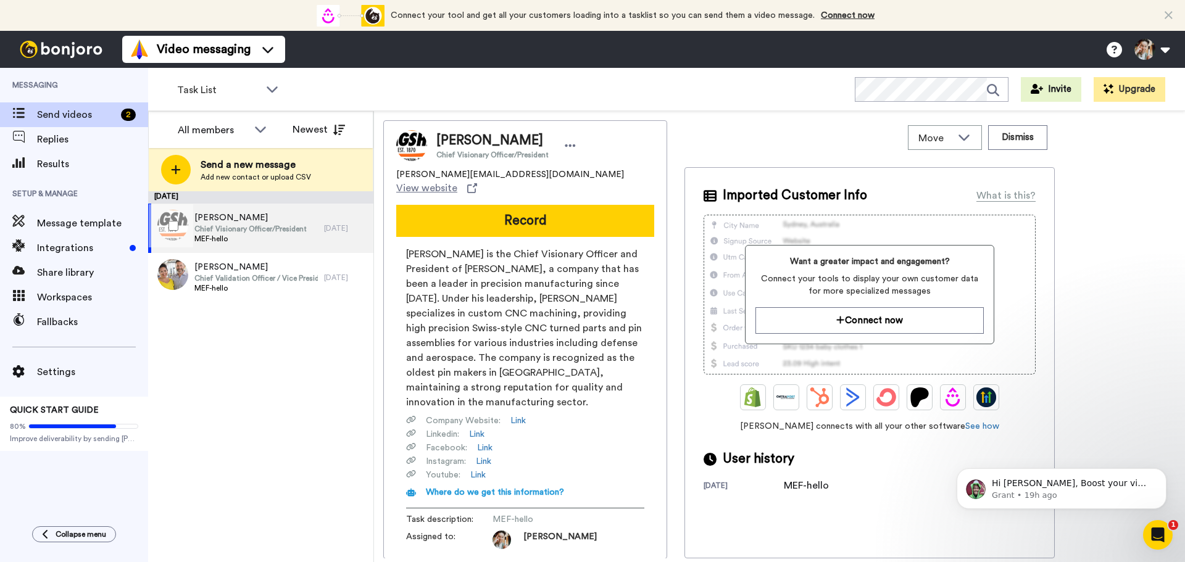
click at [257, 230] on span "Chief Visionary Officer/President" at bounding box center [250, 229] width 112 height 10
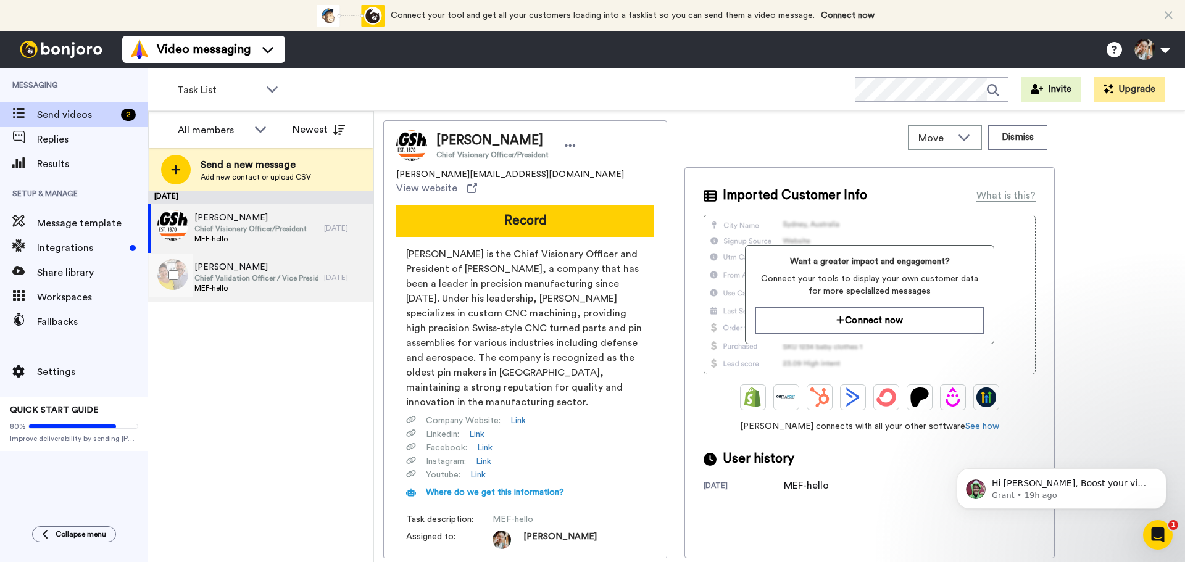
click at [239, 275] on span "Chief Validation Officer / Vice President" at bounding box center [255, 278] width 123 height 10
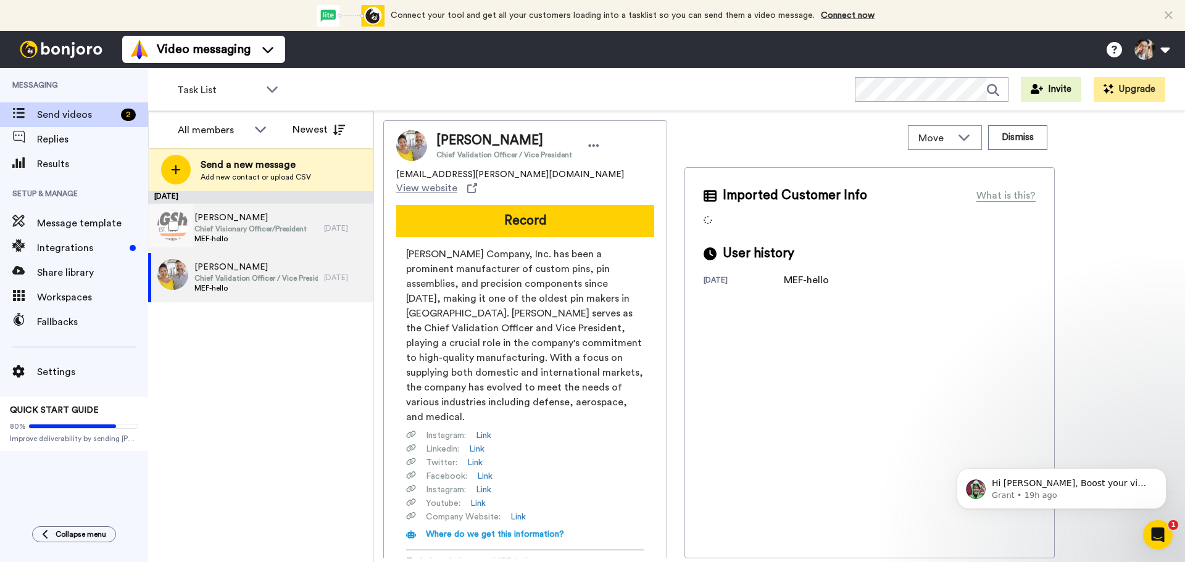
click at [247, 236] on span "MEF-hello" at bounding box center [250, 239] width 112 height 10
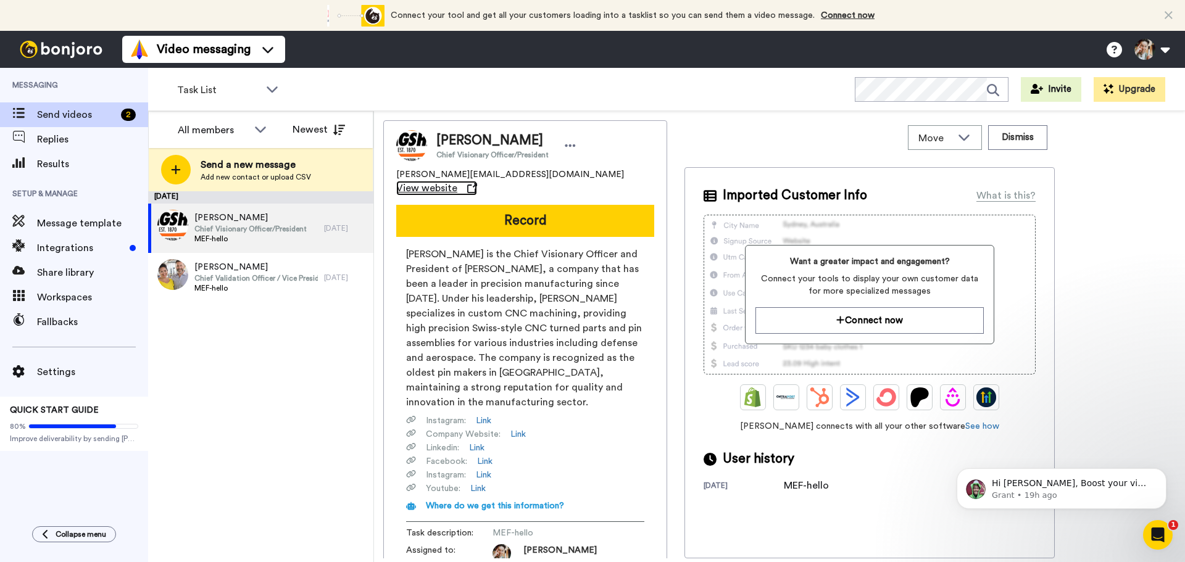
click at [457, 181] on span "View website" at bounding box center [426, 188] width 61 height 15
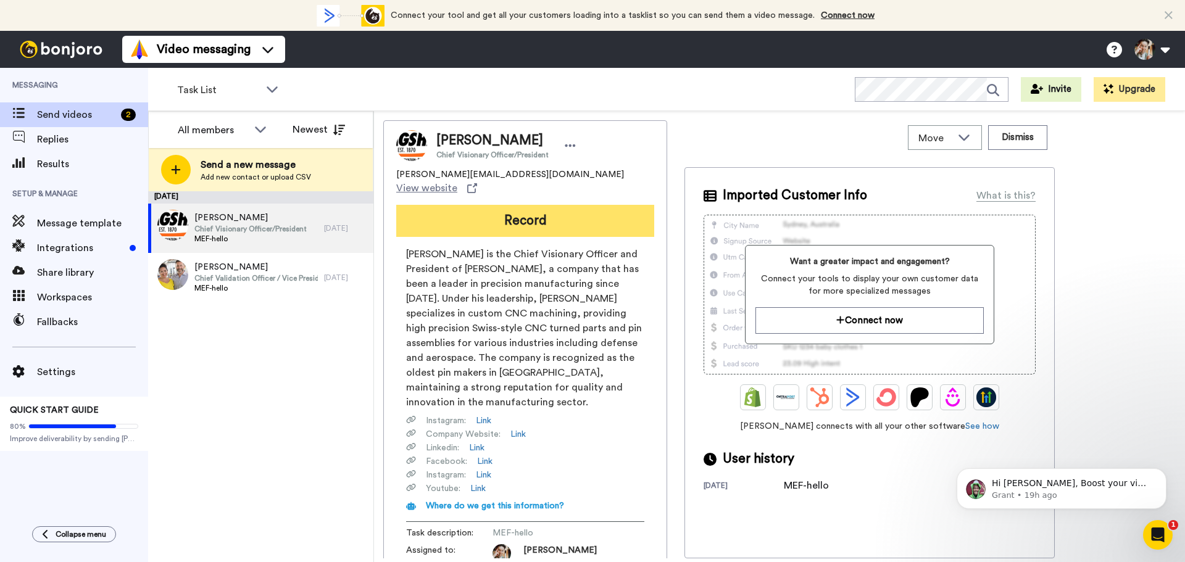
click at [529, 209] on button "Record" at bounding box center [525, 221] width 258 height 32
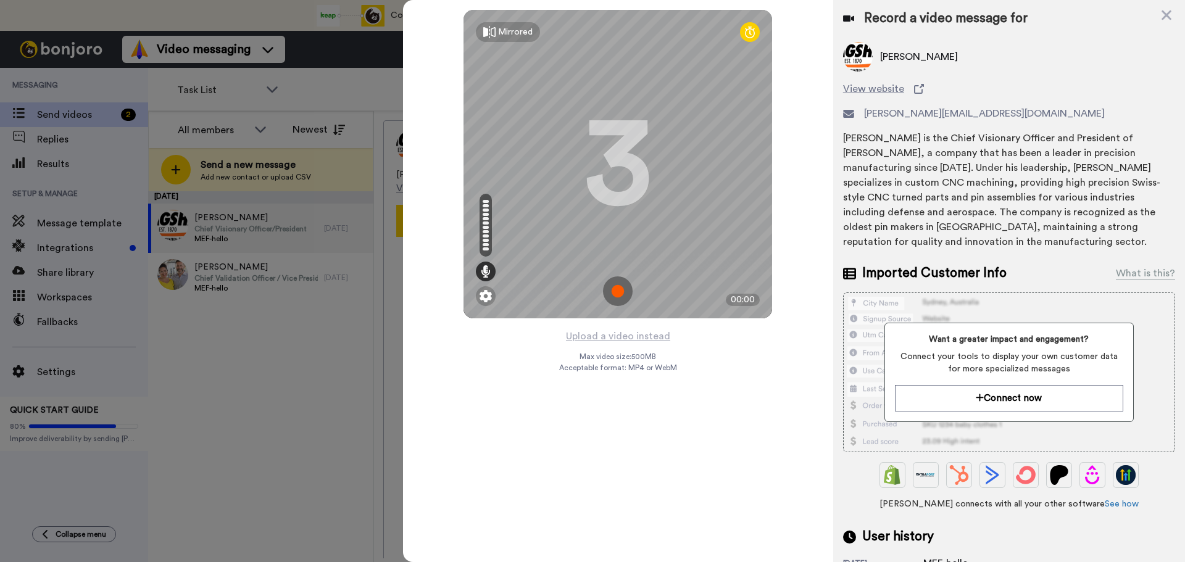
click at [618, 288] on img at bounding box center [618, 291] width 30 height 30
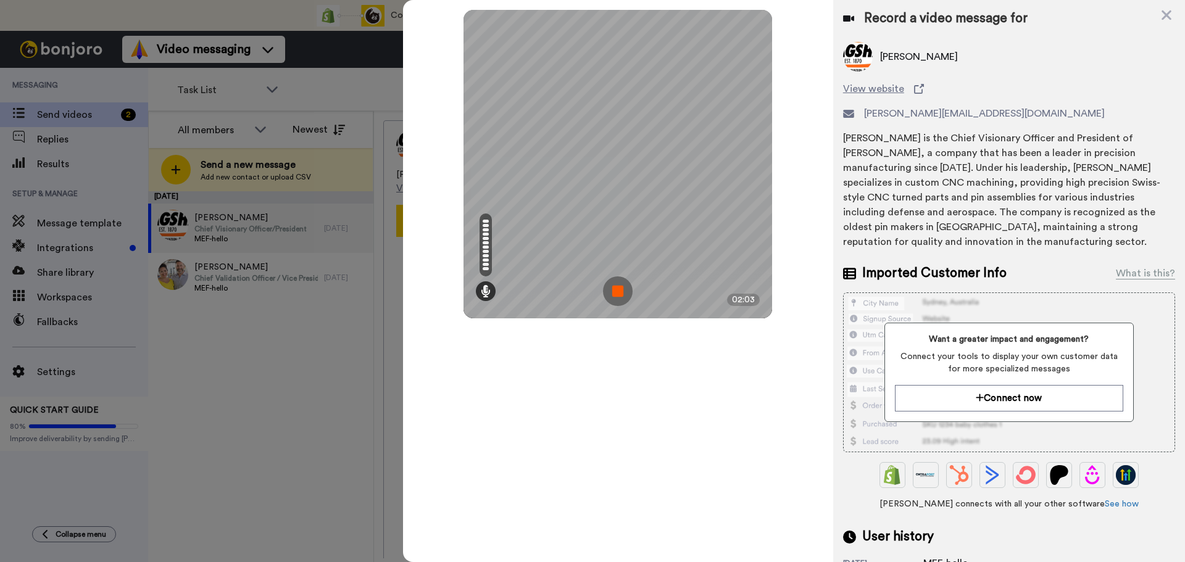
click at [616, 287] on img at bounding box center [618, 291] width 30 height 30
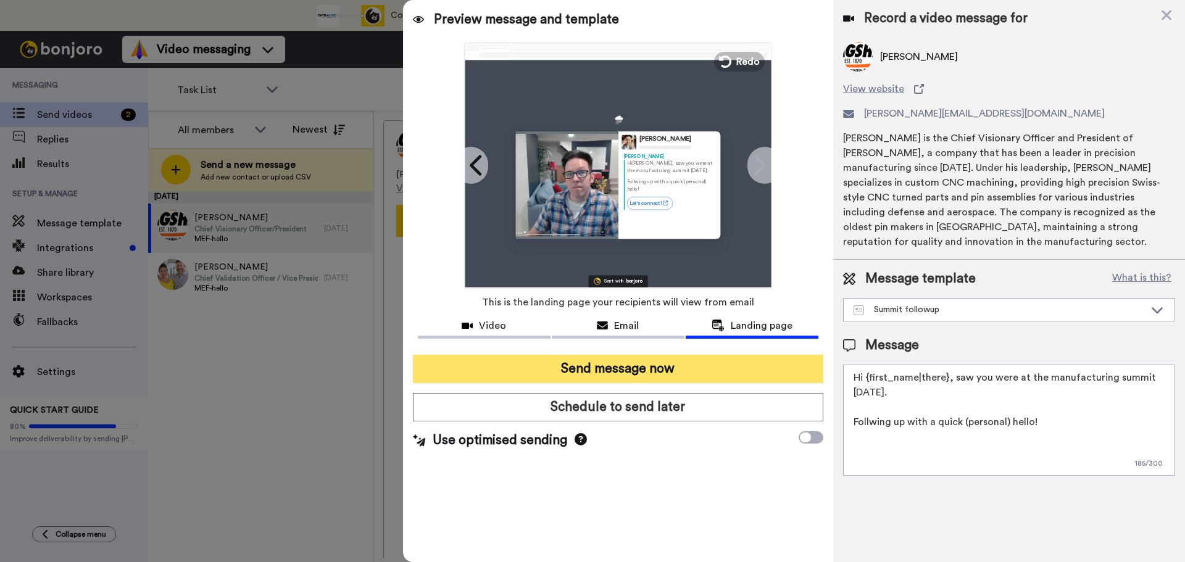
click at [632, 365] on button "Send message now" at bounding box center [618, 369] width 410 height 28
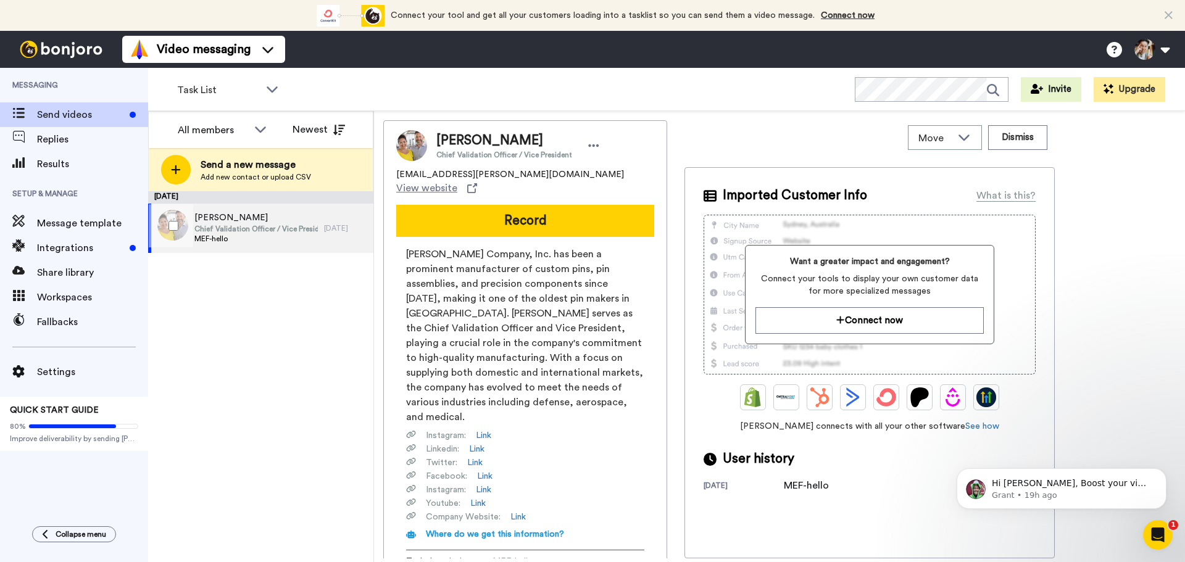
click at [282, 227] on span "Chief Validation Officer / Vice President" at bounding box center [255, 229] width 123 height 10
click at [1030, 142] on button "Dismiss" at bounding box center [1017, 137] width 59 height 25
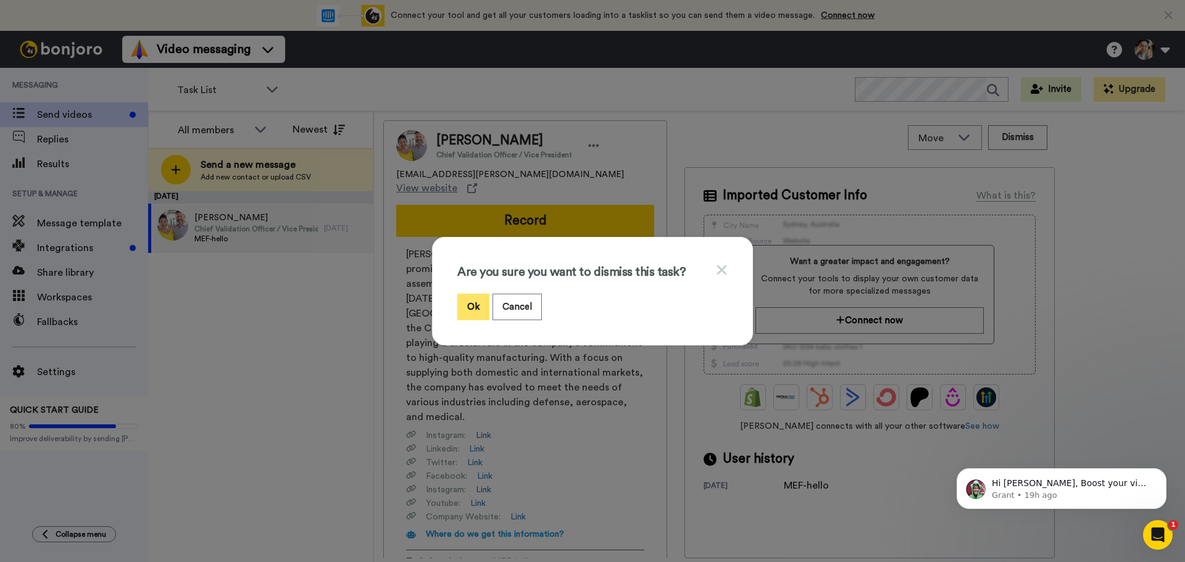
click at [471, 302] on button "Ok" at bounding box center [473, 307] width 32 height 27
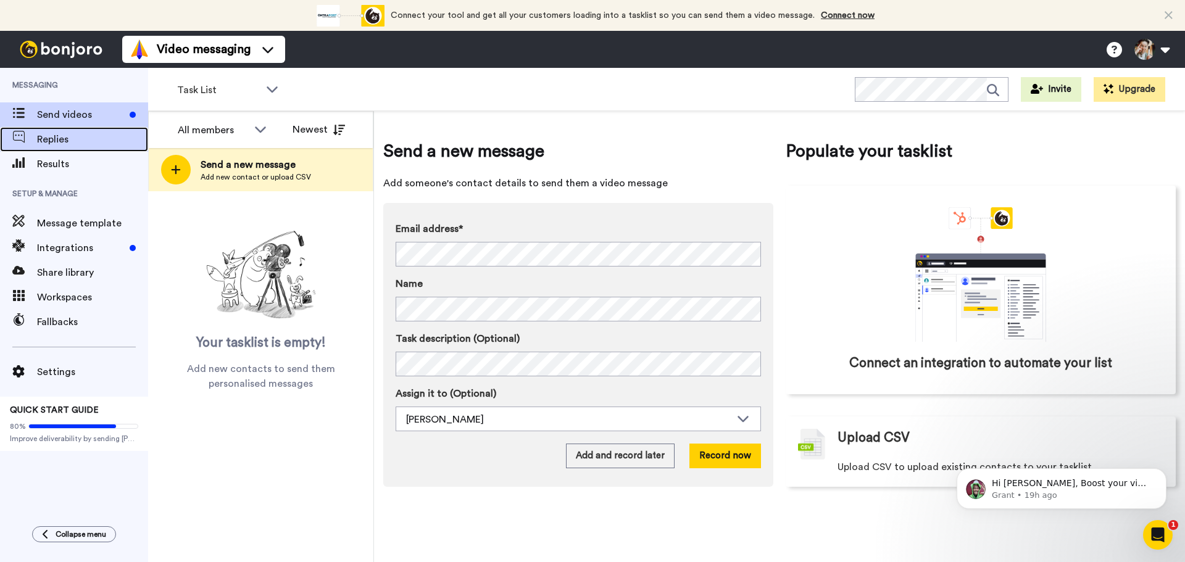
click at [83, 139] on span "Replies" at bounding box center [92, 139] width 111 height 15
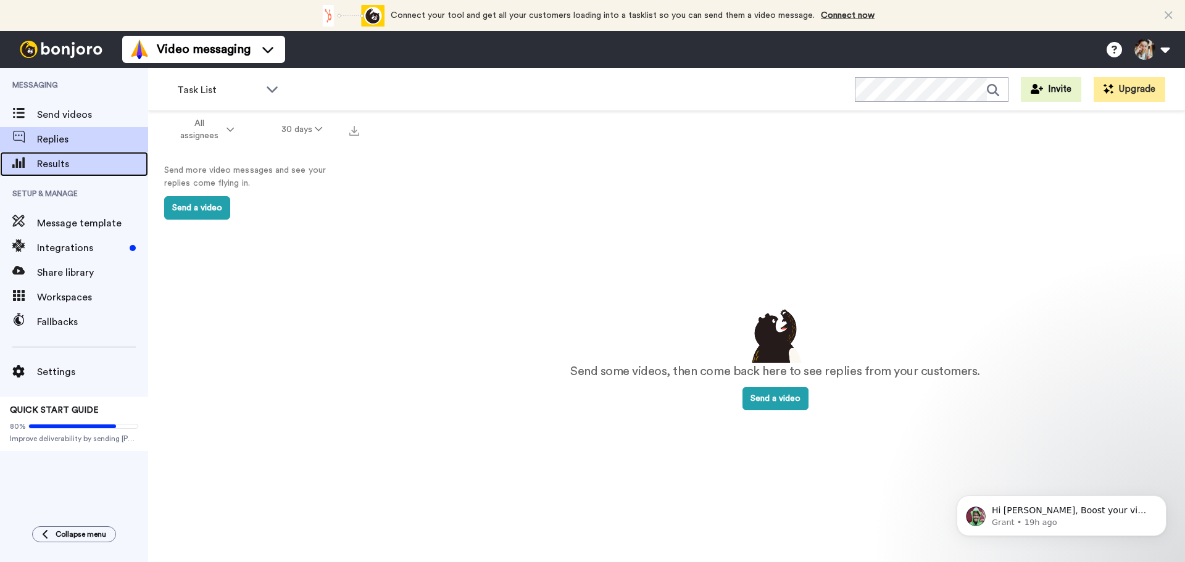
click at [90, 169] on span "Results" at bounding box center [92, 164] width 111 height 15
